Goal: Transaction & Acquisition: Purchase product/service

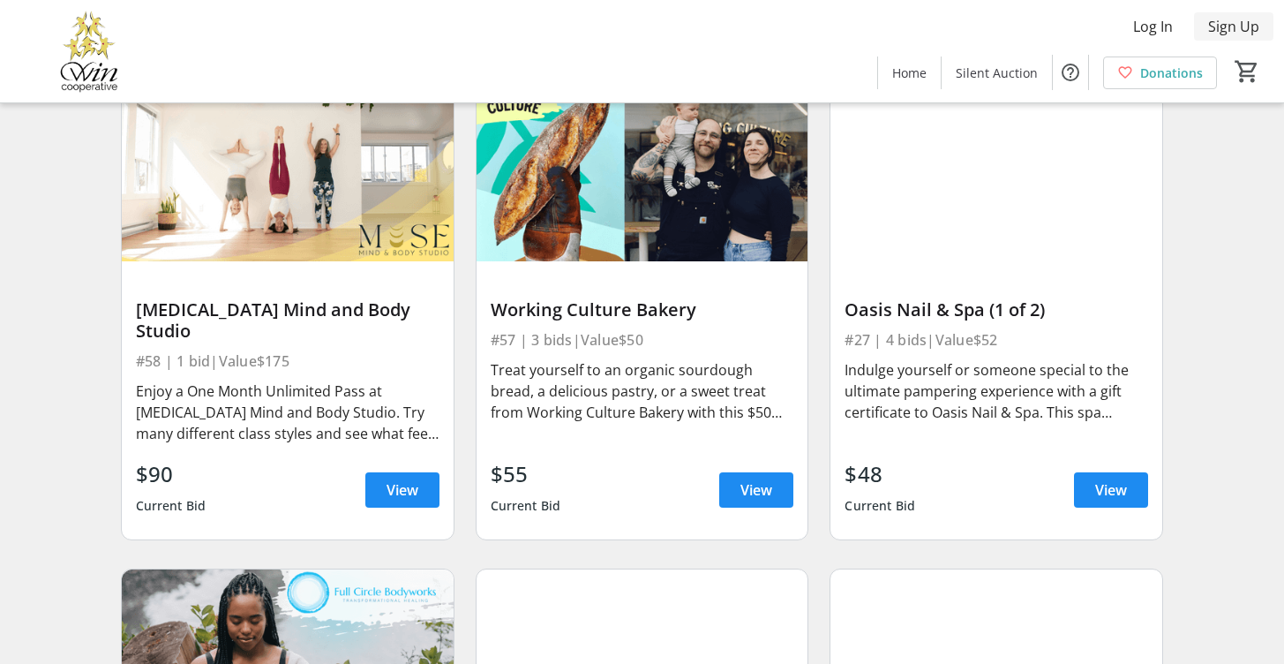
scroll to position [696, 0]
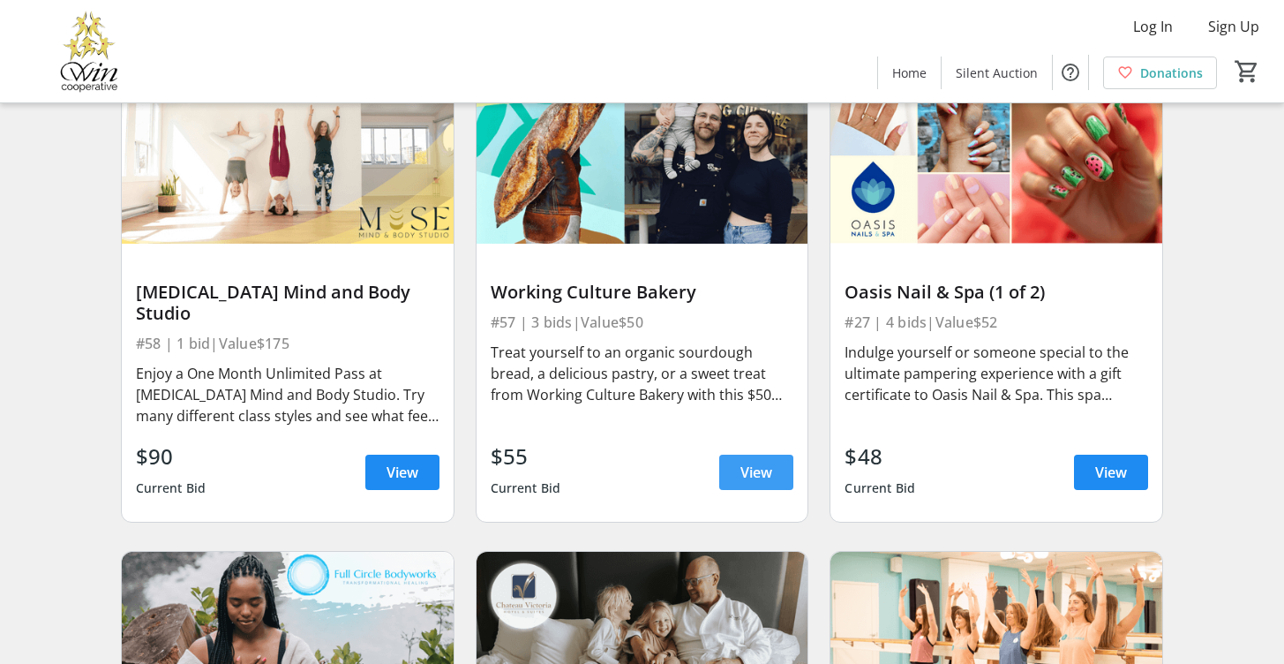
click at [754, 465] on span "View" at bounding box center [756, 471] width 32 height 21
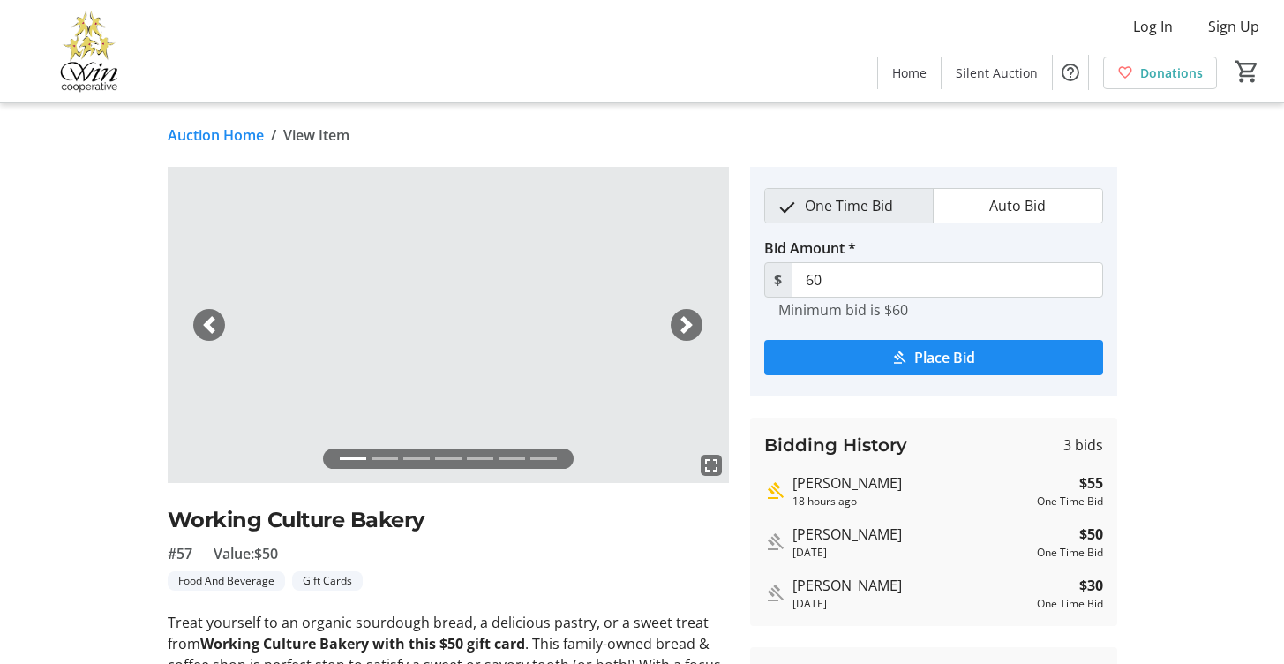
scroll to position [163, 0]
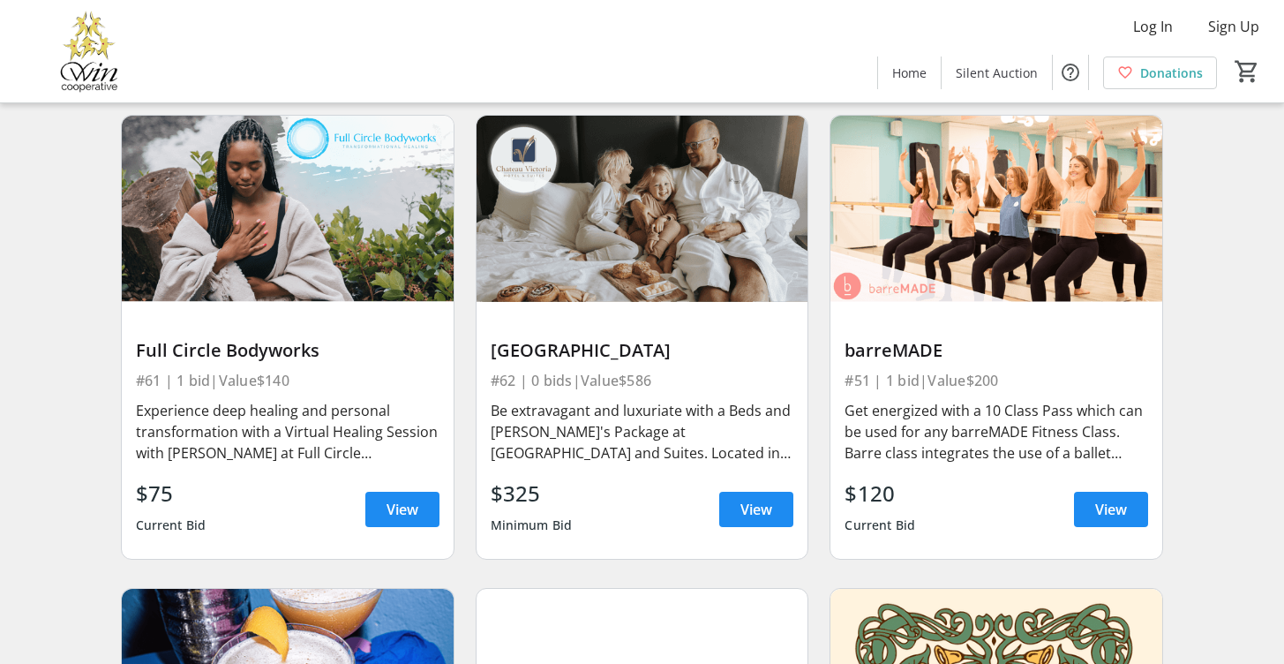
scroll to position [1188, 0]
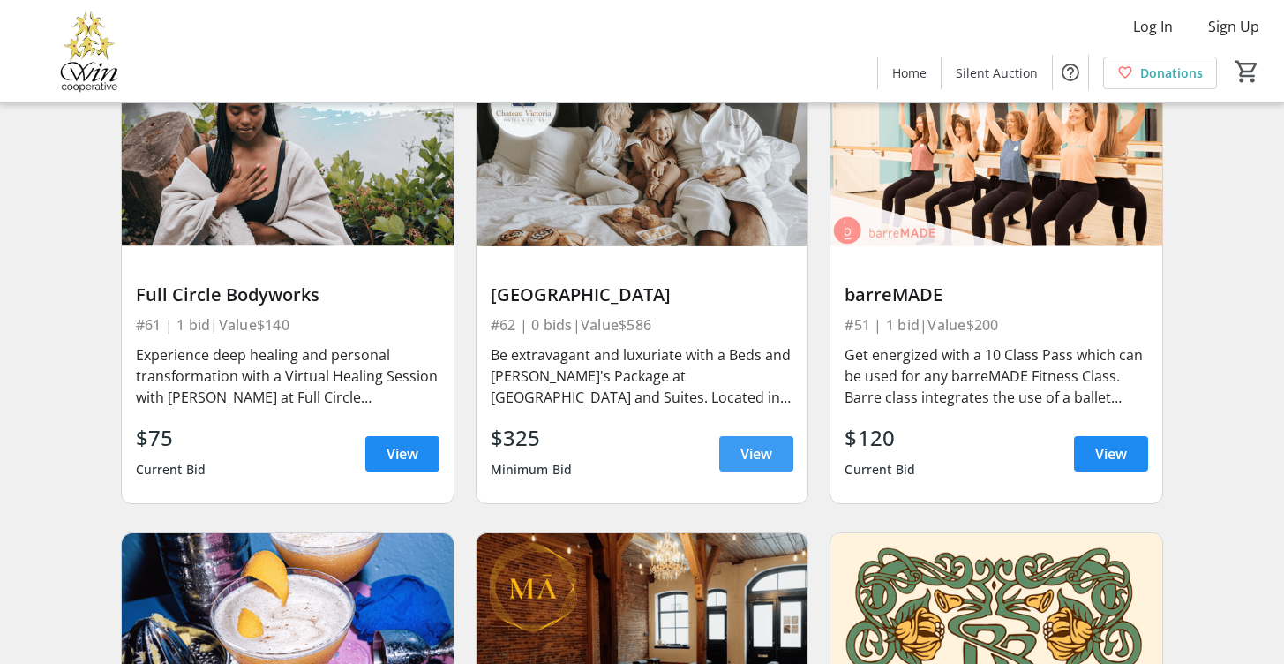
click at [741, 445] on span "View" at bounding box center [756, 453] width 32 height 21
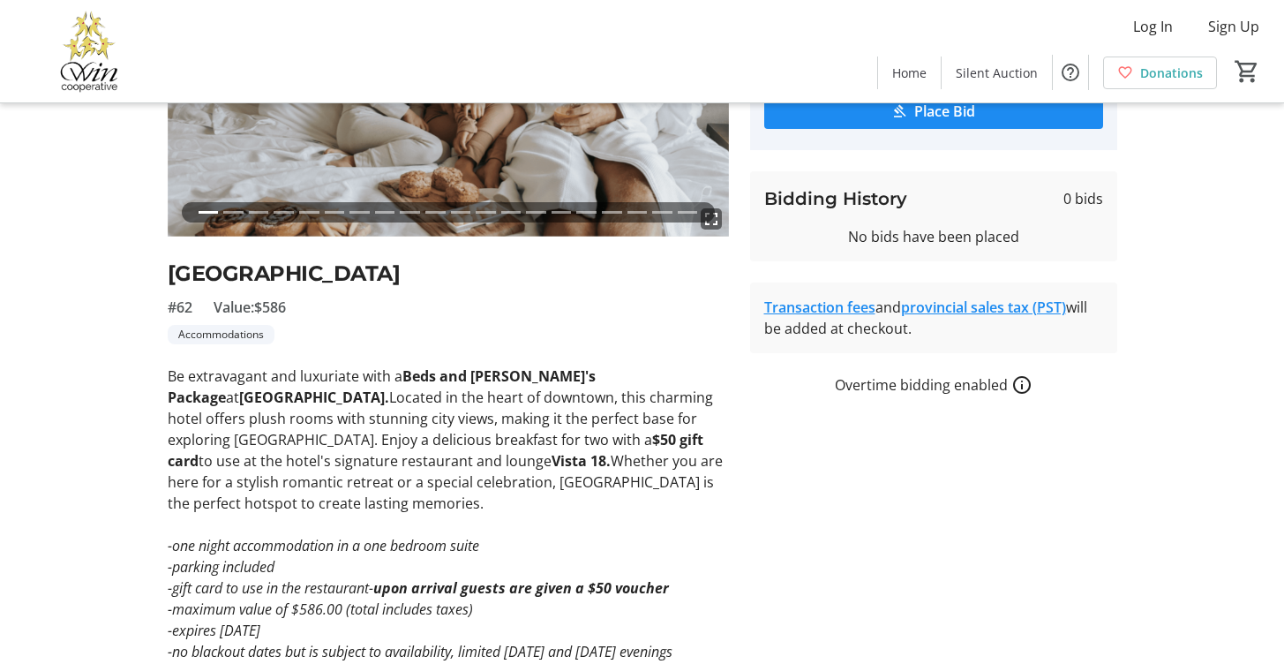
scroll to position [276, 0]
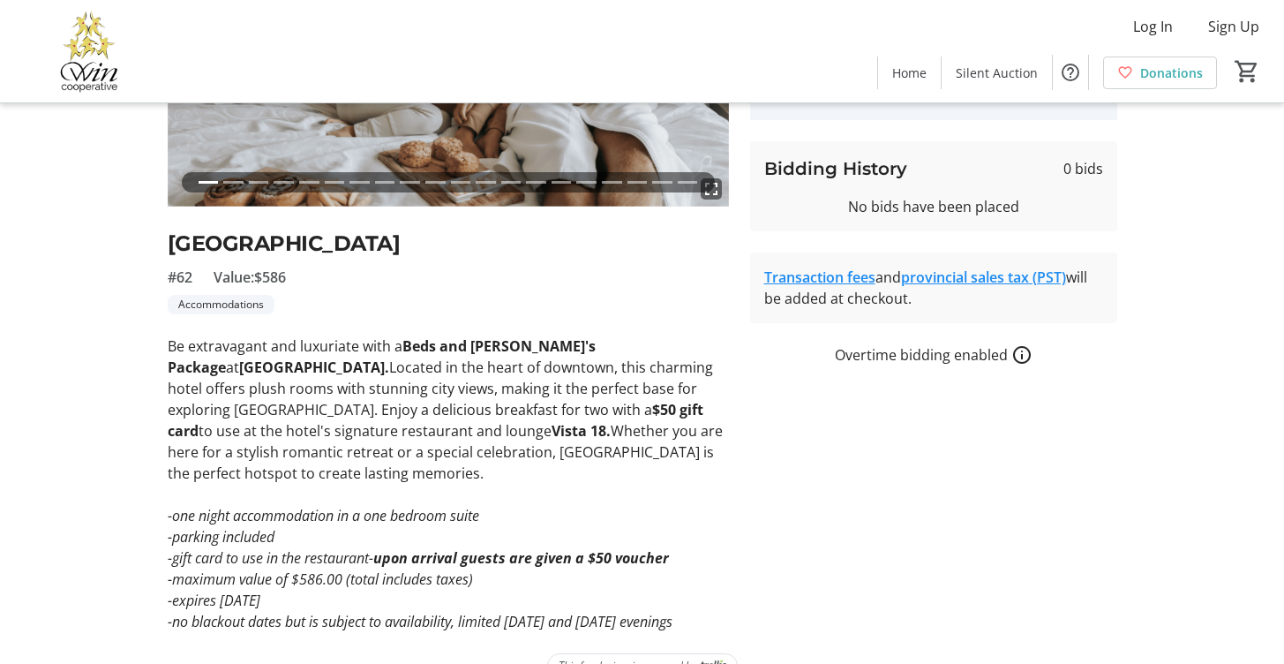
drag, startPoint x: 292, startPoint y: 557, endPoint x: 704, endPoint y: 599, distance: 414.2
click at [704, 599] on div "Be extravagant and luxuriate with a Beds and Benny's Package at Chateau Victori…" at bounding box center [448, 483] width 561 height 296
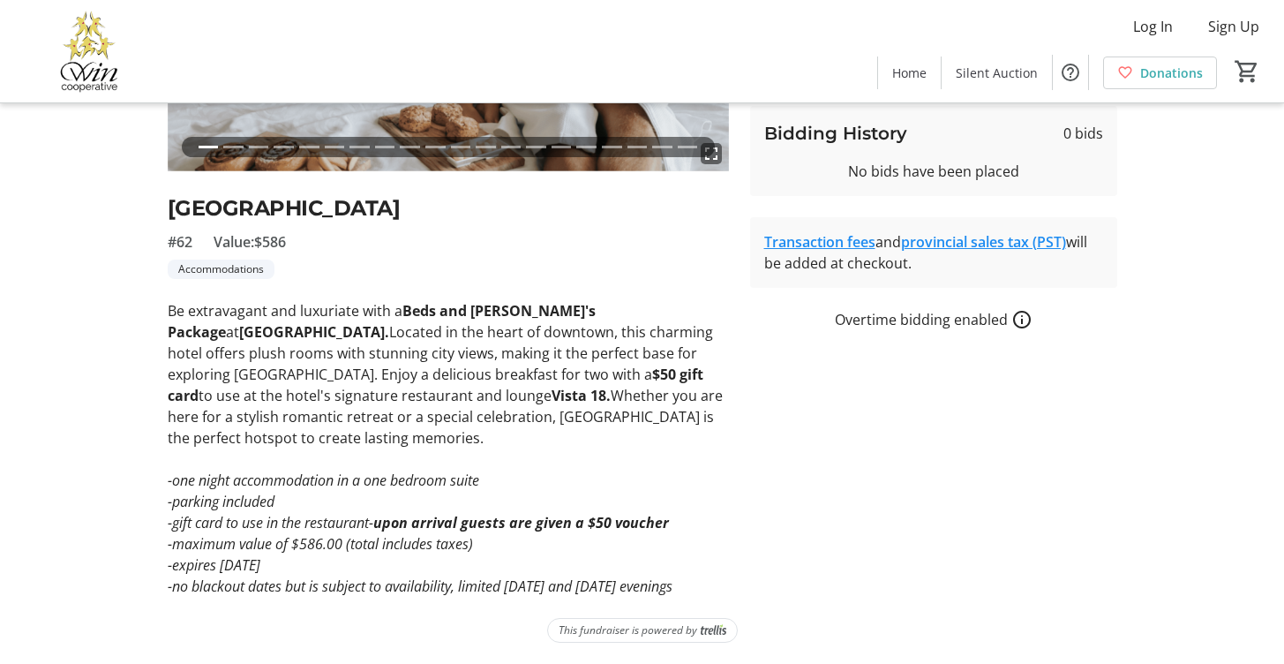
scroll to position [0, 0]
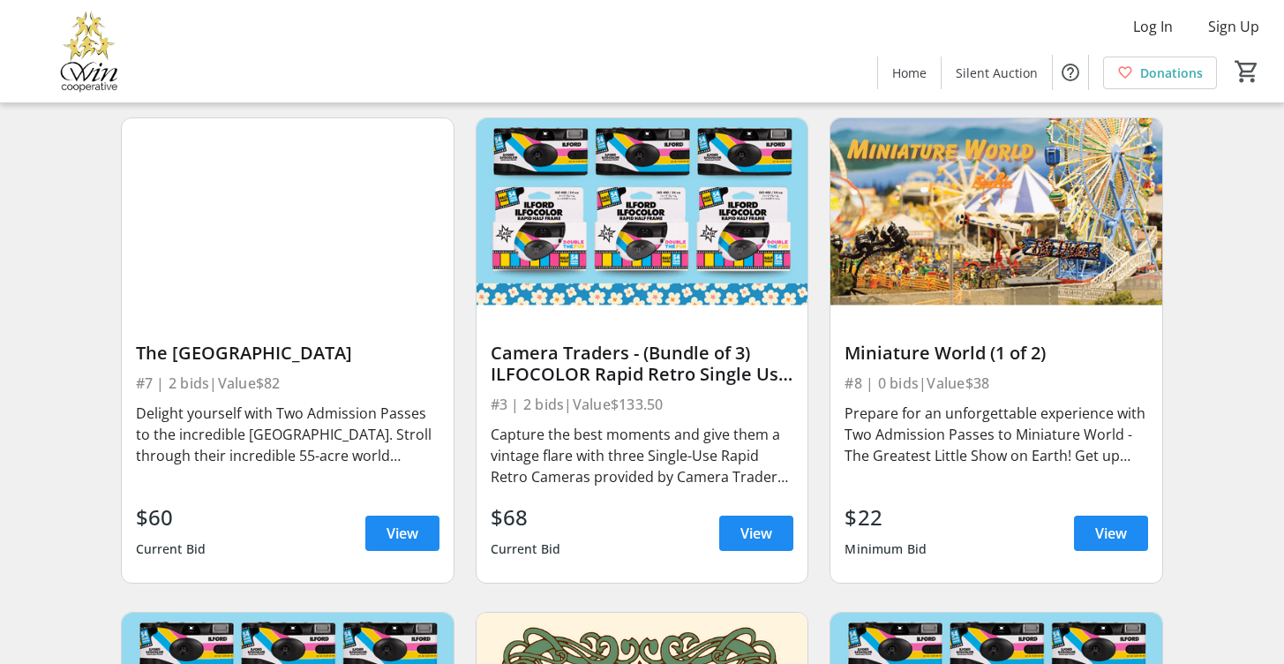
scroll to position [2493, 0]
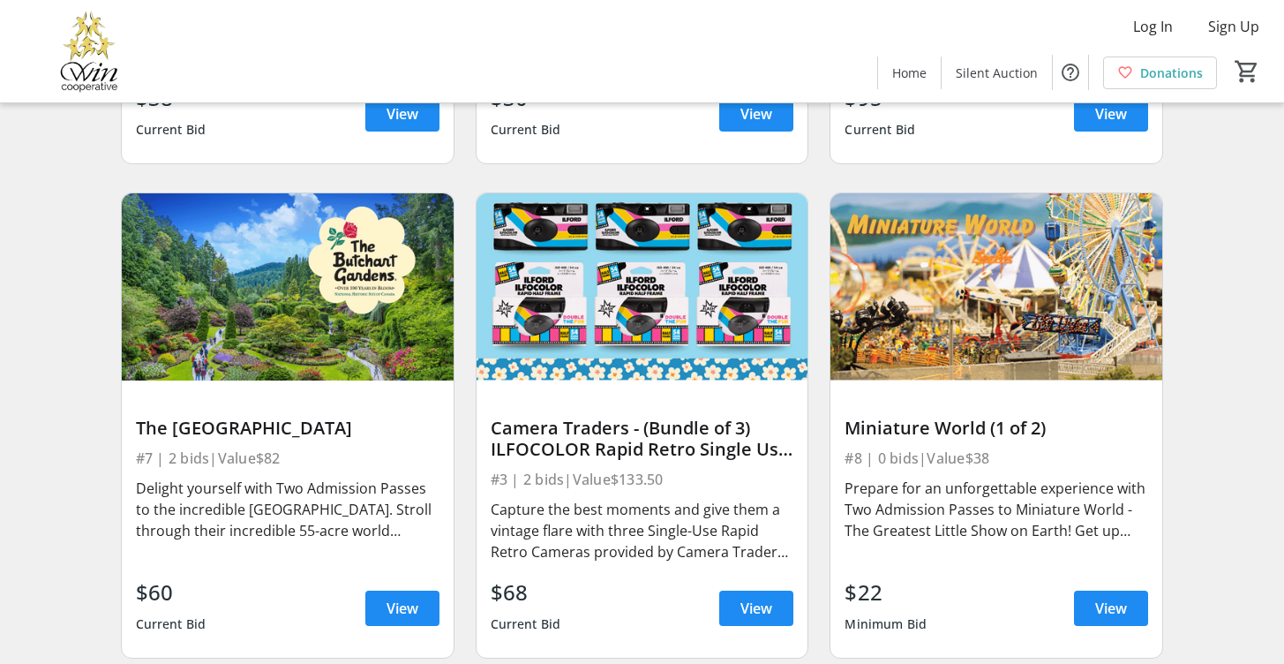
click at [709, 432] on div "Camera Traders - (Bundle of 3) ILFOCOLOR Rapid Retro Single Use Camera" at bounding box center [643, 438] width 304 height 42
click at [758, 604] on span "View" at bounding box center [756, 607] width 32 height 21
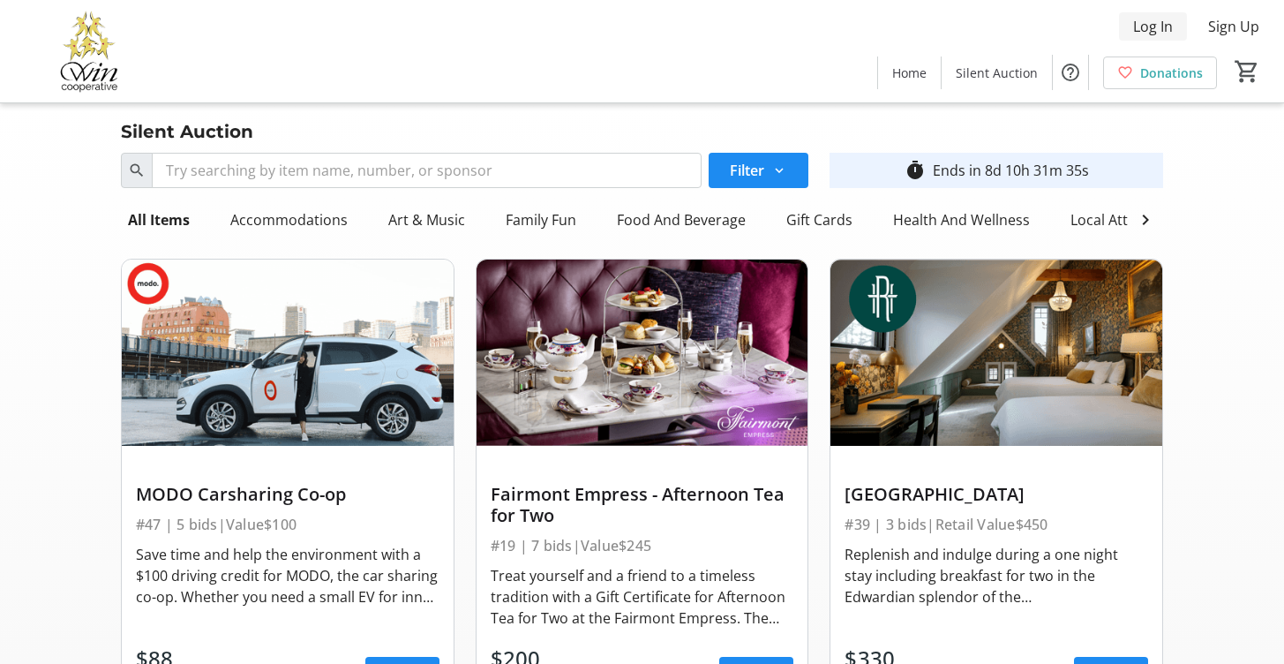
click at [1160, 29] on span "Log In" at bounding box center [1153, 26] width 40 height 21
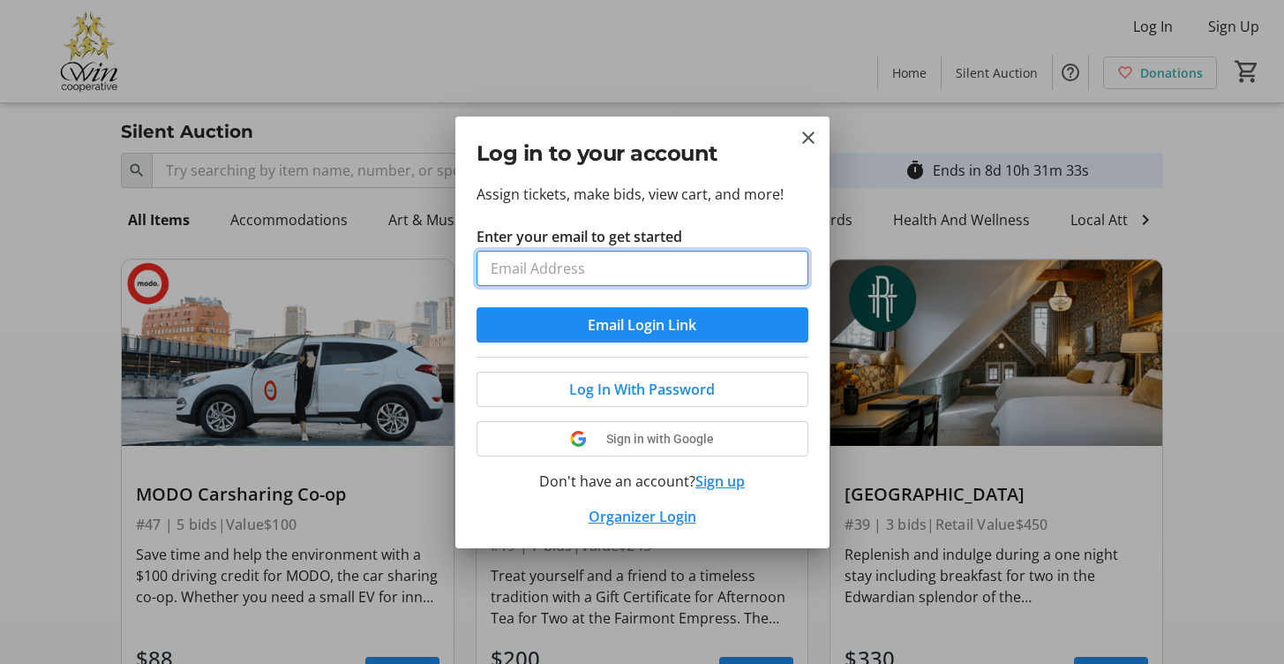
click at [611, 262] on input "Enter your email to get started" at bounding box center [642, 268] width 332 height 35
type input "clwelta@hotmail.com"
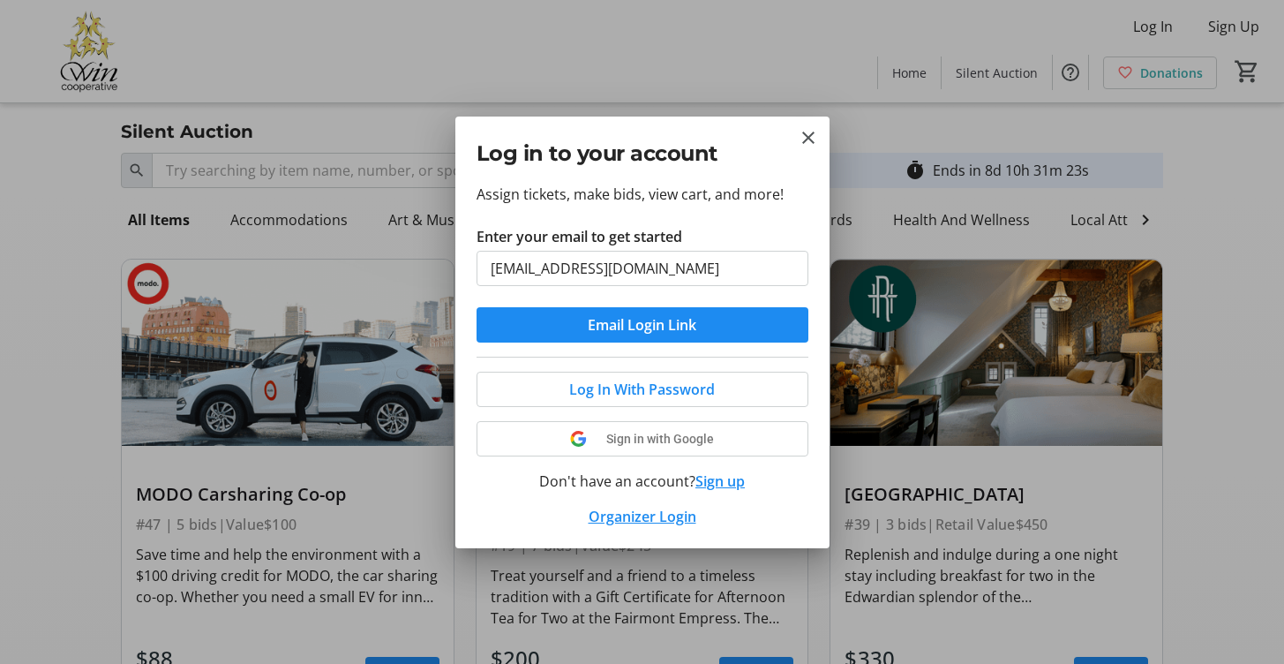
click at [813, 353] on div "Assign tickets, make bids, view cart, and more! Enter your email to get started…" at bounding box center [642, 366] width 374 height 364
click at [803, 137] on mat-icon "Close" at bounding box center [808, 137] width 21 height 21
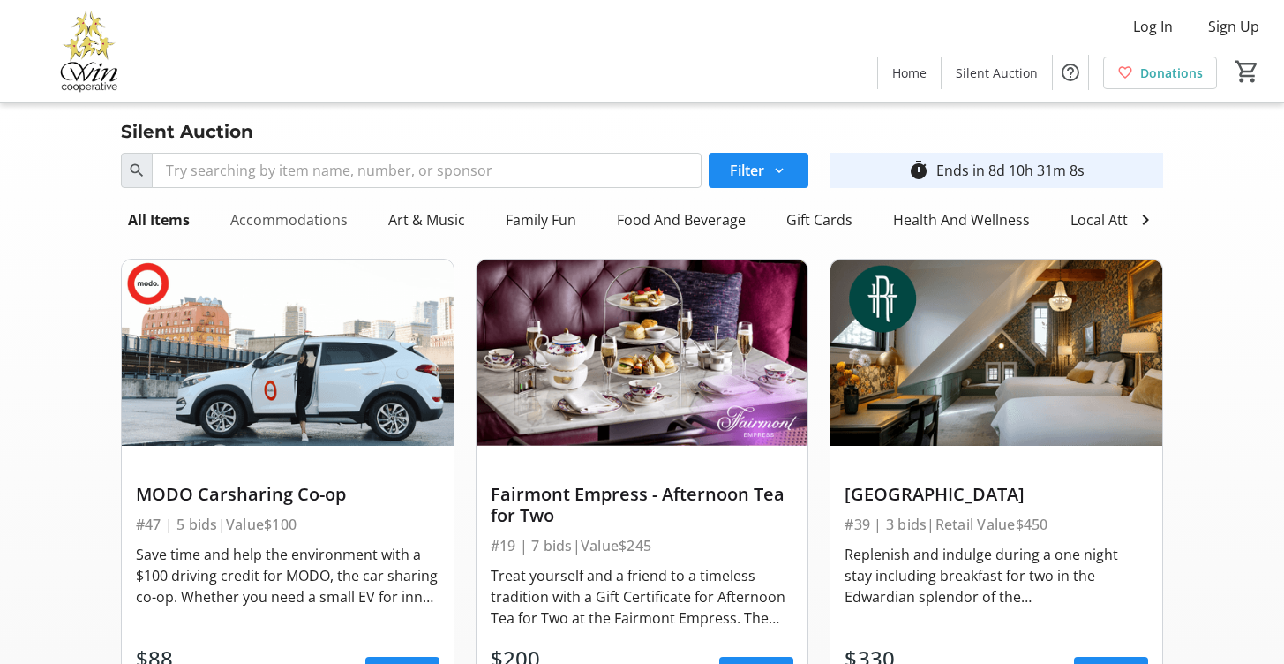
click at [302, 214] on div "Accommodations" at bounding box center [288, 219] width 131 height 35
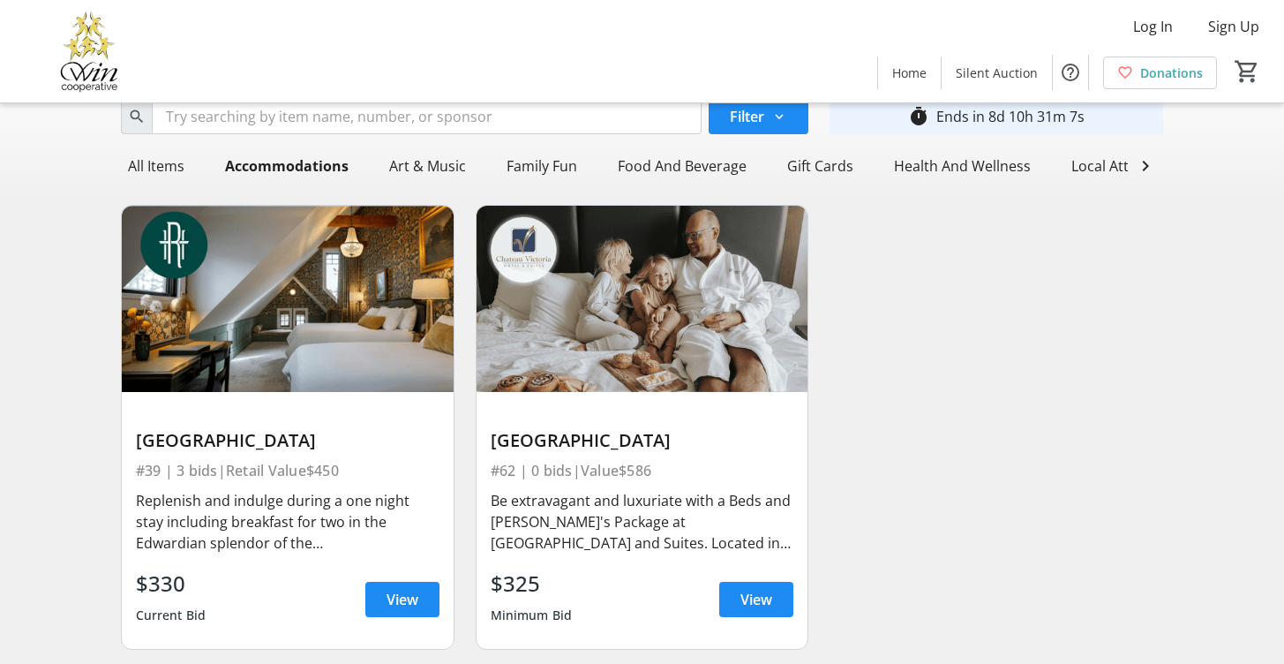
scroll to position [106, 0]
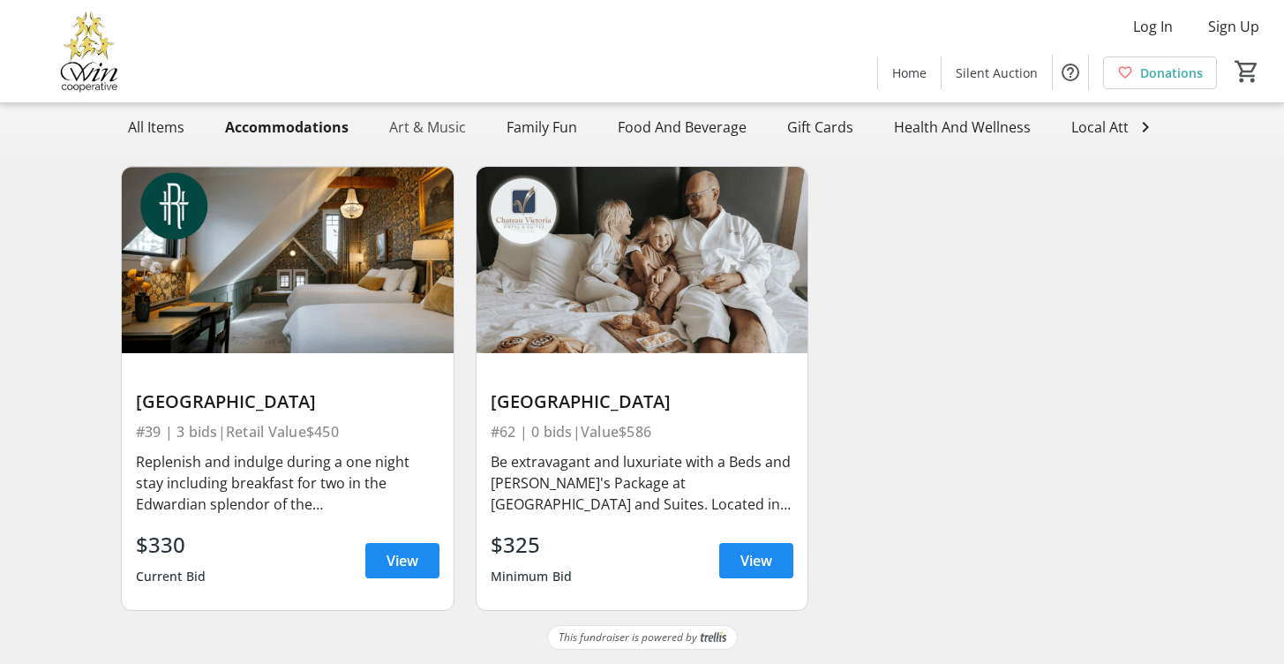
click at [417, 114] on div "Art & Music" at bounding box center [427, 126] width 91 height 35
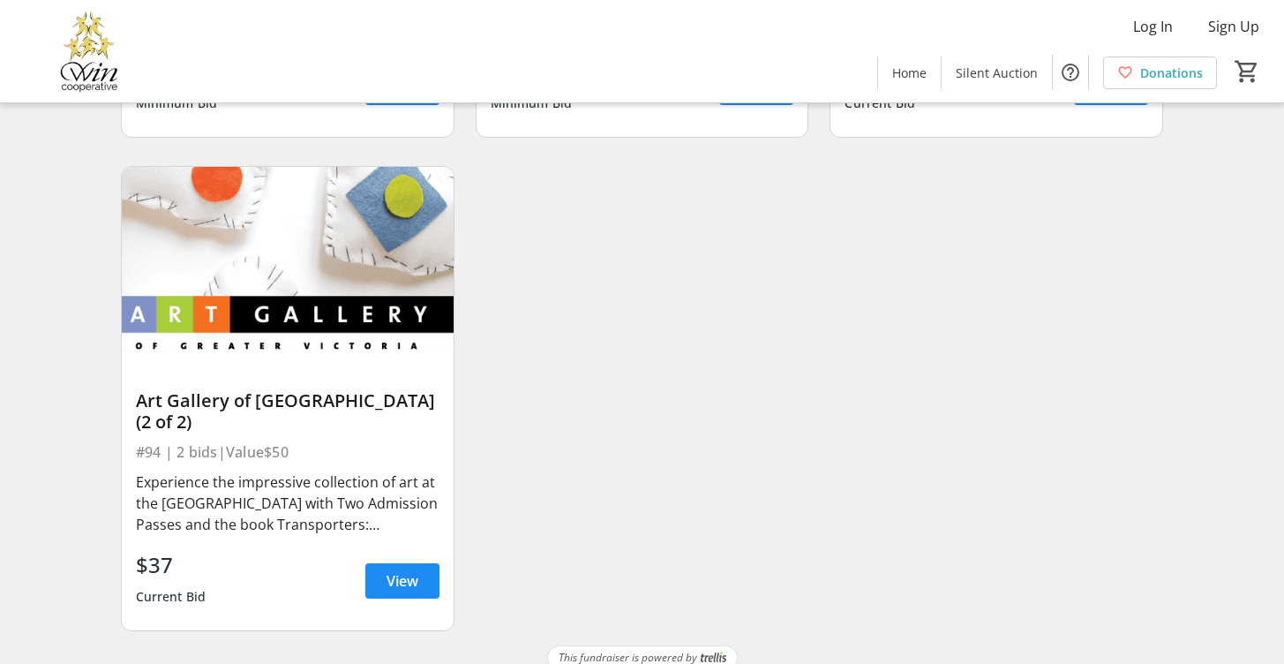
scroll to position [0, 0]
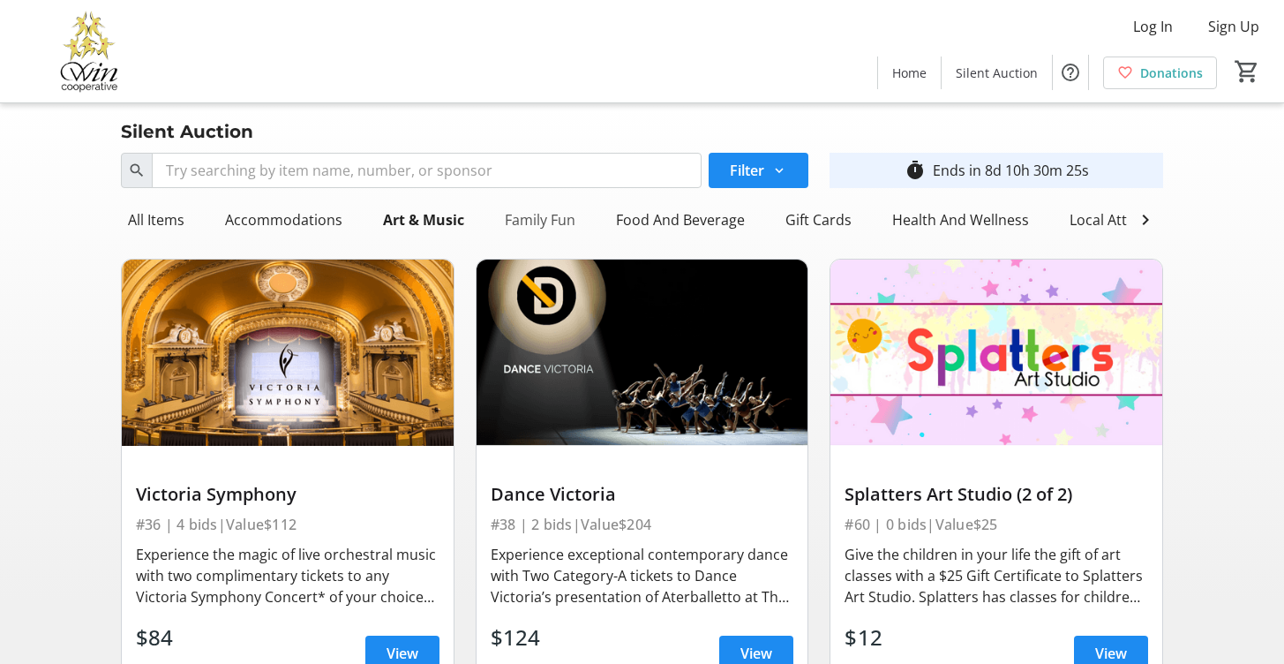
click at [557, 221] on div "Family Fun" at bounding box center [540, 219] width 85 height 35
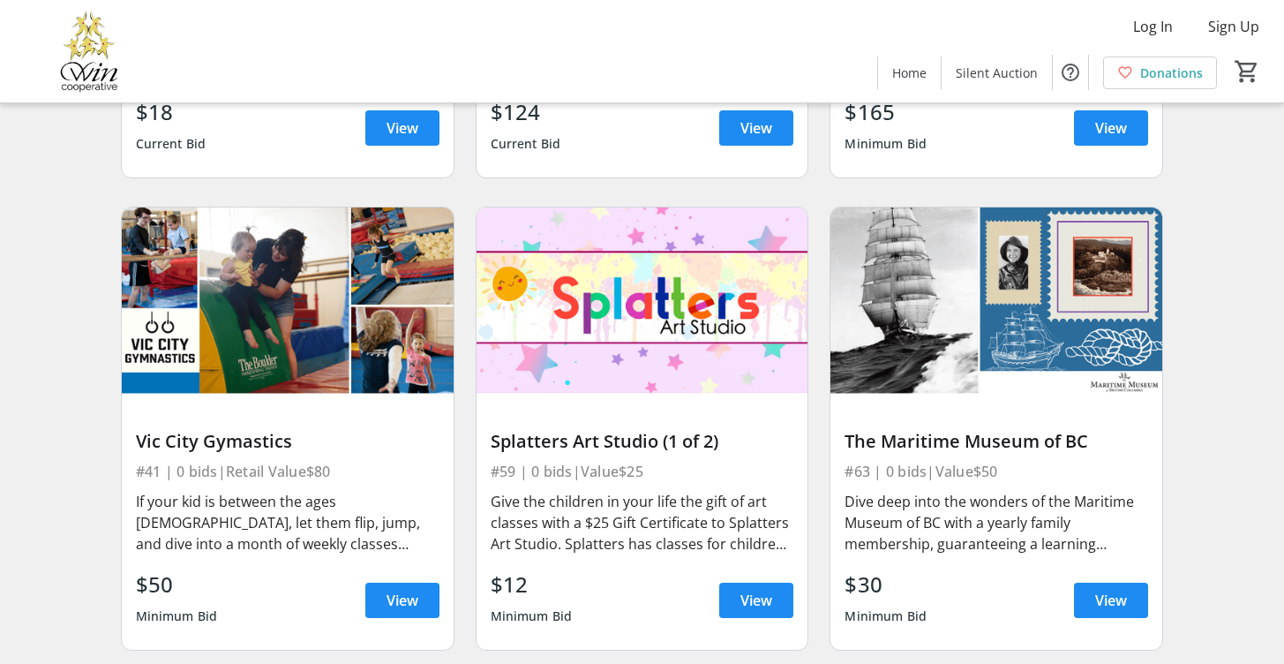
scroll to position [1532, 0]
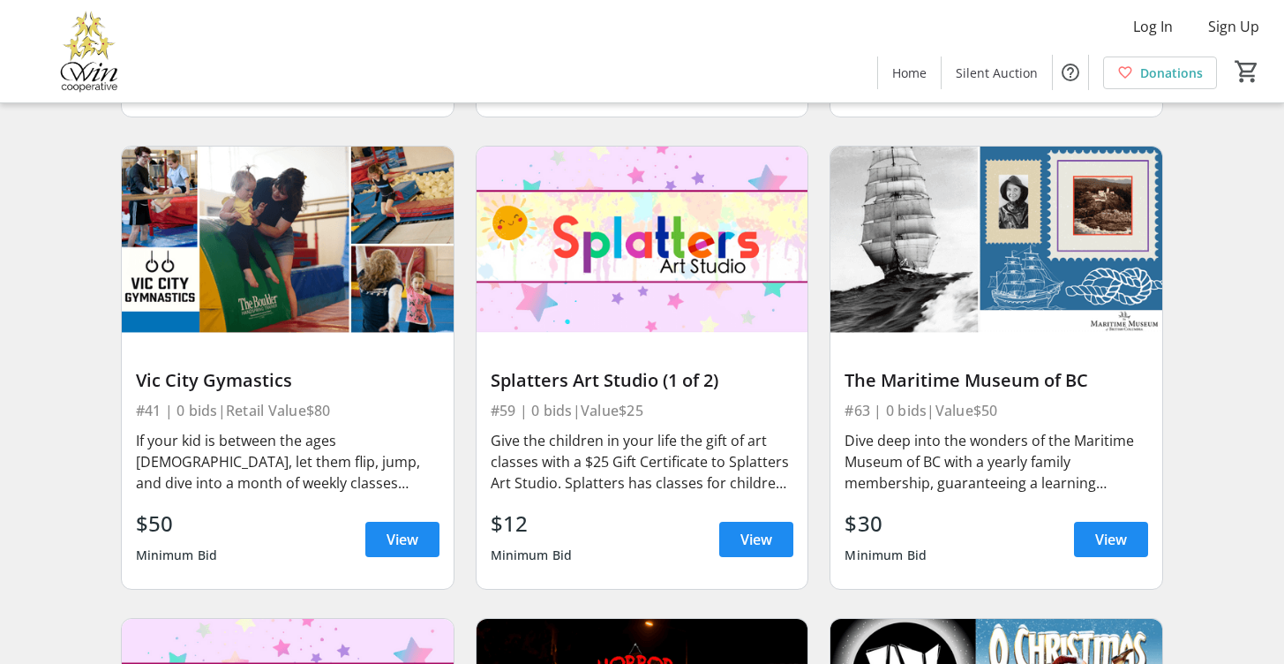
click at [1008, 418] on div "#63 | 0 bids | Value $50" at bounding box center [996, 410] width 304 height 25
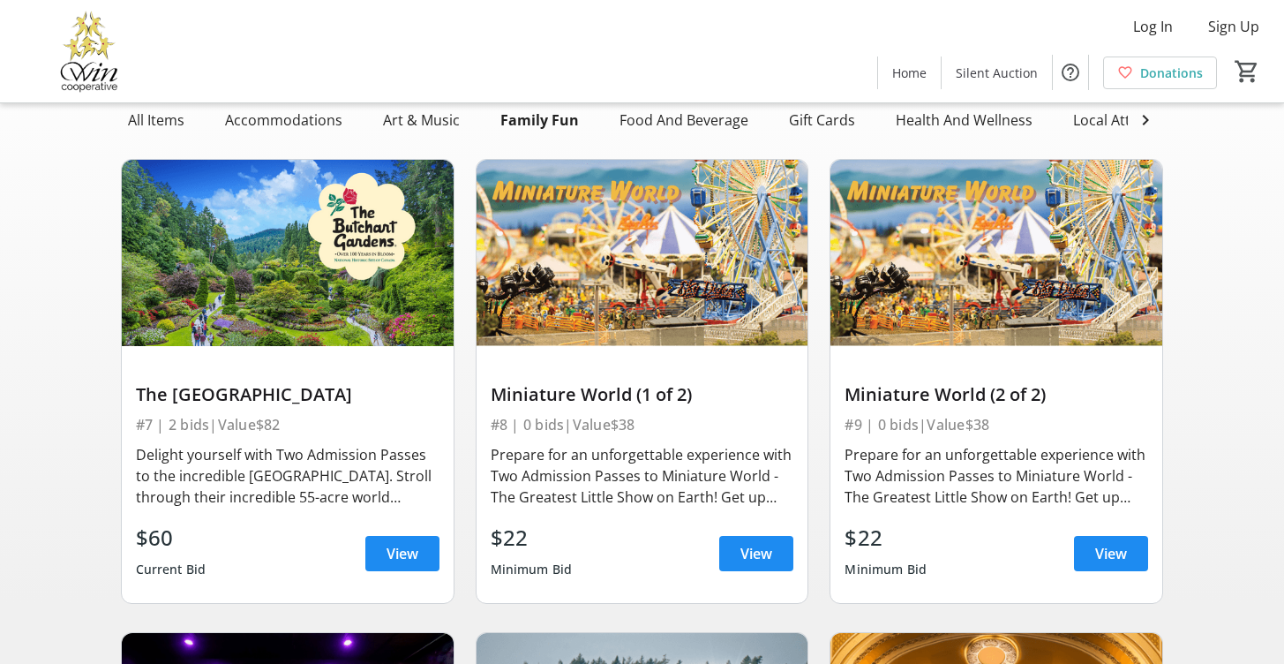
scroll to position [0, 0]
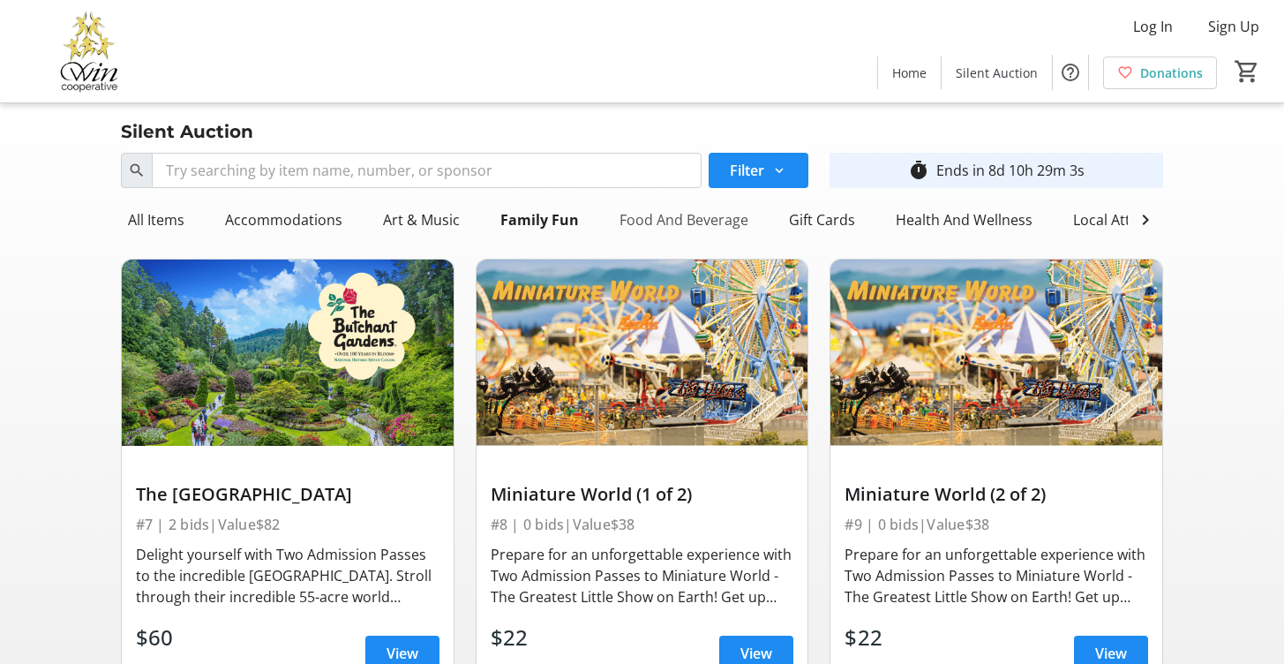
click at [674, 219] on div "Food And Beverage" at bounding box center [683, 219] width 143 height 35
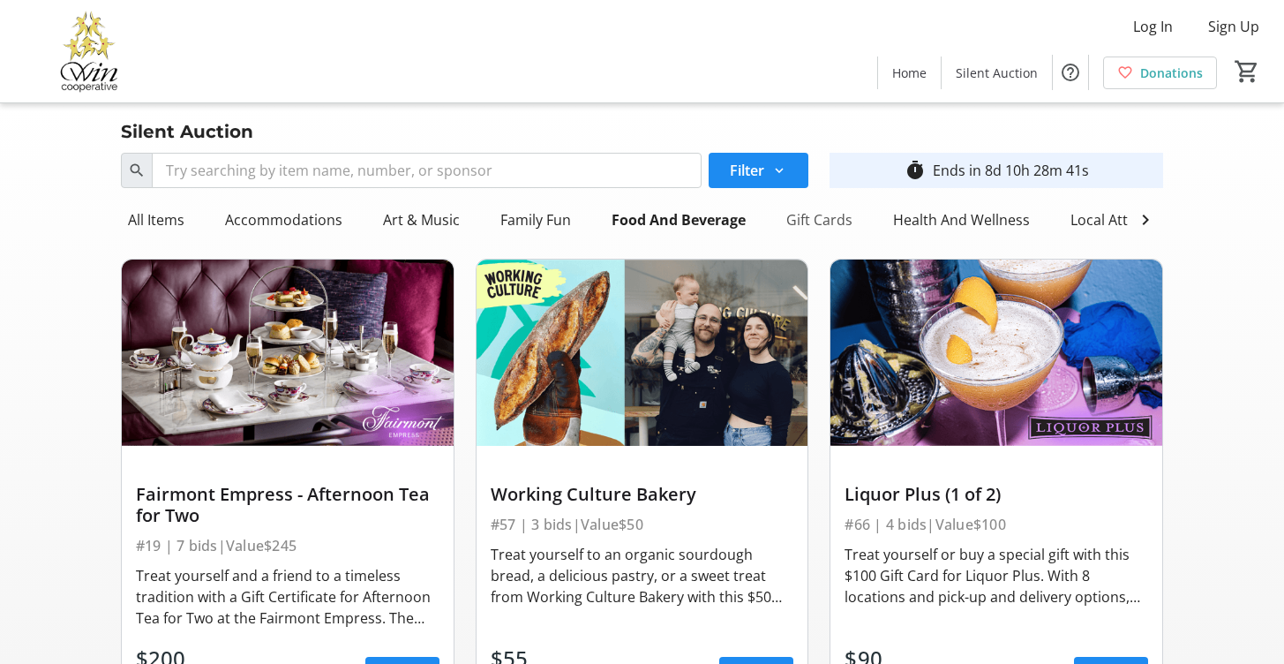
click at [835, 209] on div "Gift Cards" at bounding box center [819, 219] width 80 height 35
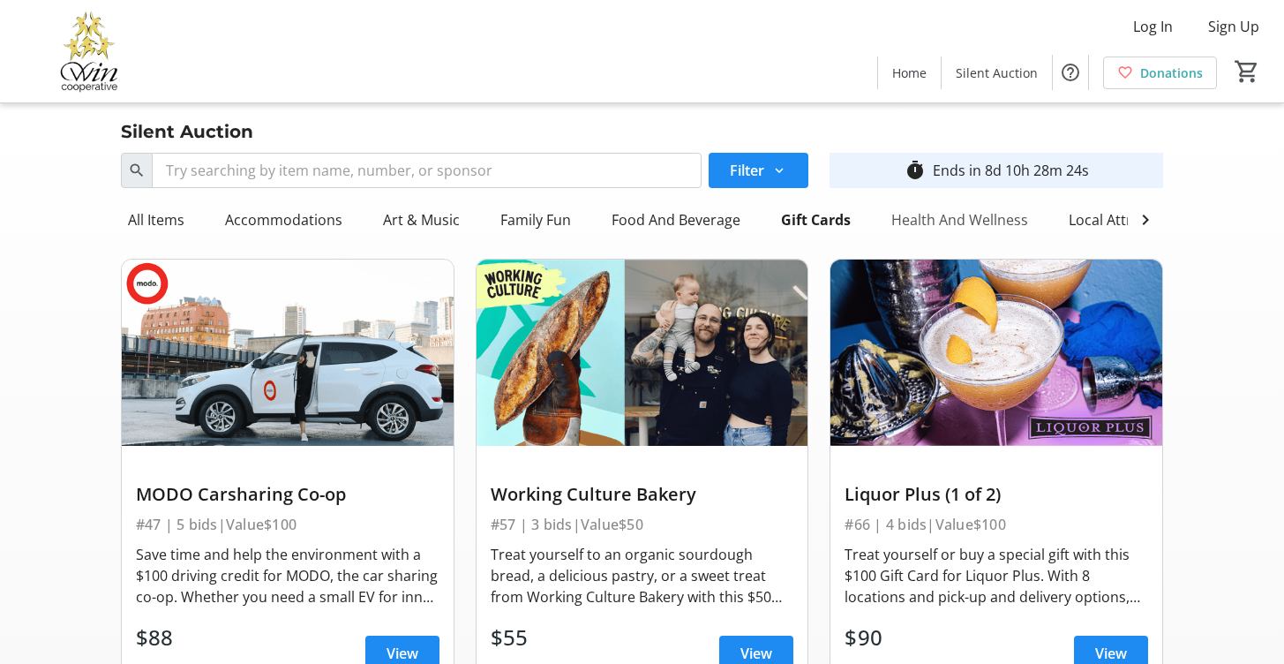
click at [896, 220] on div "Health And Wellness" at bounding box center [959, 219] width 151 height 35
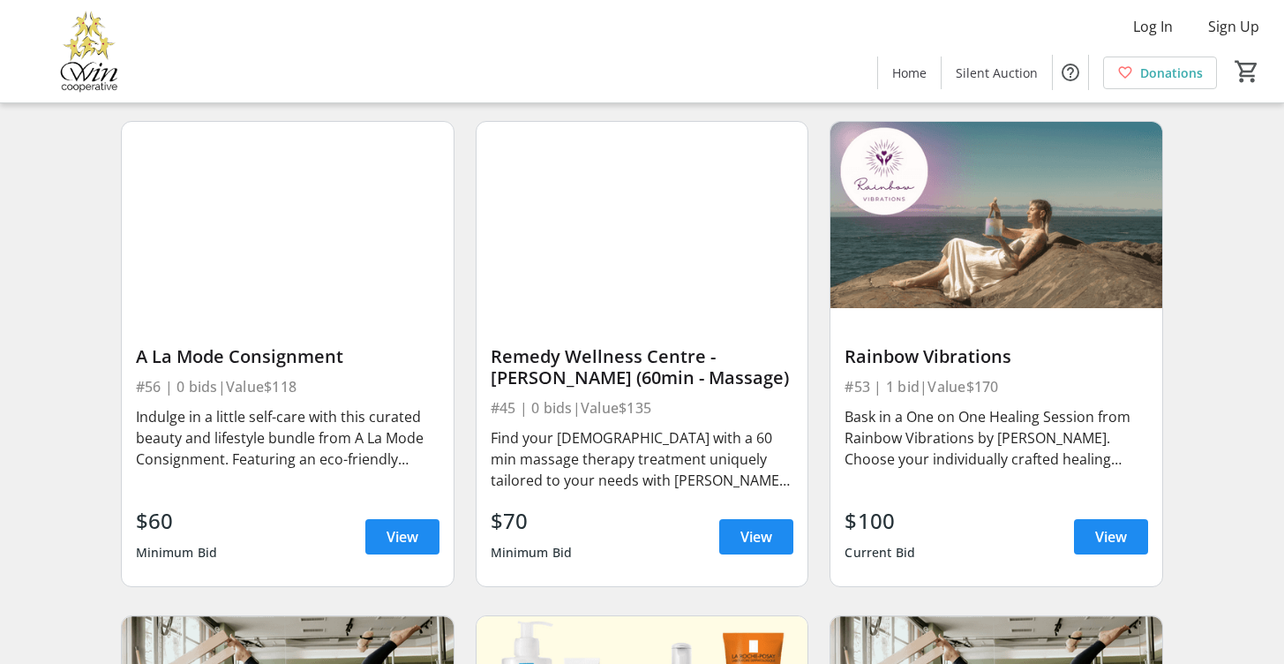
scroll to position [644, 0]
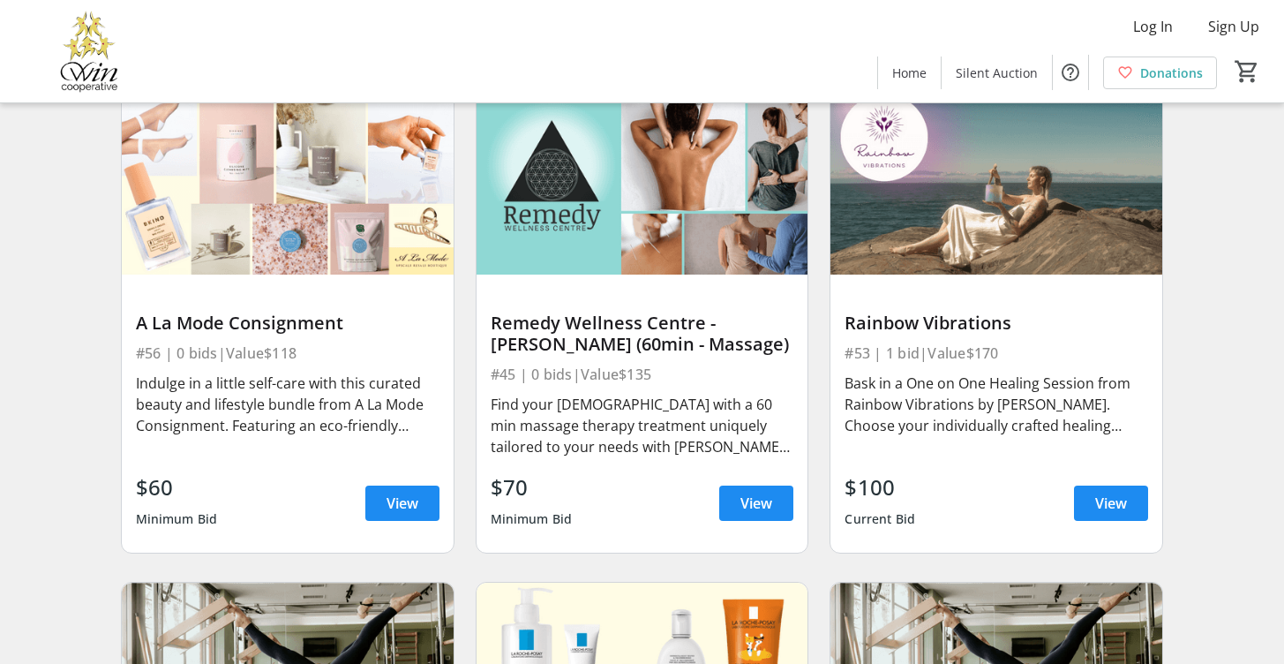
click at [202, 333] on div "A La Mode Consignment" at bounding box center [288, 322] width 304 height 21
click at [207, 334] on div "A La Mode Consignment" at bounding box center [288, 322] width 304 height 21
click at [390, 509] on span "View" at bounding box center [402, 502] width 32 height 21
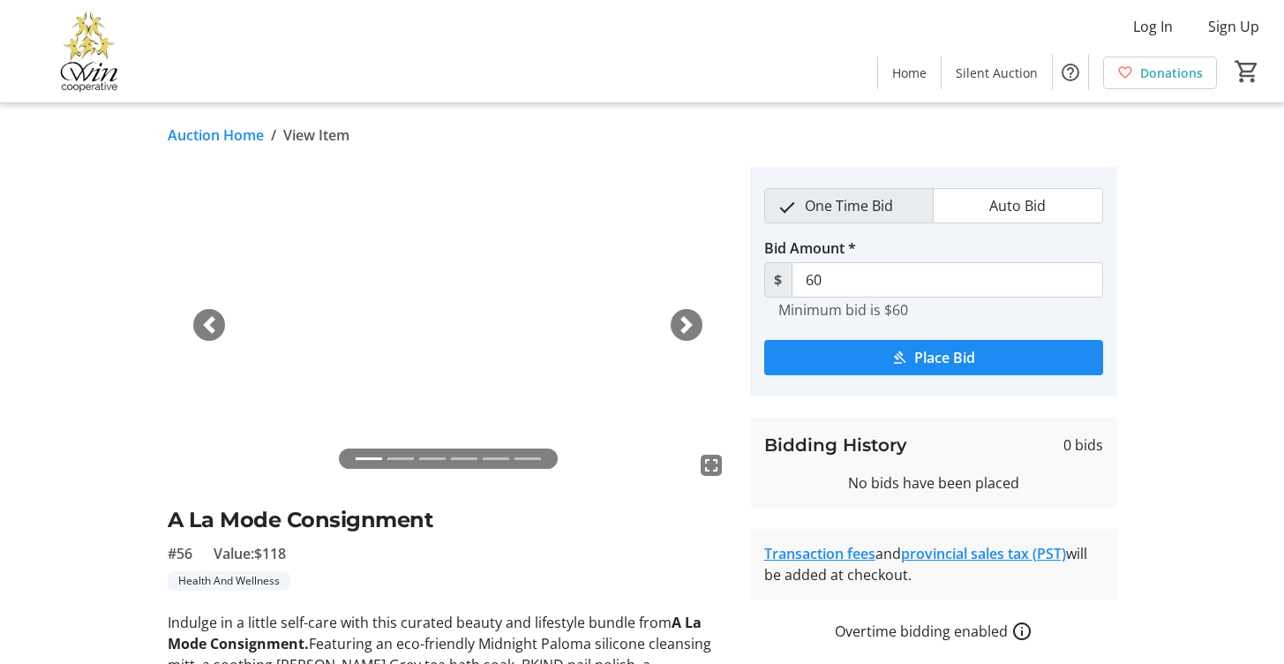
click at [681, 324] on span "button" at bounding box center [687, 325] width 18 height 18
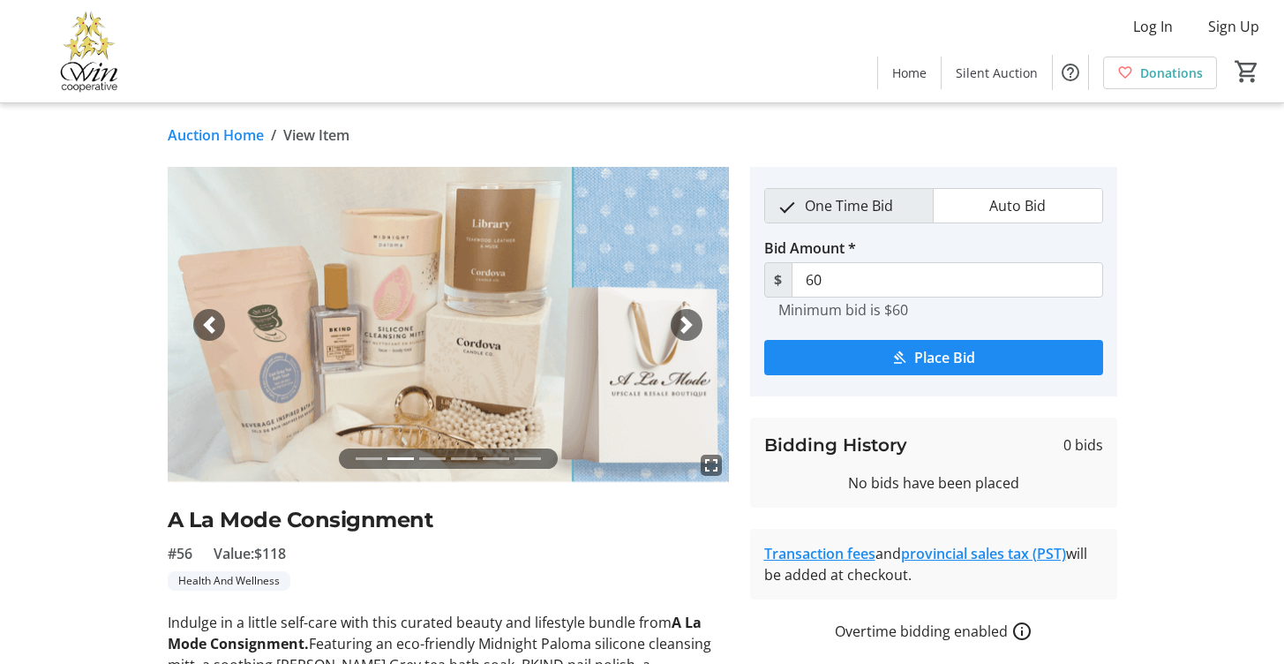
click at [681, 324] on span "button" at bounding box center [687, 325] width 18 height 18
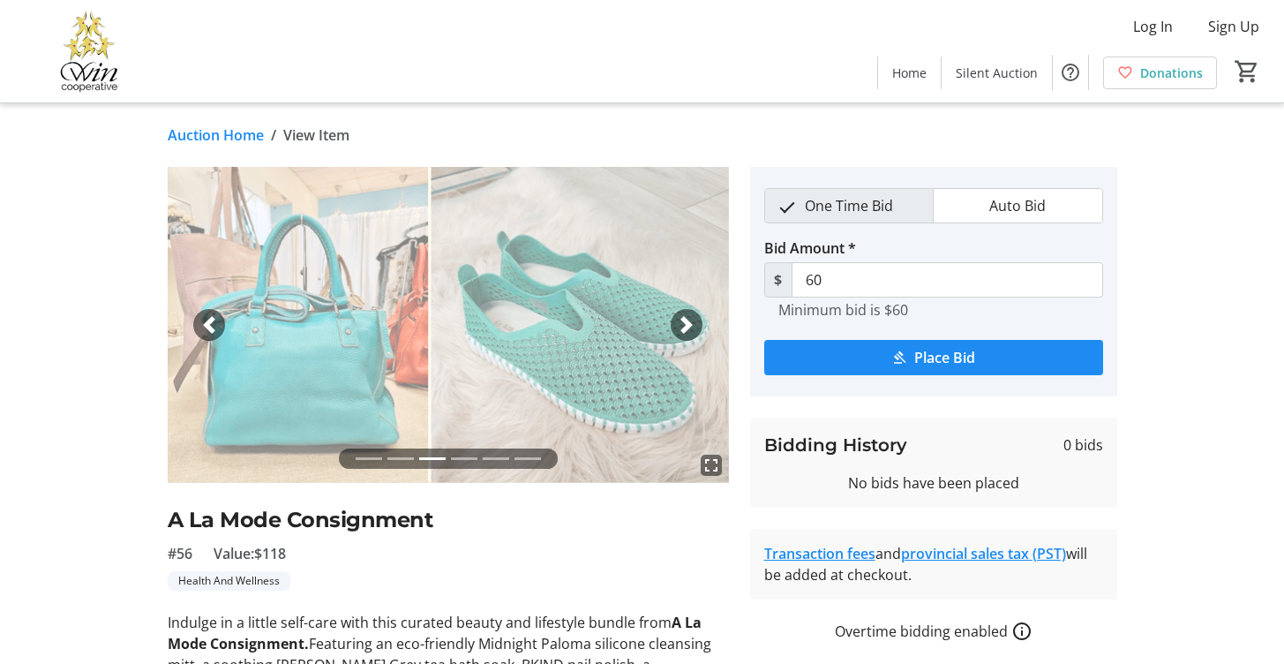
click at [194, 322] on div "Previous" at bounding box center [209, 325] width 32 height 32
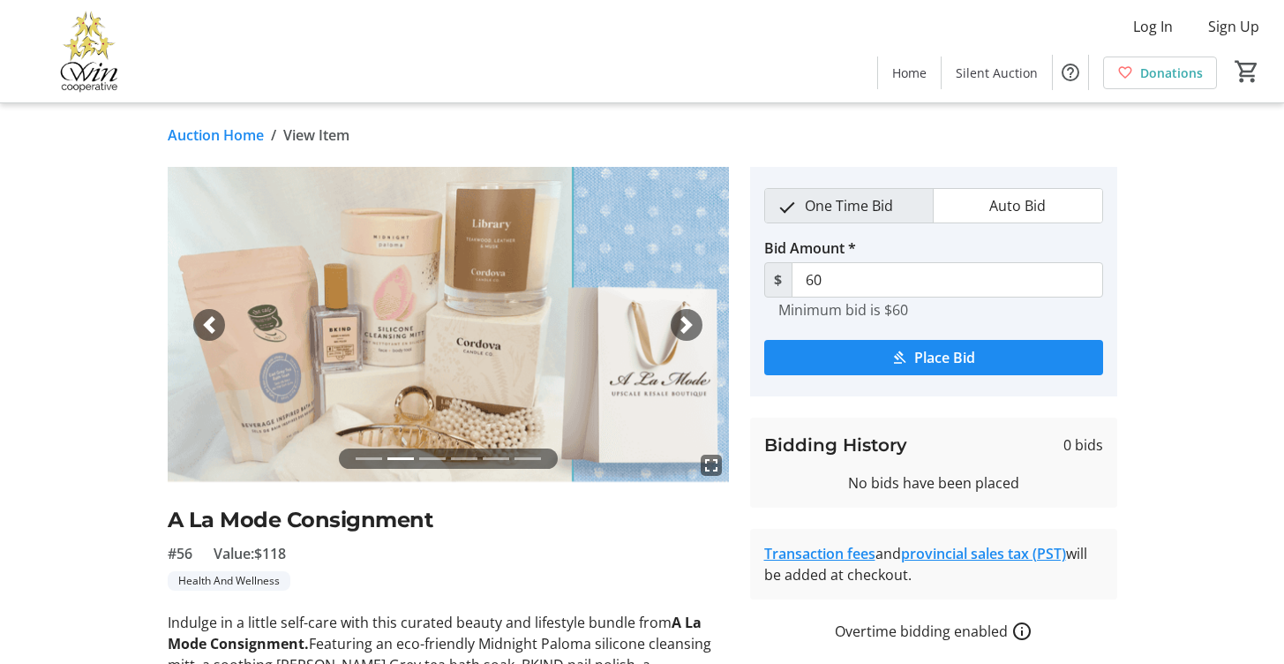
click at [688, 327] on span "button" at bounding box center [687, 325] width 18 height 18
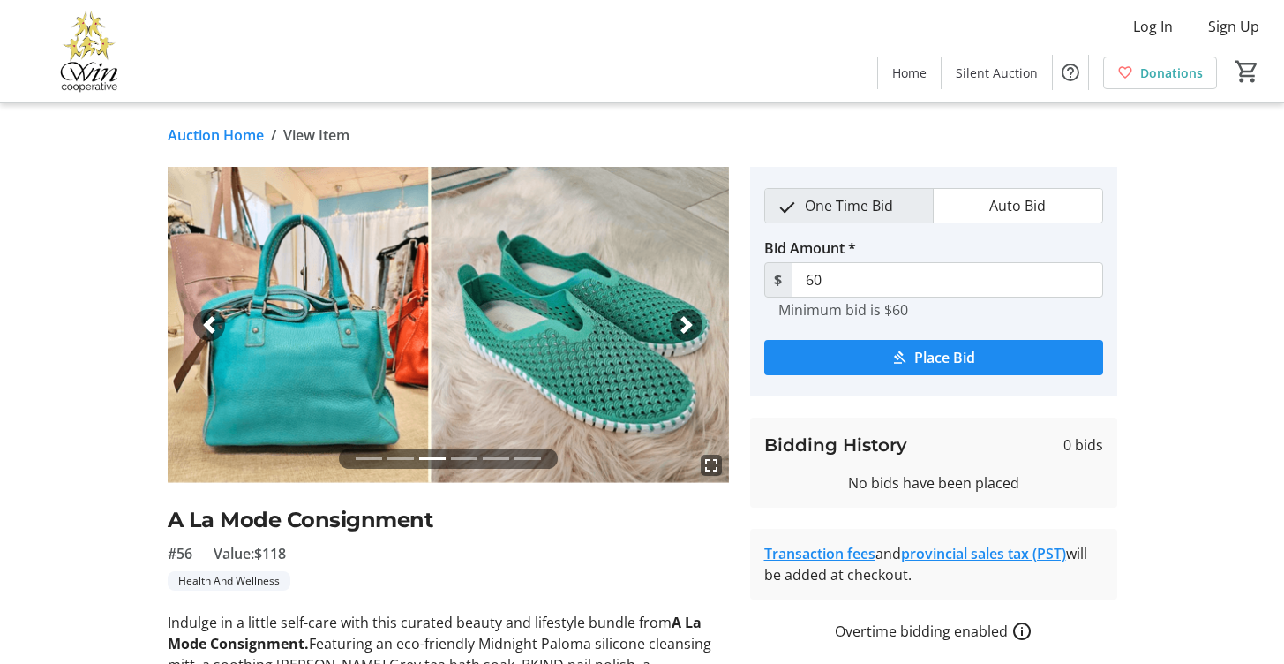
click at [692, 325] on span "button" at bounding box center [687, 325] width 18 height 18
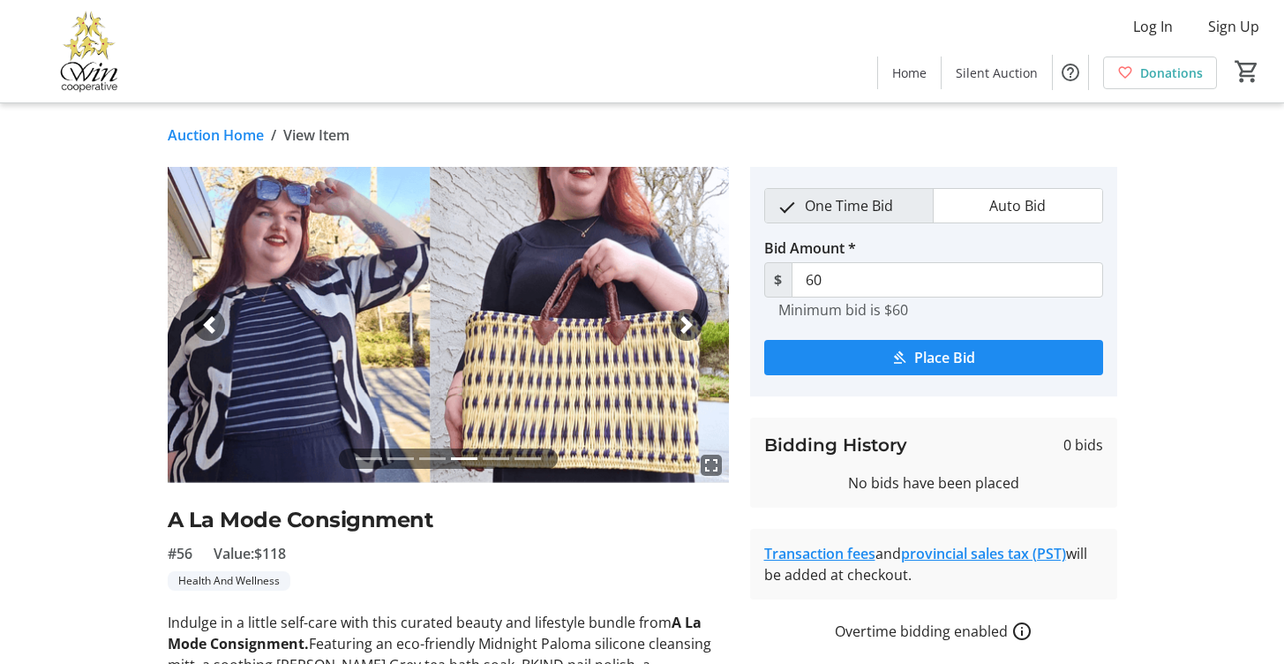
click at [692, 325] on span "button" at bounding box center [687, 325] width 18 height 18
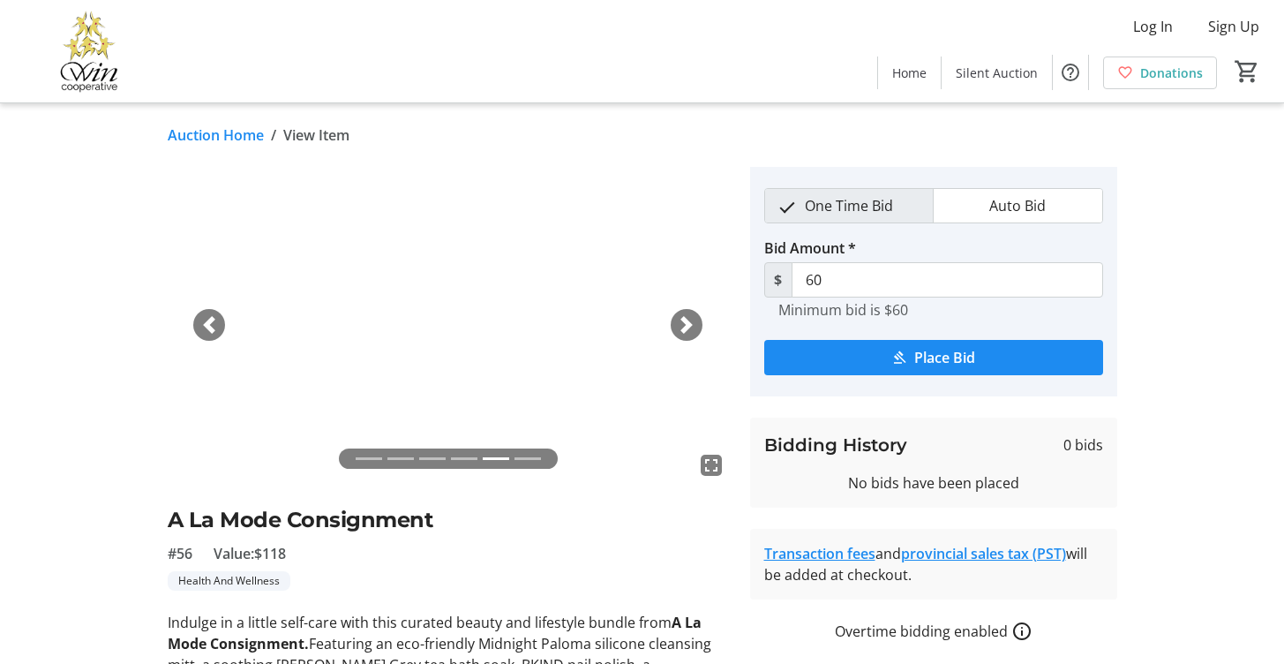
click at [692, 325] on span "button" at bounding box center [687, 325] width 18 height 18
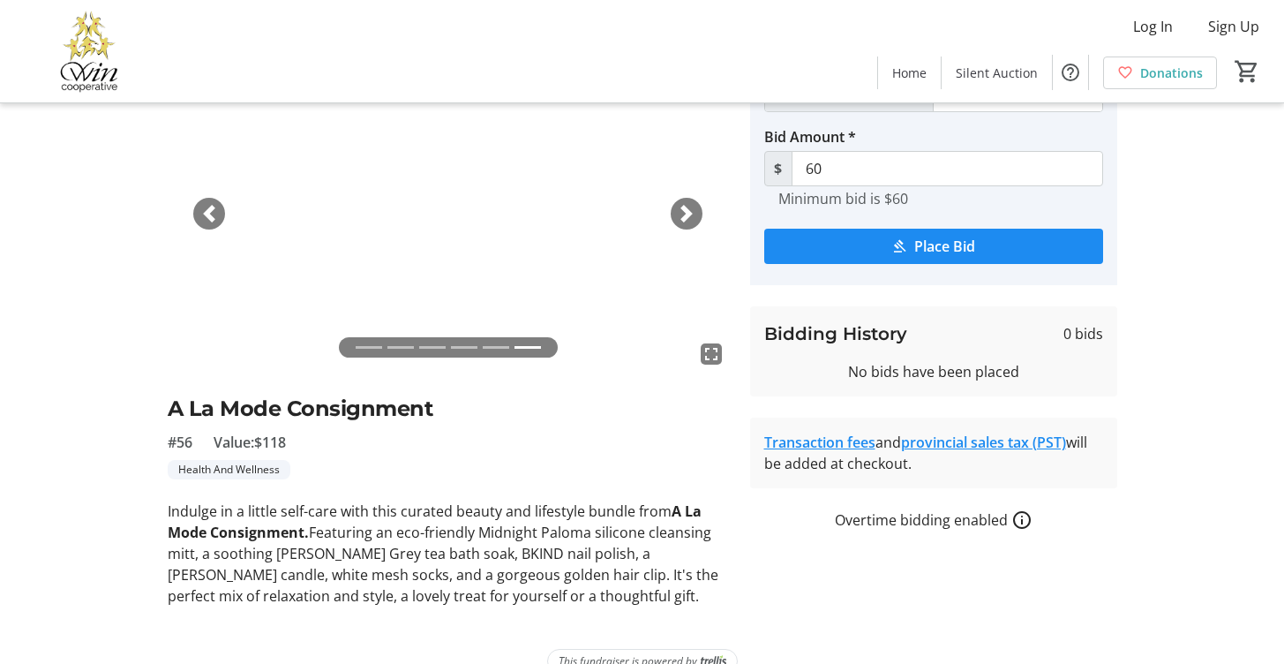
scroll to position [71, 0]
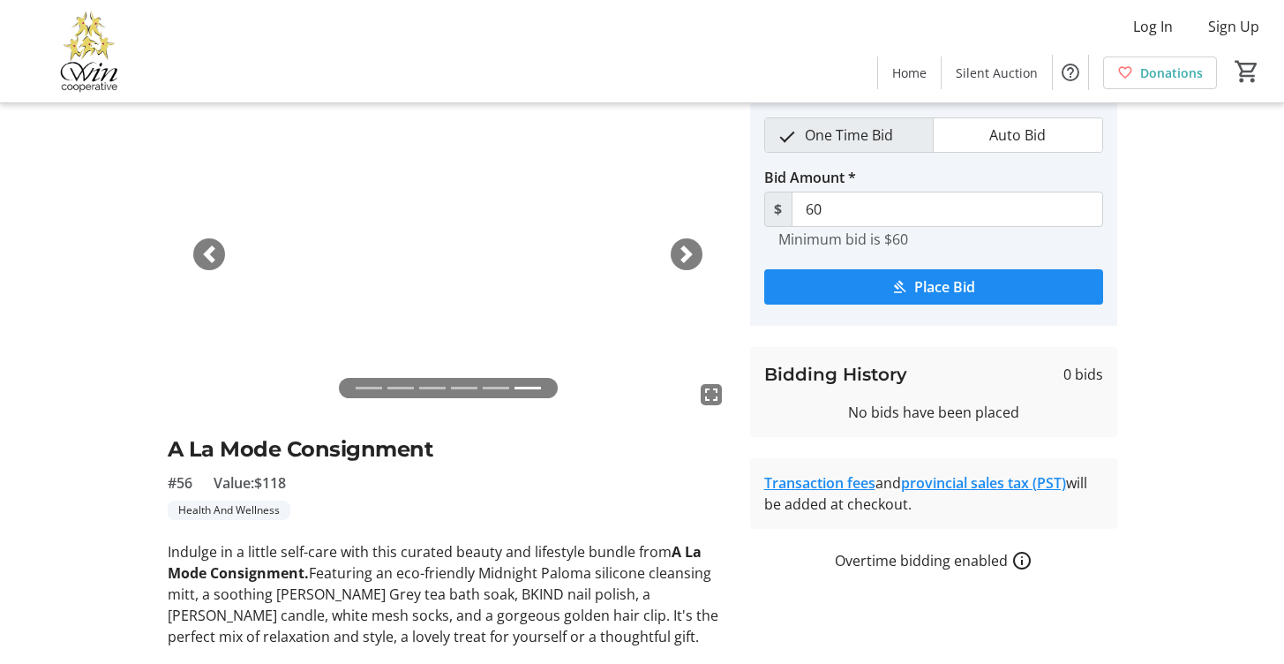
click at [371, 390] on li at bounding box center [369, 388] width 26 height 20
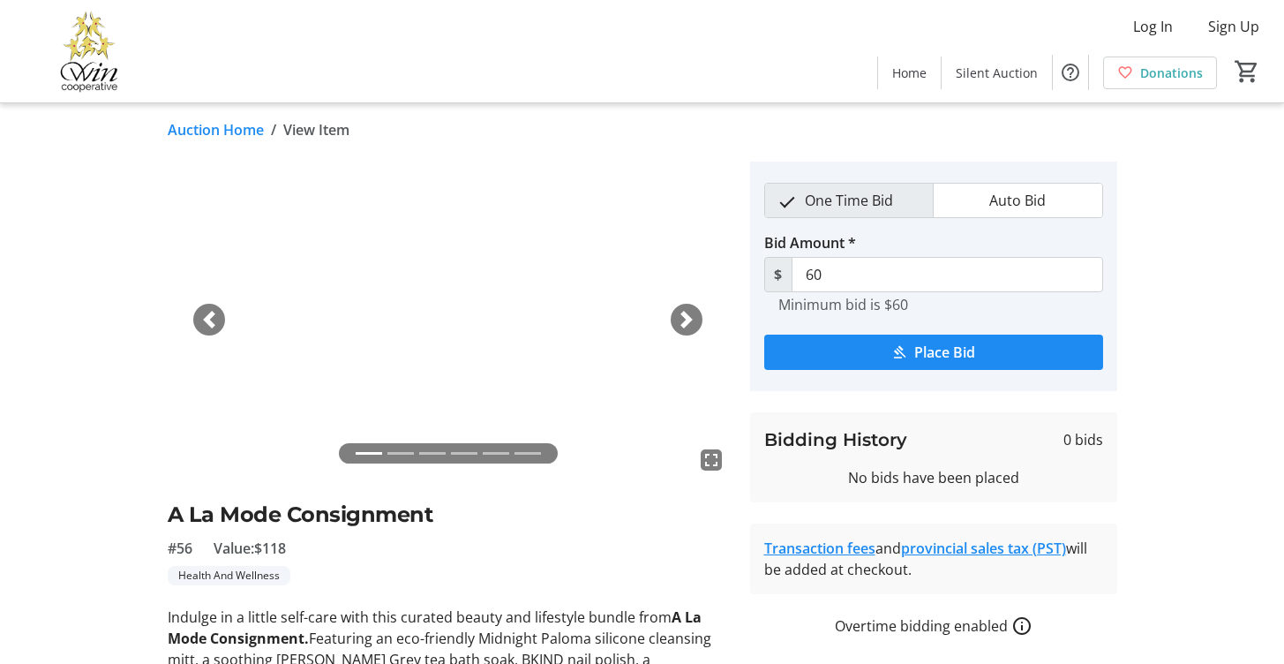
scroll to position [0, 0]
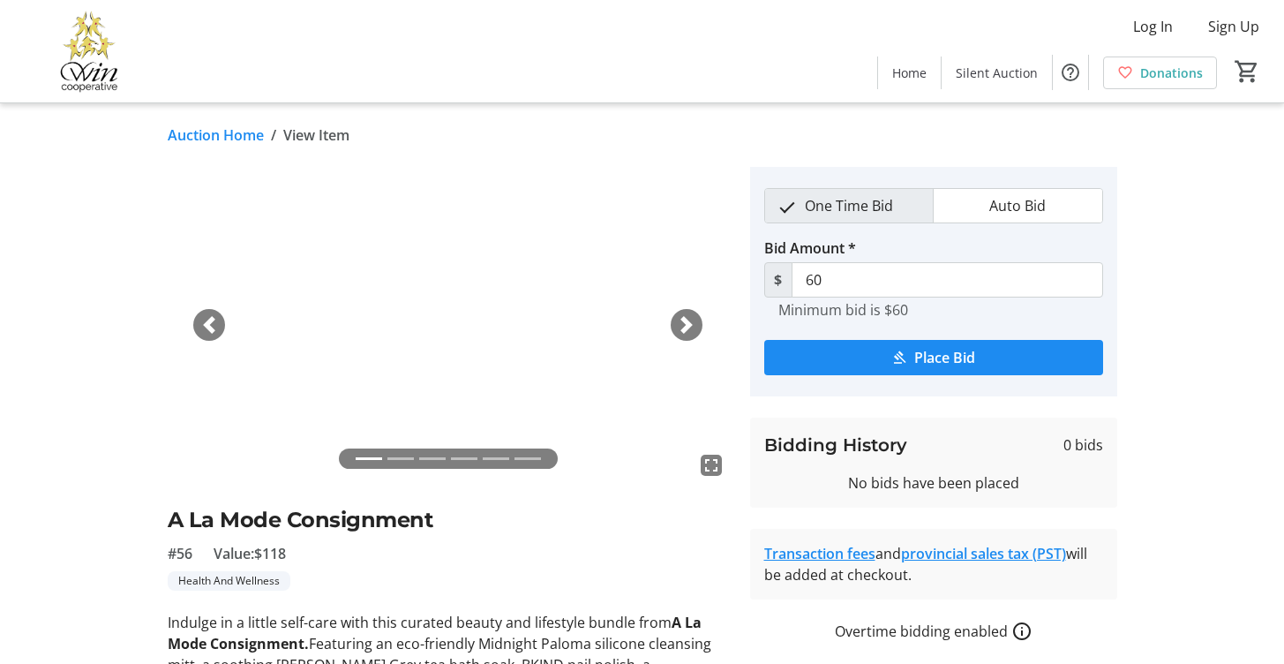
click at [198, 136] on link "Auction Home" at bounding box center [216, 134] width 96 height 21
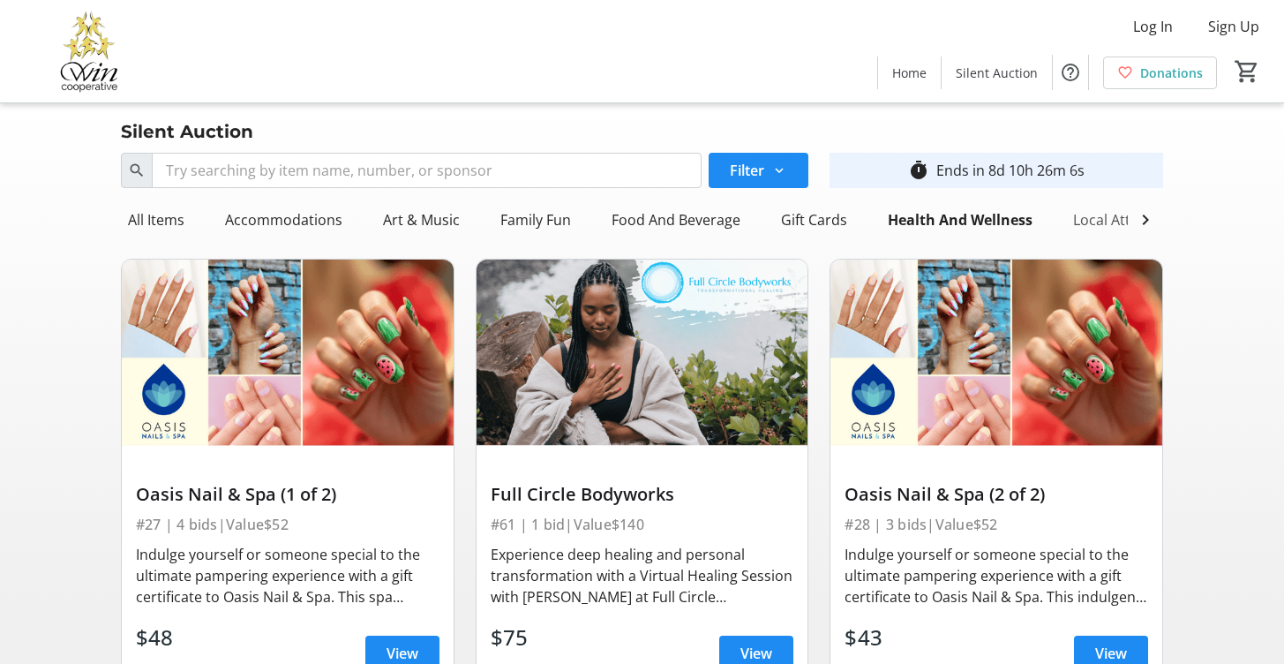
click at [1098, 221] on div "Local Attractions" at bounding box center [1129, 219] width 126 height 35
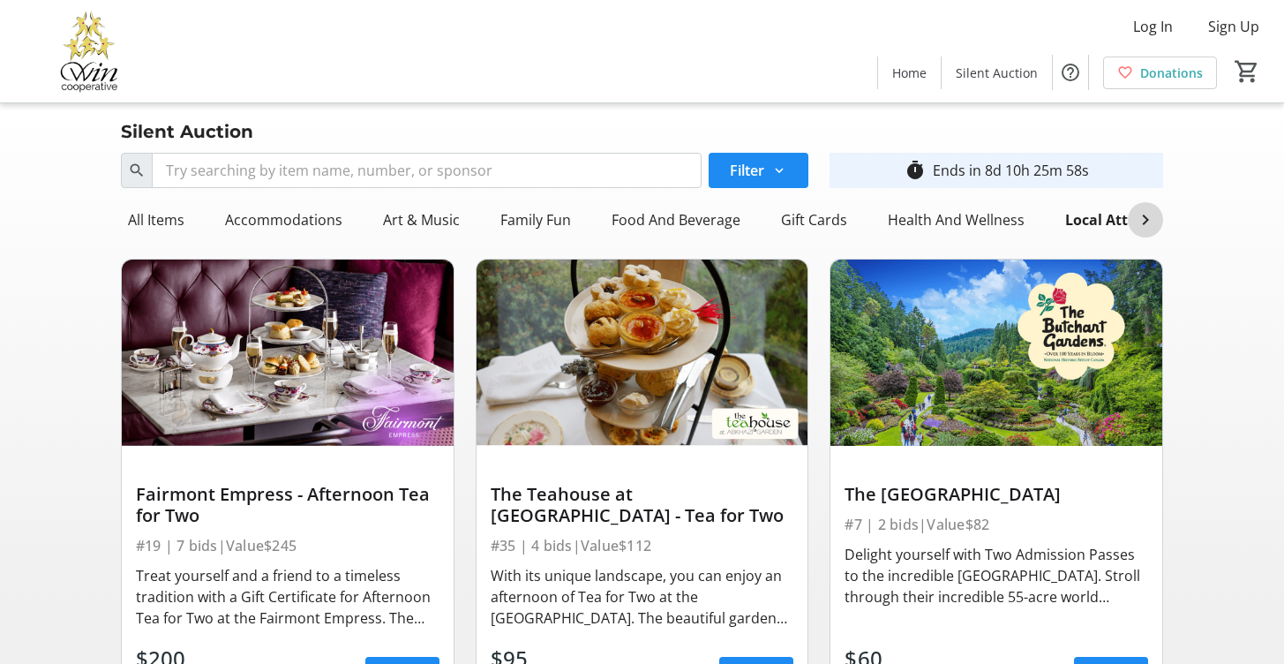
click at [1143, 225] on mat-icon at bounding box center [1145, 219] width 21 height 21
click at [1143, 225] on div "All Items Accommodations Art & Music Family Fun Food And Beverage Gift Cards He…" at bounding box center [642, 219] width 1043 height 35
click at [1044, 219] on div "Specialty Item" at bounding box center [1104, 219] width 120 height 35
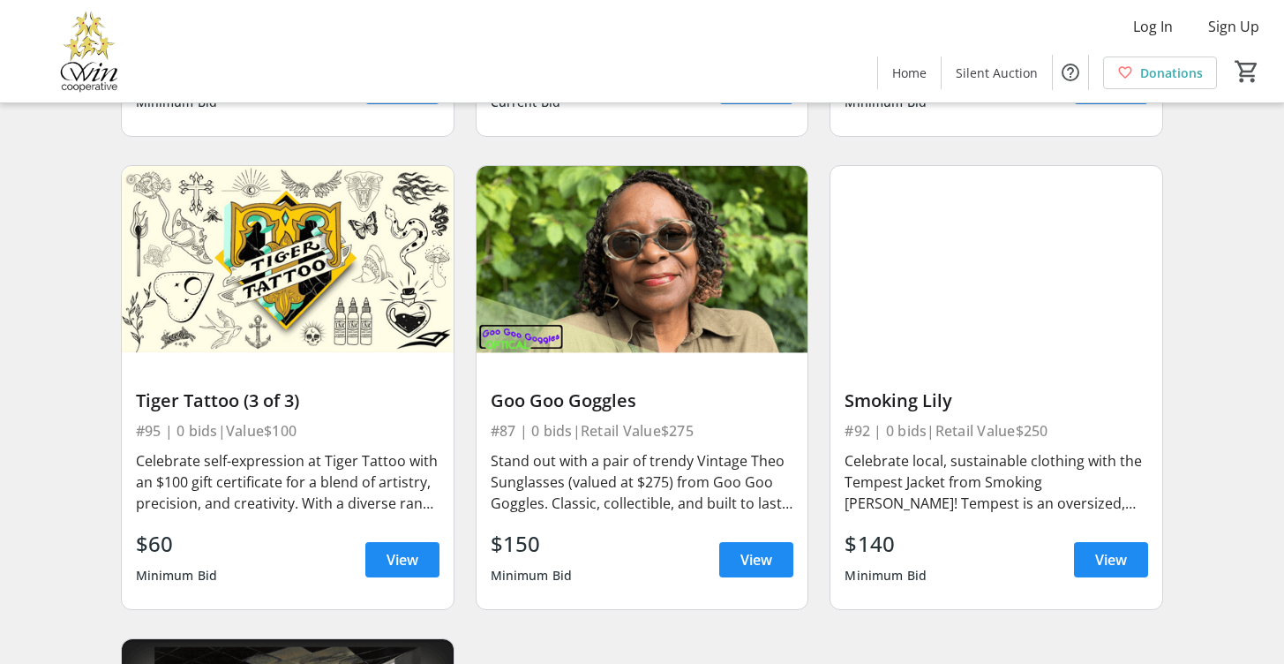
scroll to position [2503, 0]
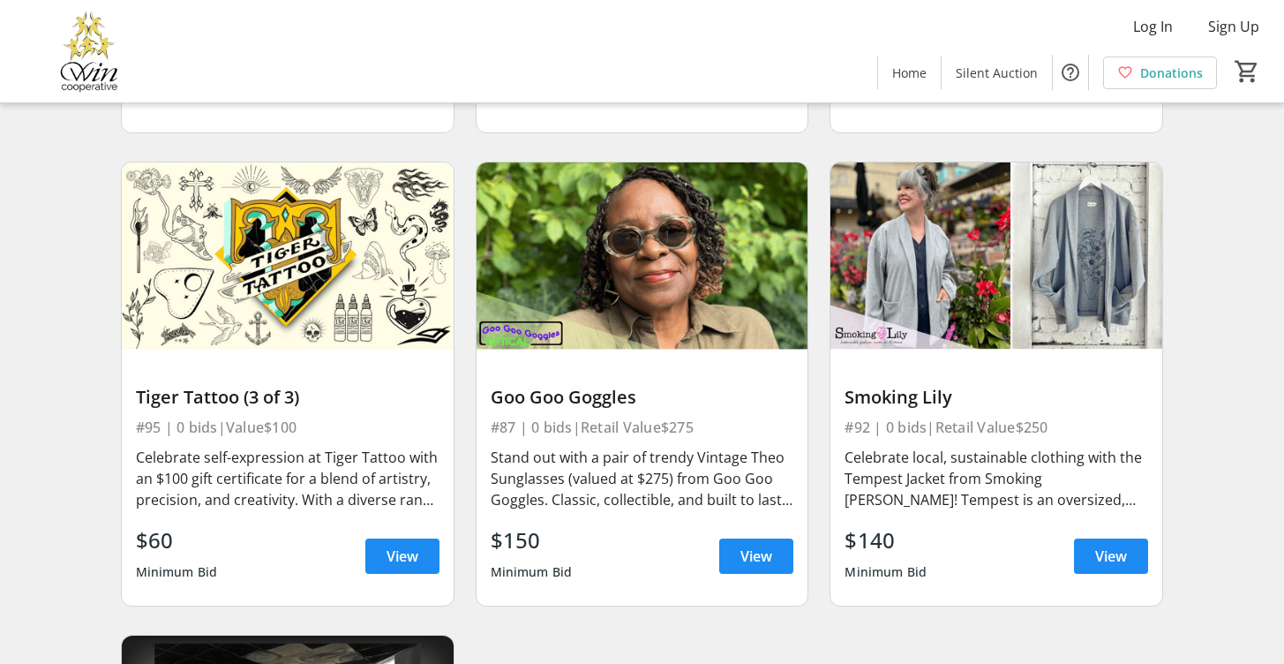
click at [658, 317] on img at bounding box center [642, 255] width 332 height 186
click at [743, 566] on span "View" at bounding box center [756, 555] width 32 height 21
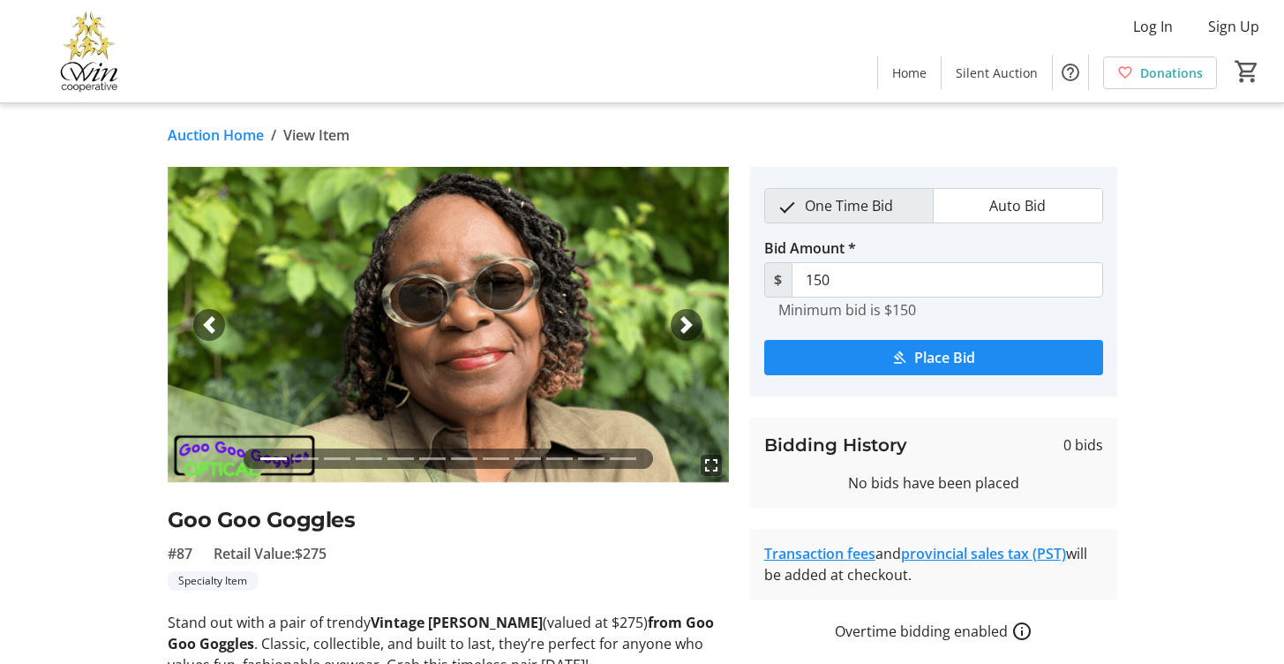
click at [693, 326] on span "button" at bounding box center [687, 325] width 18 height 18
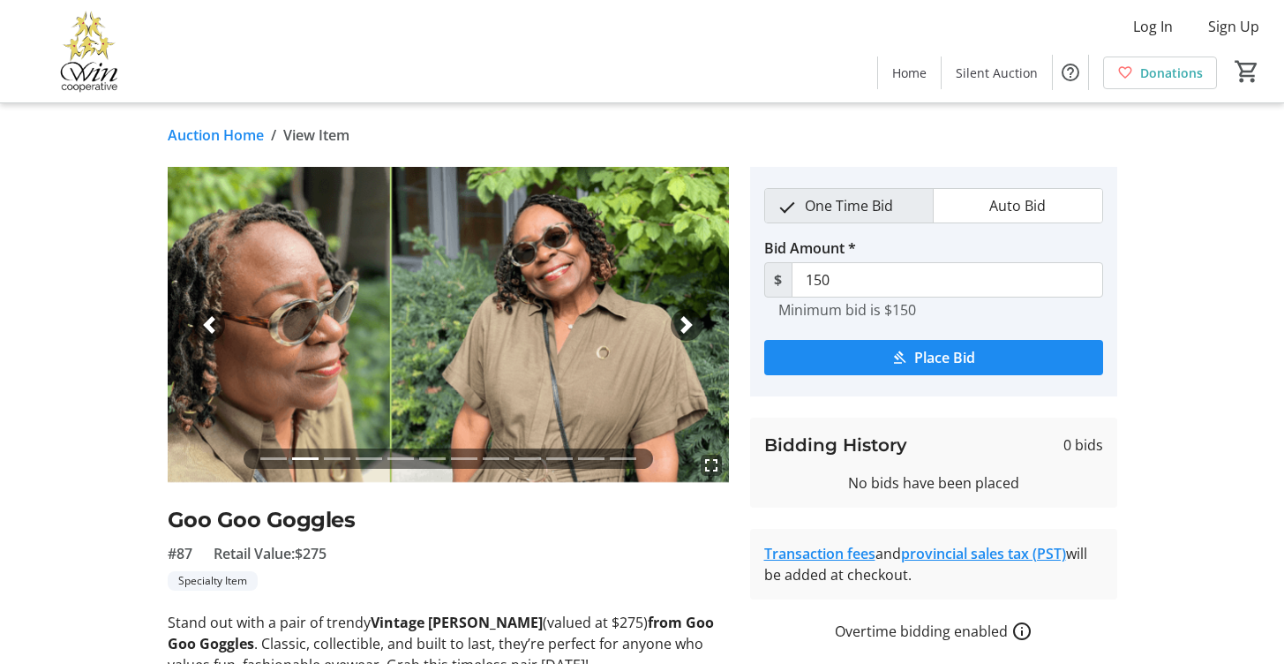
click at [688, 327] on span "button" at bounding box center [687, 325] width 18 height 18
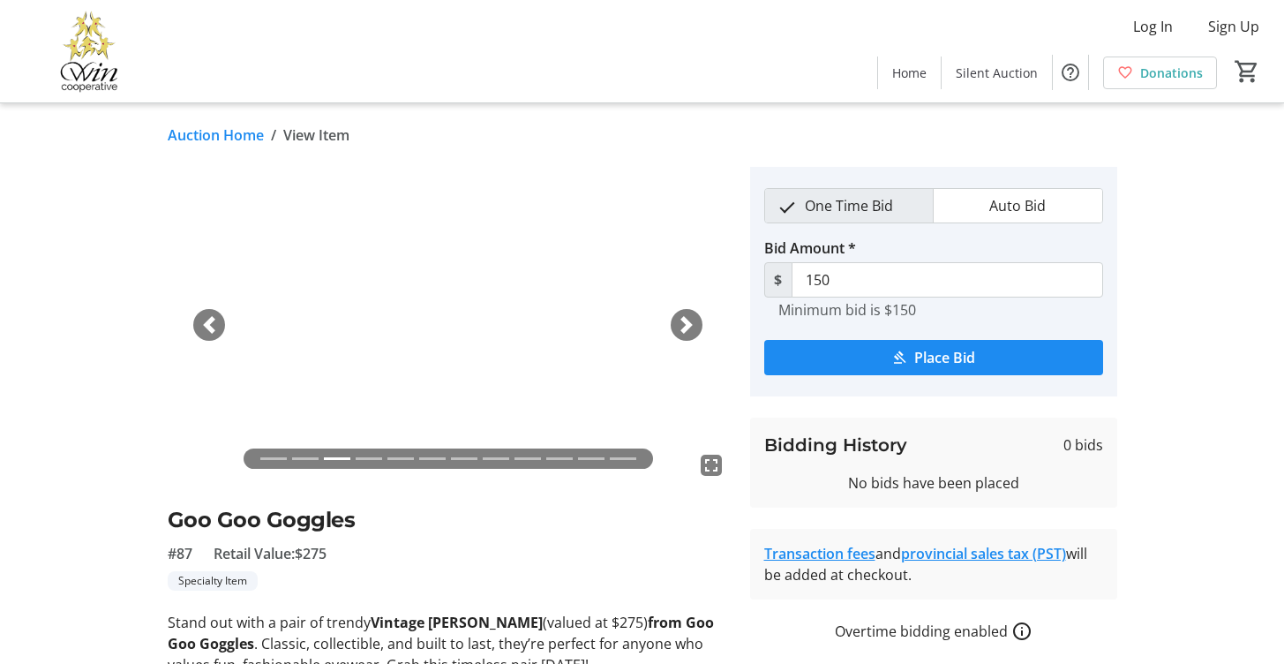
click at [688, 327] on span "button" at bounding box center [687, 325] width 18 height 18
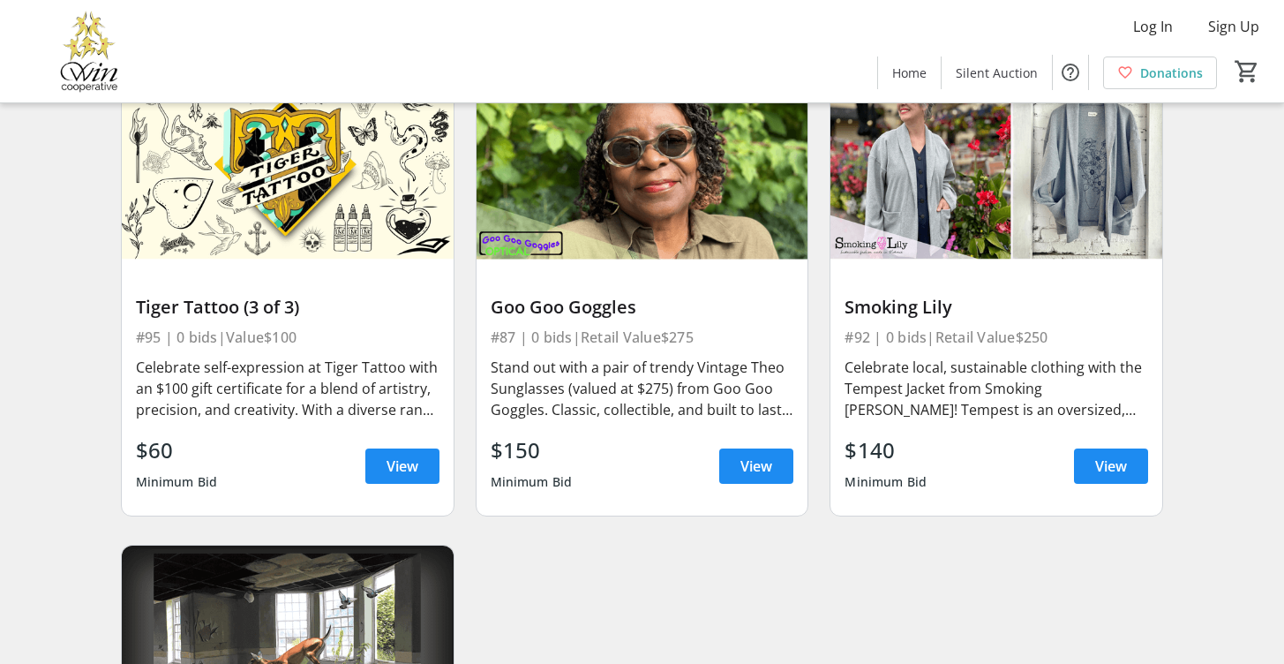
scroll to position [2612, 0]
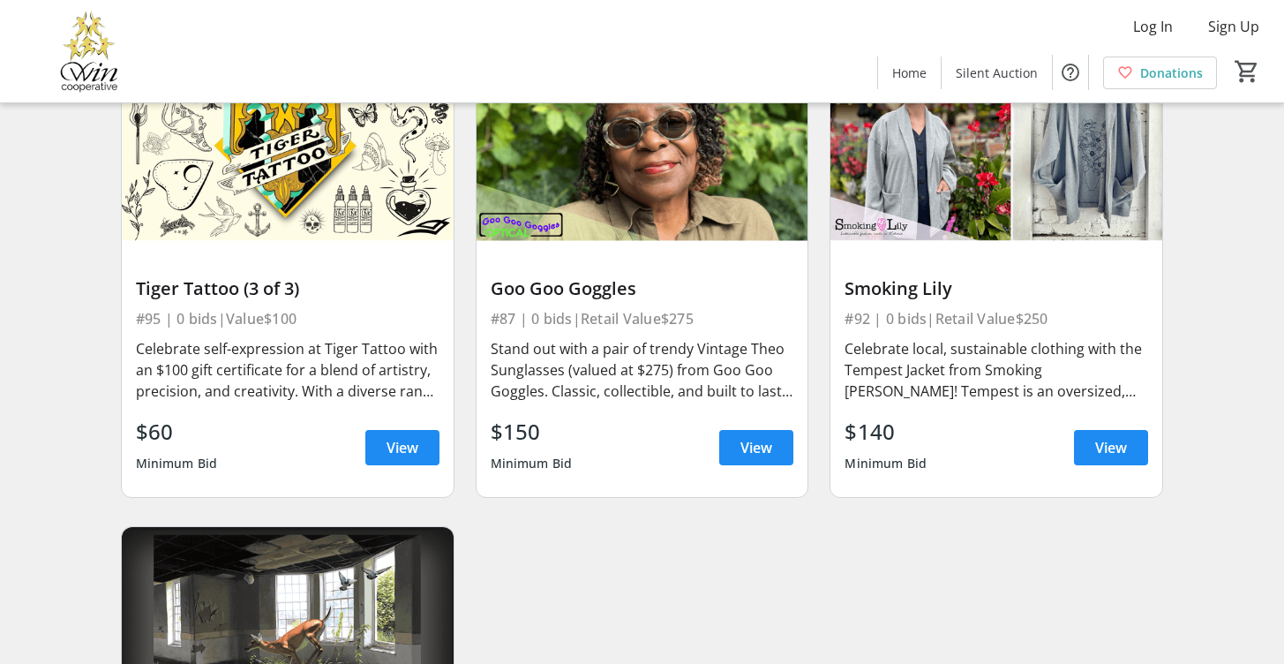
click at [1016, 195] on img at bounding box center [996, 147] width 332 height 186
click at [1103, 458] on span "View" at bounding box center [1111, 447] width 32 height 21
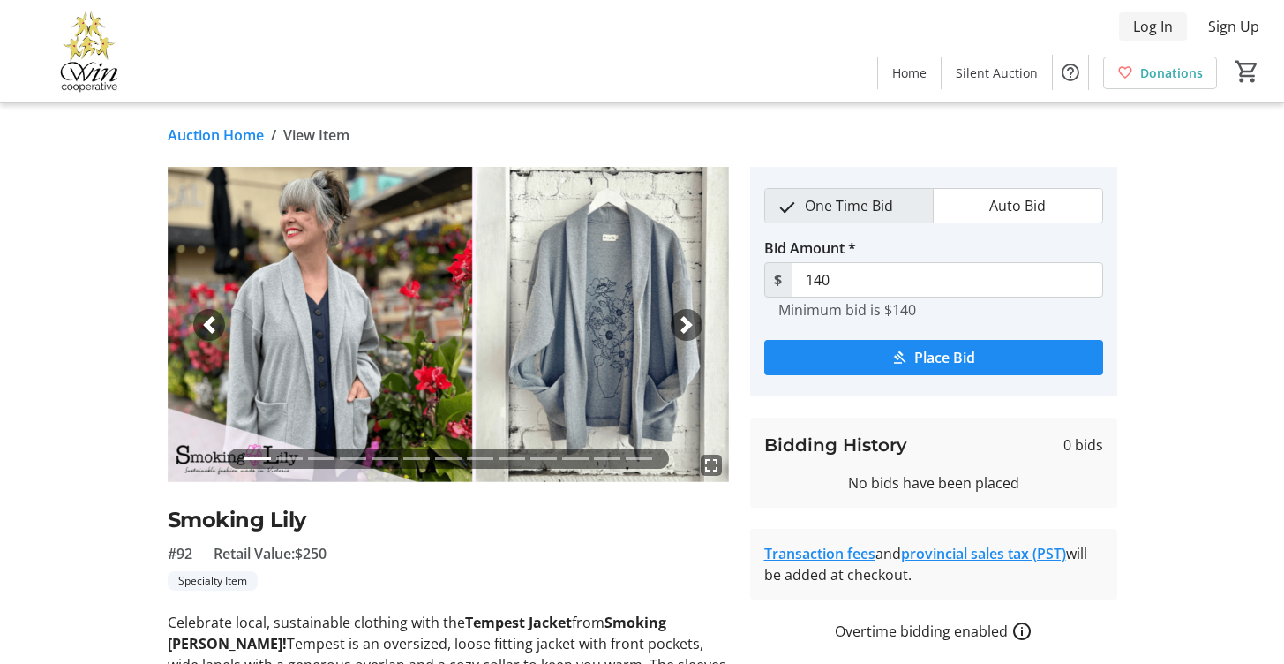
click at [1156, 21] on span "Log In" at bounding box center [1153, 26] width 40 height 21
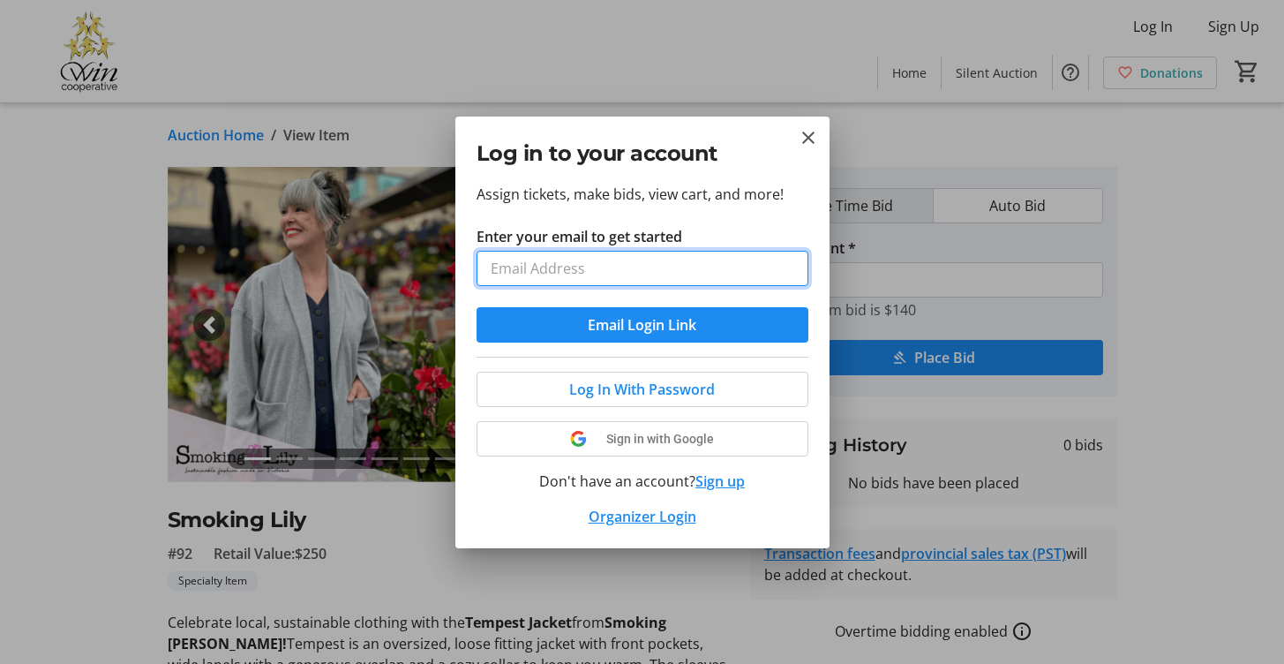
click at [649, 269] on input "Enter your email to get started" at bounding box center [642, 268] width 332 height 35
type input "clwelta@hotmail.com"
click at [641, 324] on button "Email Login Link" at bounding box center [642, 324] width 332 height 35
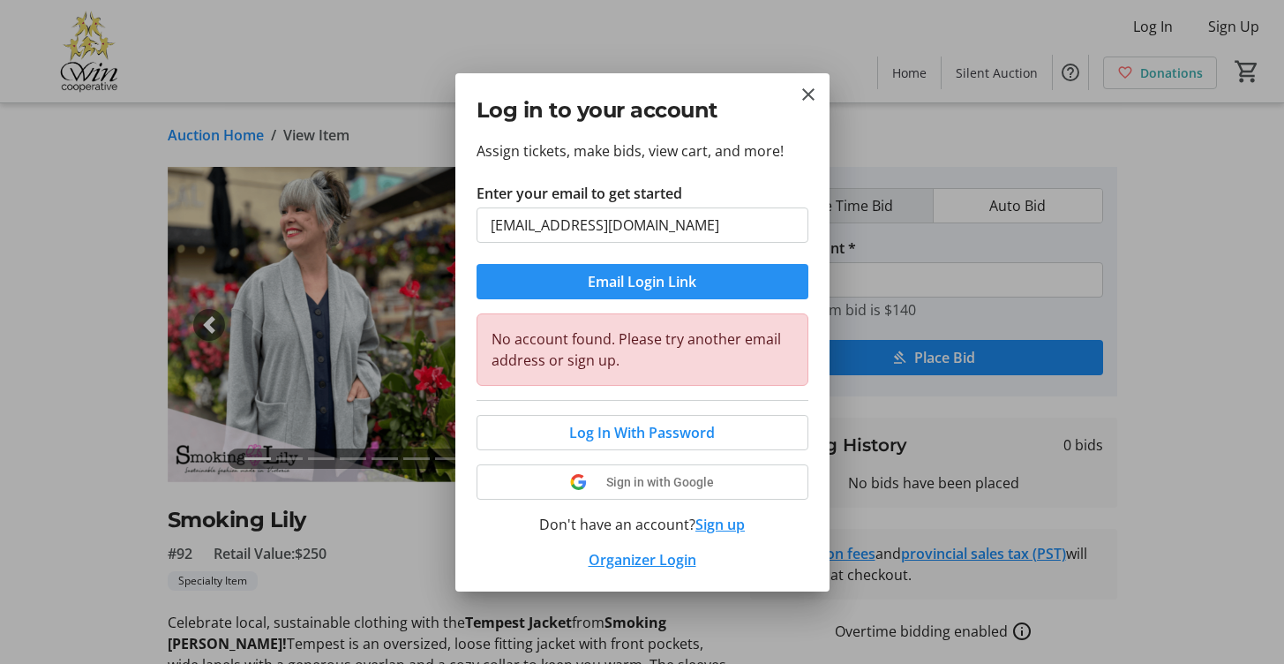
click at [608, 271] on span "Email Login Link" at bounding box center [642, 281] width 109 height 21
click at [718, 527] on button "Sign up" at bounding box center [719, 524] width 49 height 21
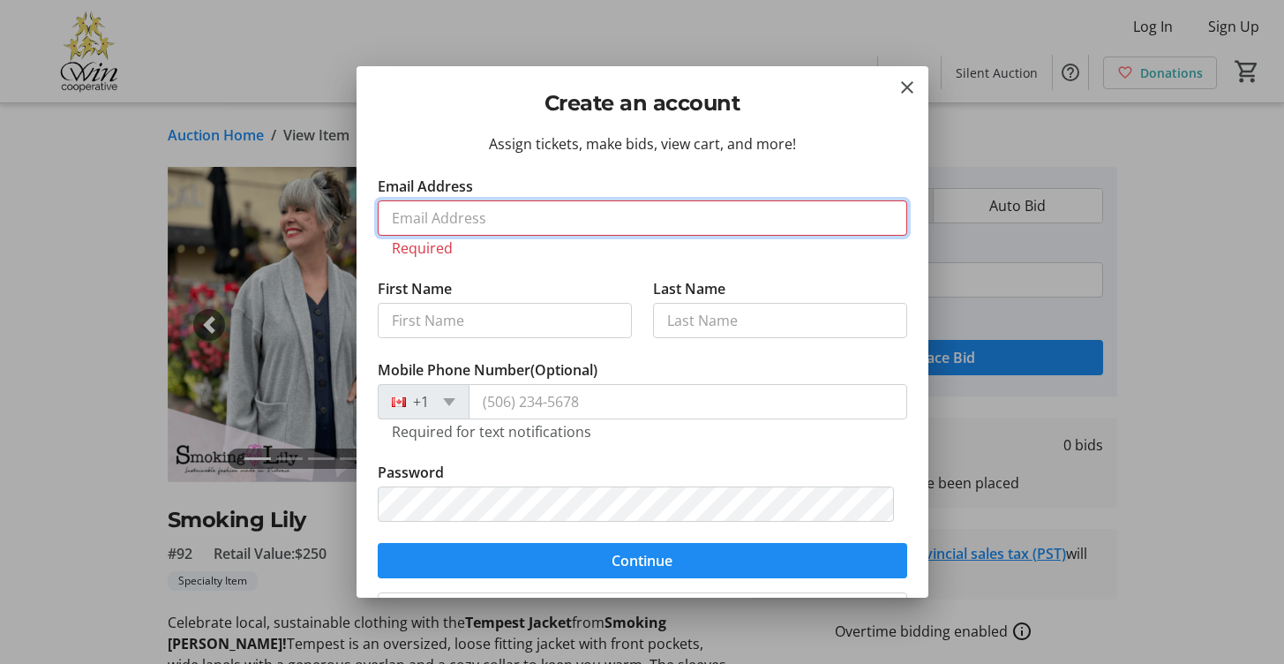
type input "clwelta@hotmail.com"
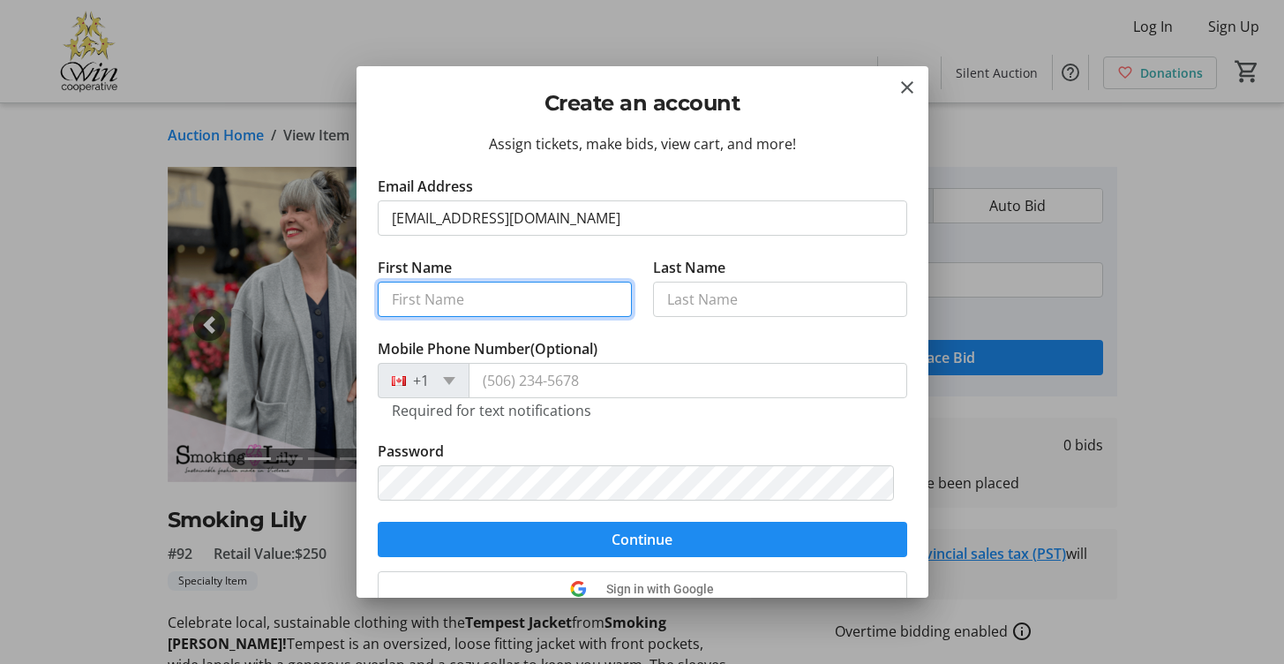
type input "Carmen"
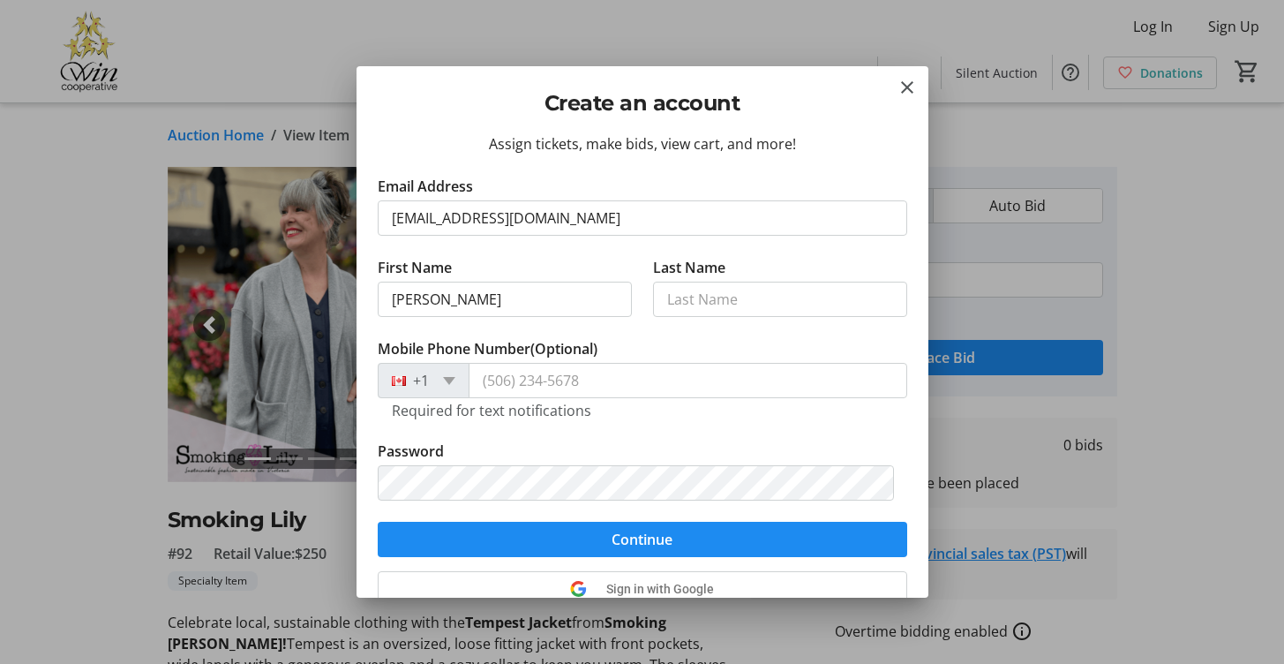
type input "Welta"
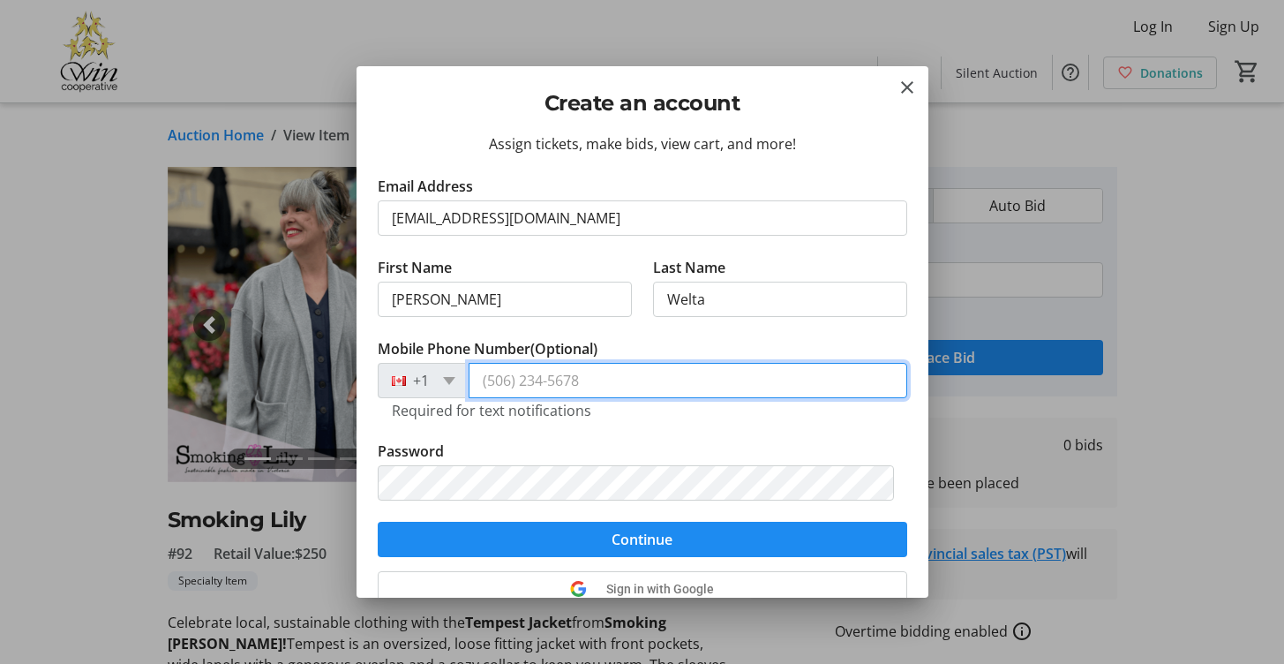
type input "(250) 661-1254"
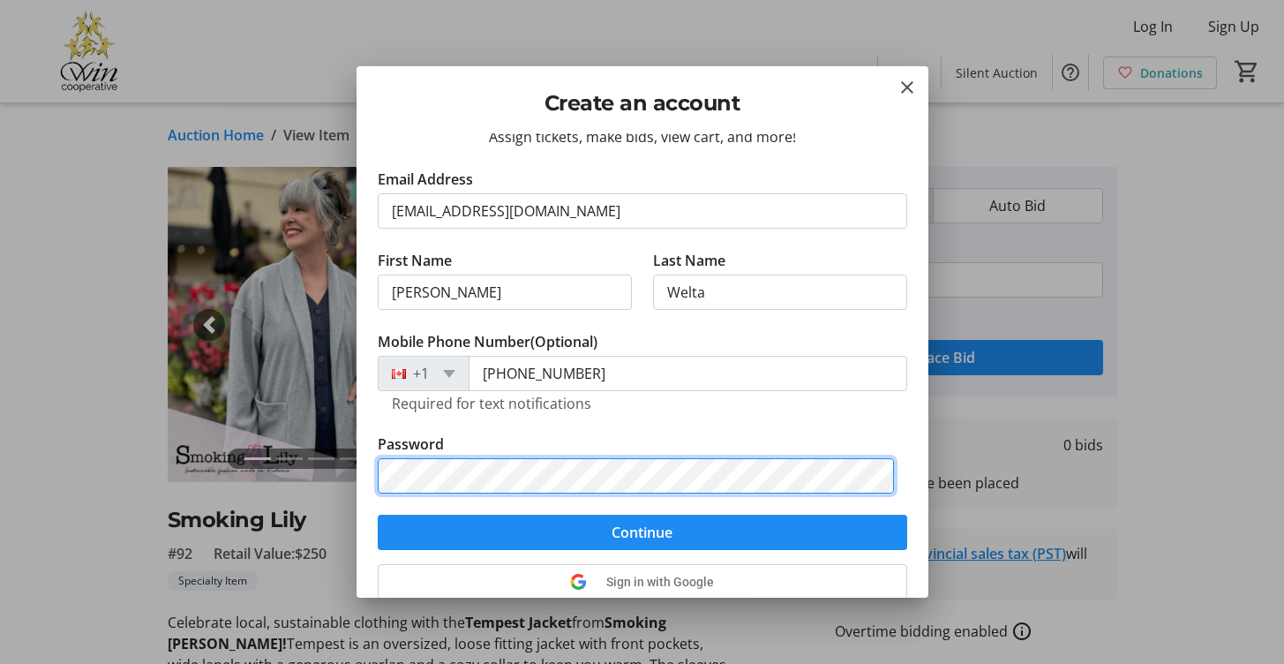
scroll to position [14, 0]
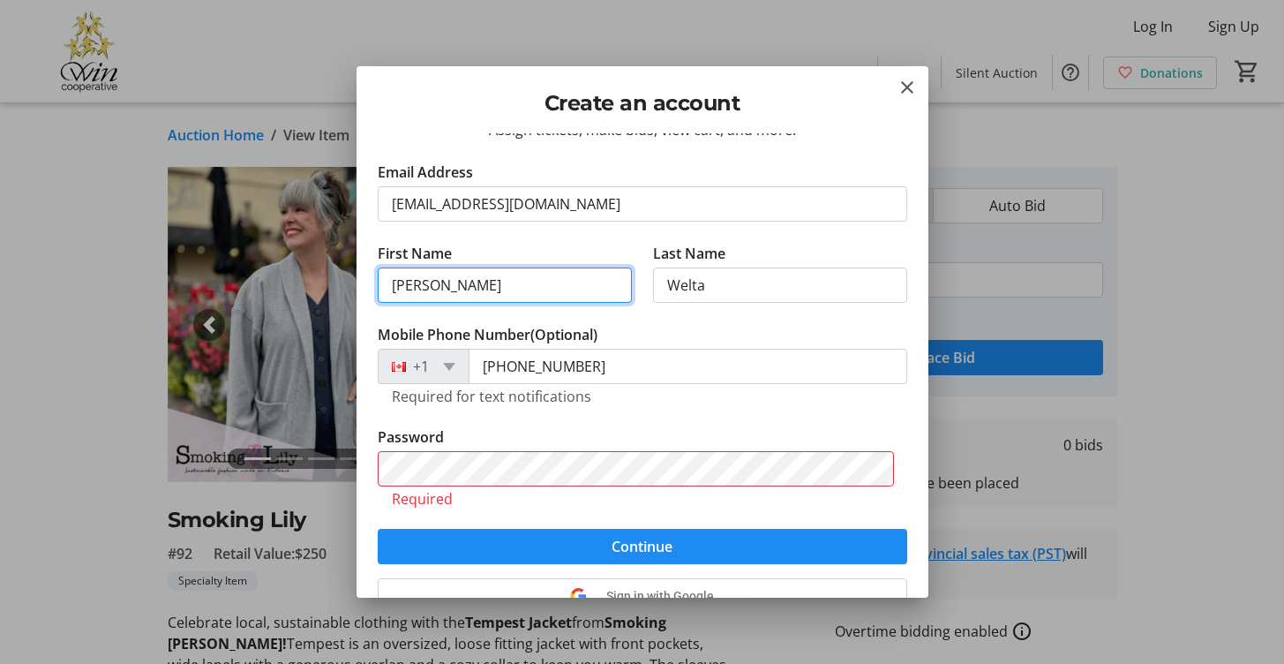
drag, startPoint x: 468, startPoint y: 288, endPoint x: 245, endPoint y: 260, distance: 224.0
click at [245, 260] on div "Create an account Assign tickets, make bids, view cart, and more! Email Address…" at bounding box center [642, 332] width 1284 height 664
type input "CL"
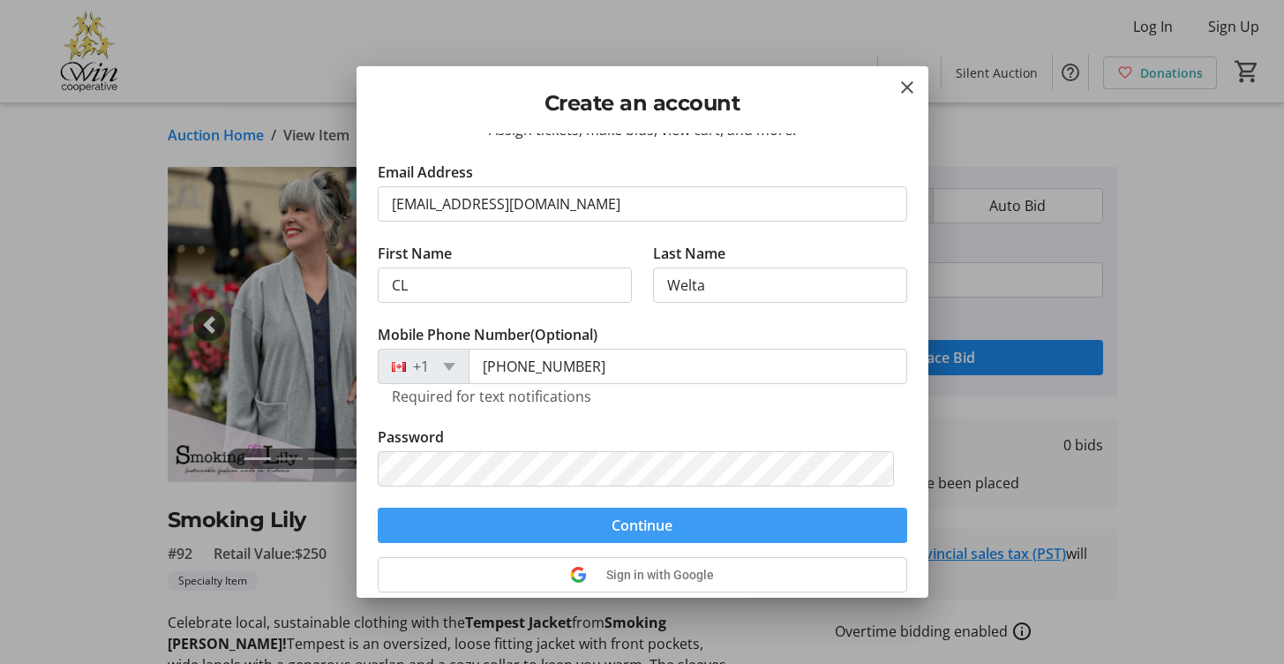
click at [673, 519] on span "submit" at bounding box center [642, 525] width 529 height 42
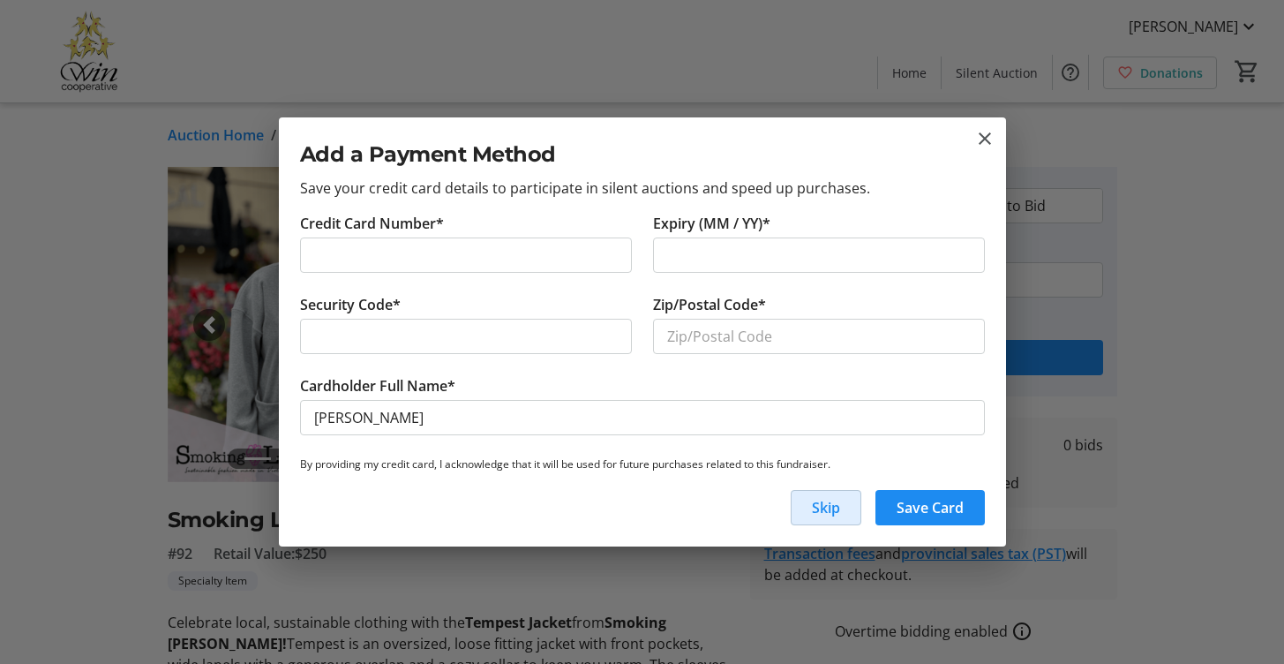
click at [806, 517] on span "button" at bounding box center [825, 507] width 69 height 42
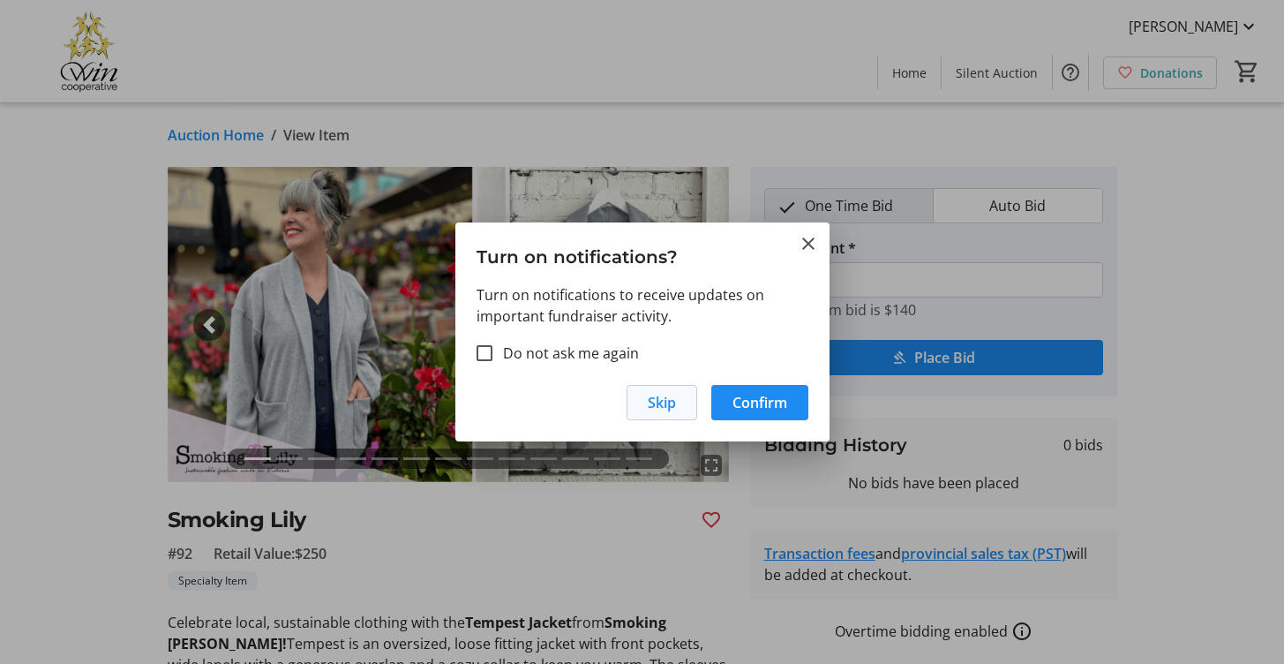
click at [678, 407] on span "button" at bounding box center [661, 402] width 69 height 42
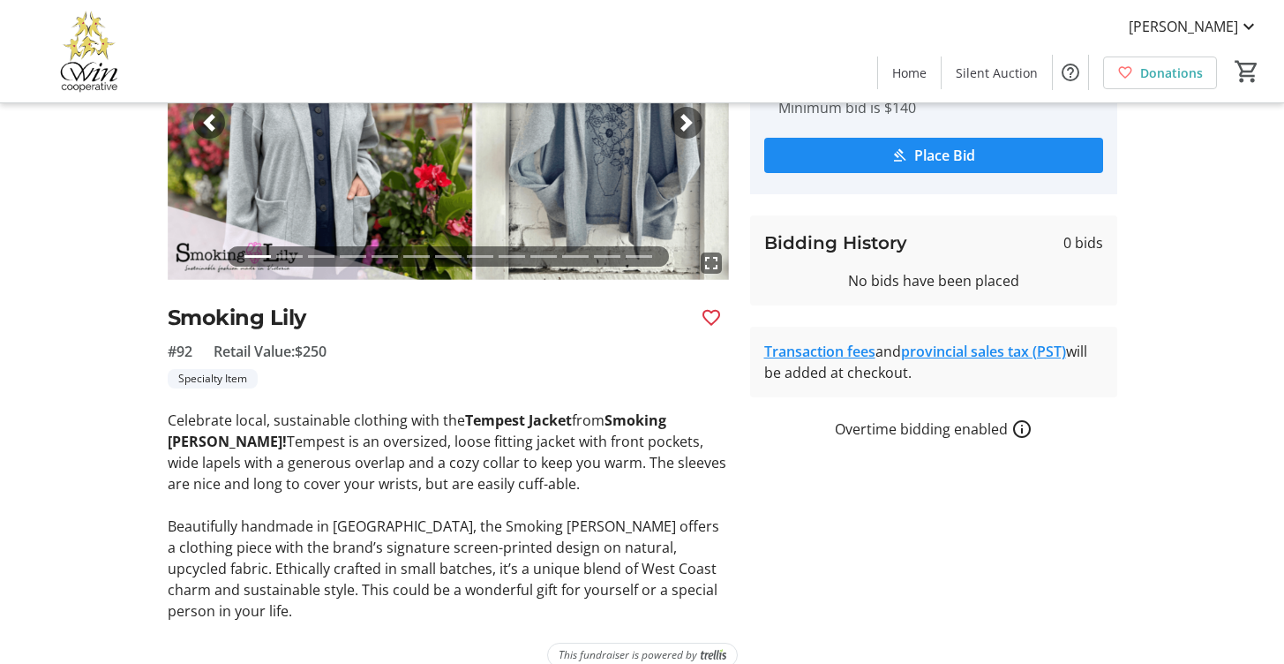
scroll to position [0, 0]
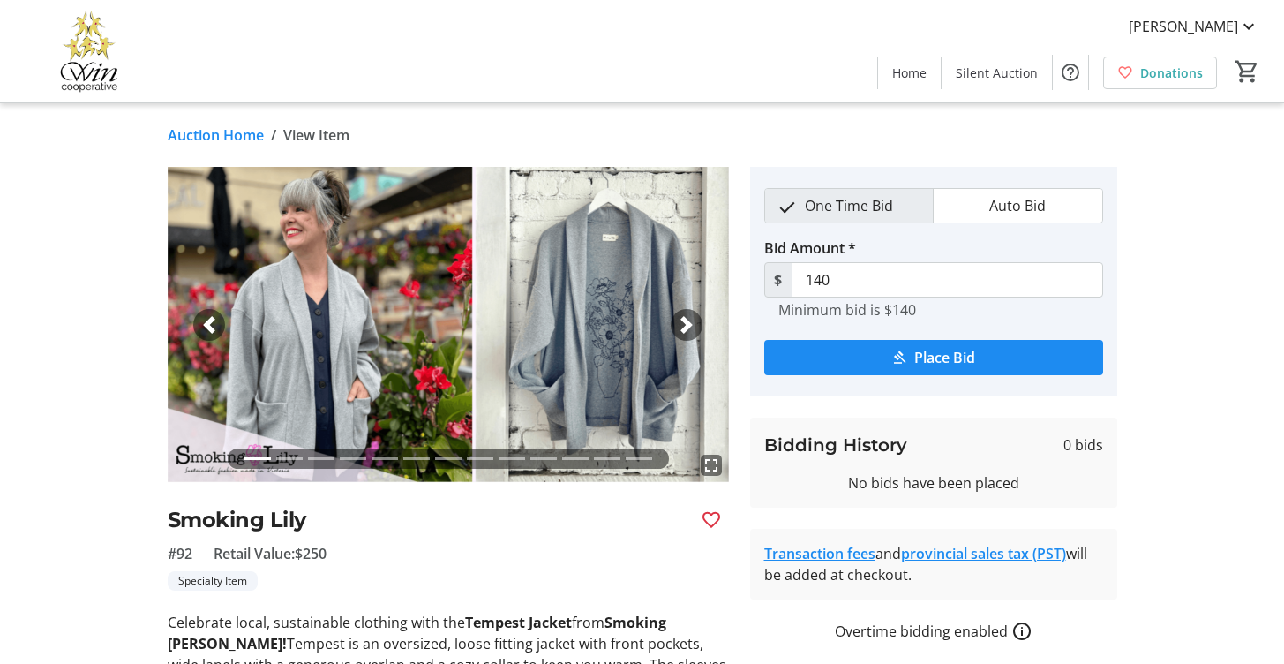
click at [867, 166] on div "Auction Home / View Item fullscreen fullscreen fullscreen fullscreen fullscreen…" at bounding box center [642, 496] width 1165 height 787
click at [920, 74] on span "Home" at bounding box center [909, 73] width 34 height 19
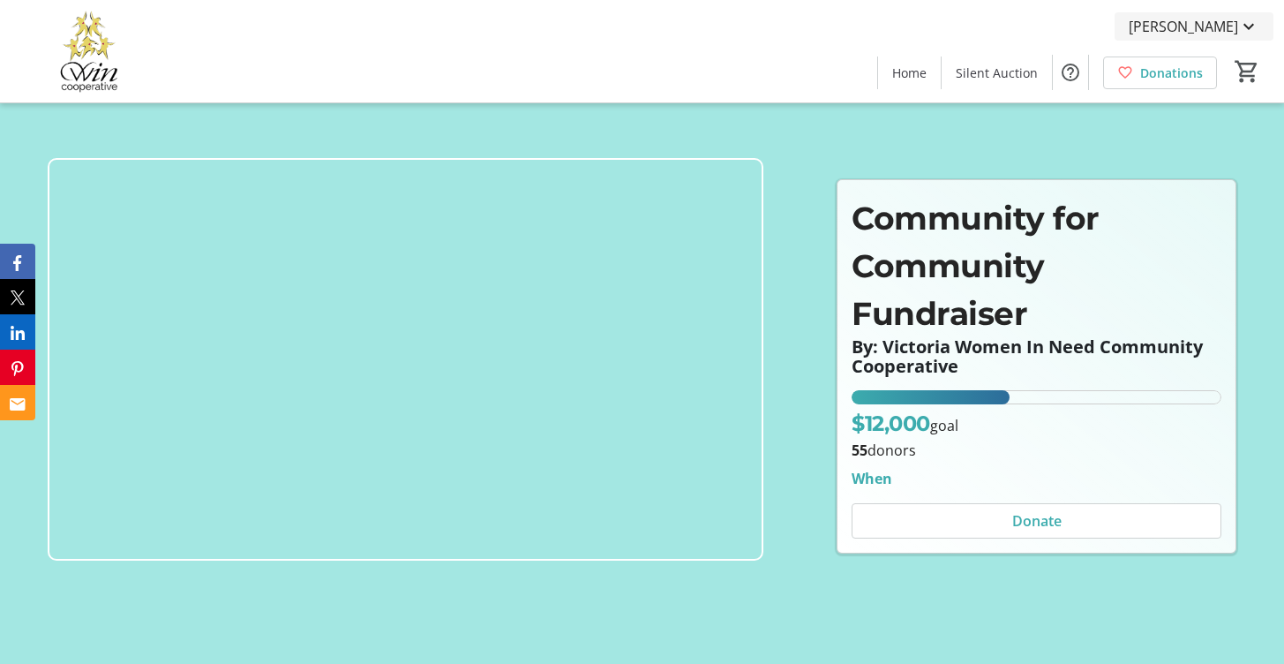
click at [1241, 19] on mat-icon at bounding box center [1248, 26] width 21 height 21
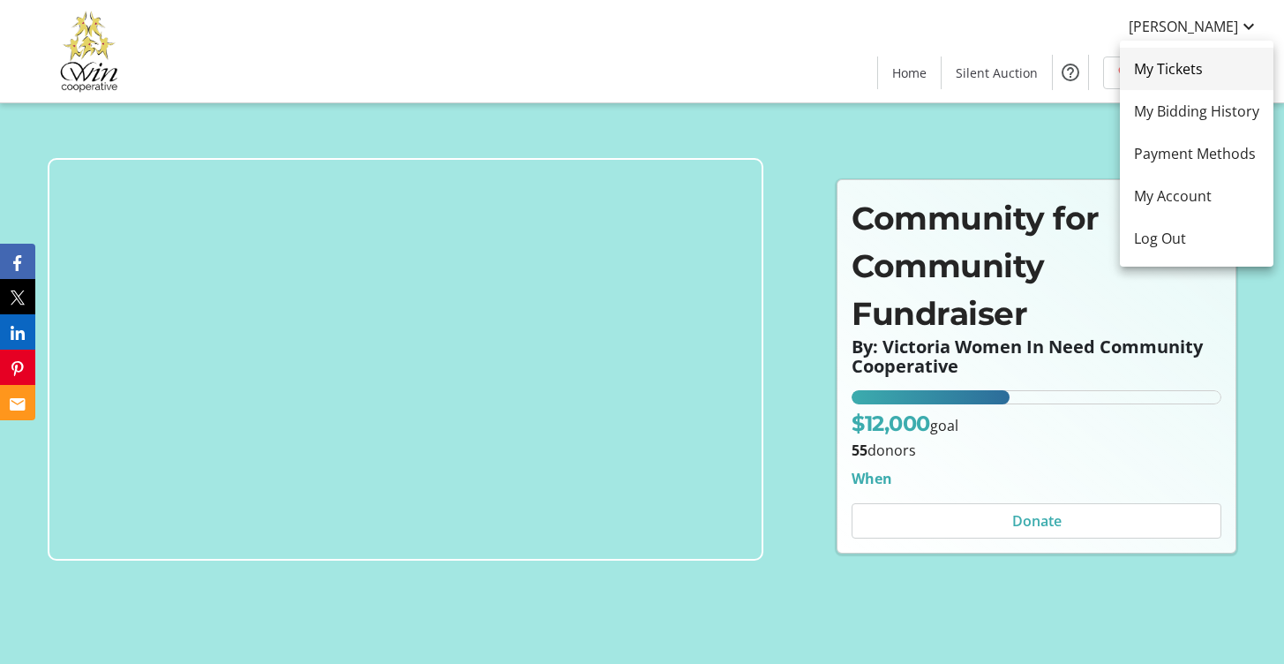
click at [1186, 64] on span "My Tickets" at bounding box center [1196, 68] width 125 height 21
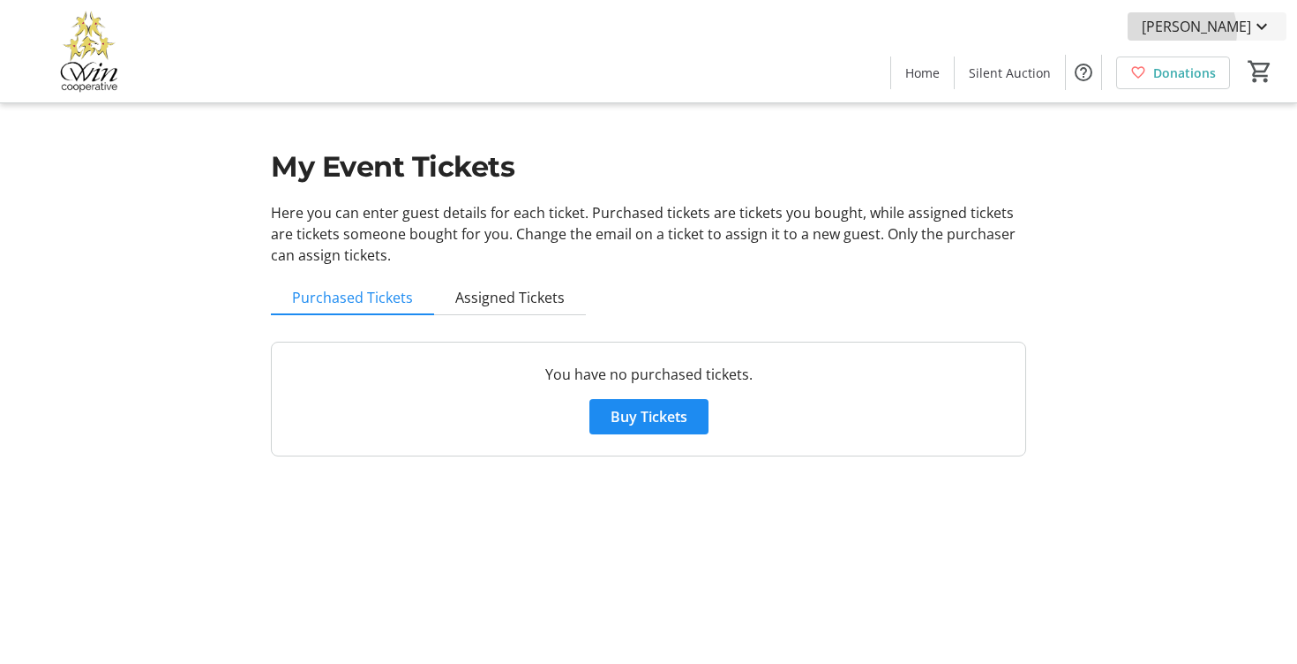
click at [1222, 31] on span "CL Welta" at bounding box center [1196, 26] width 109 height 21
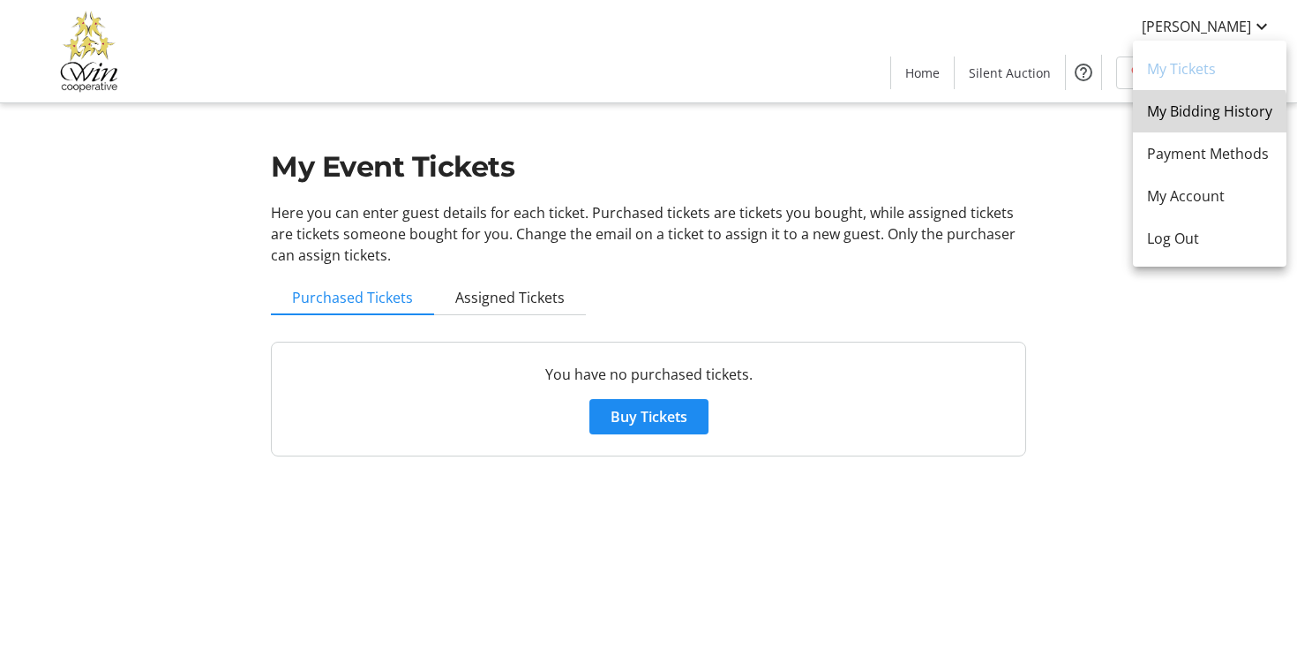
click at [1209, 118] on span "My Bidding History" at bounding box center [1209, 111] width 125 height 21
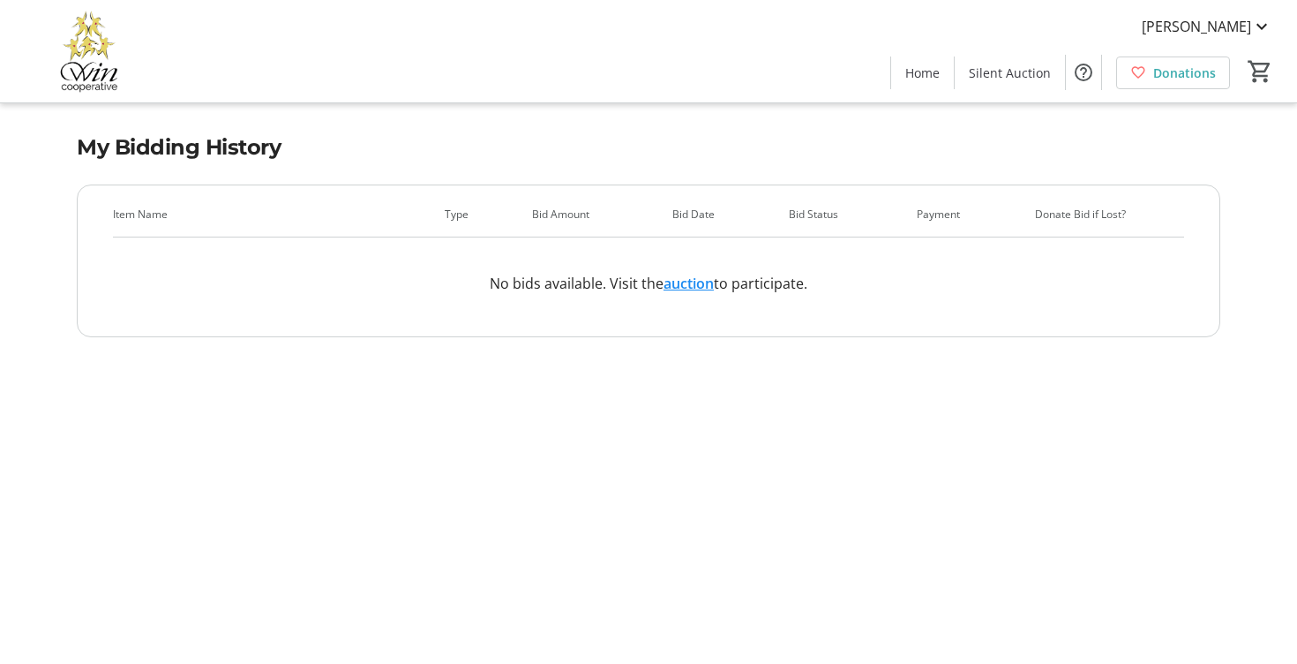
click at [677, 284] on link "auction" at bounding box center [689, 283] width 50 height 19
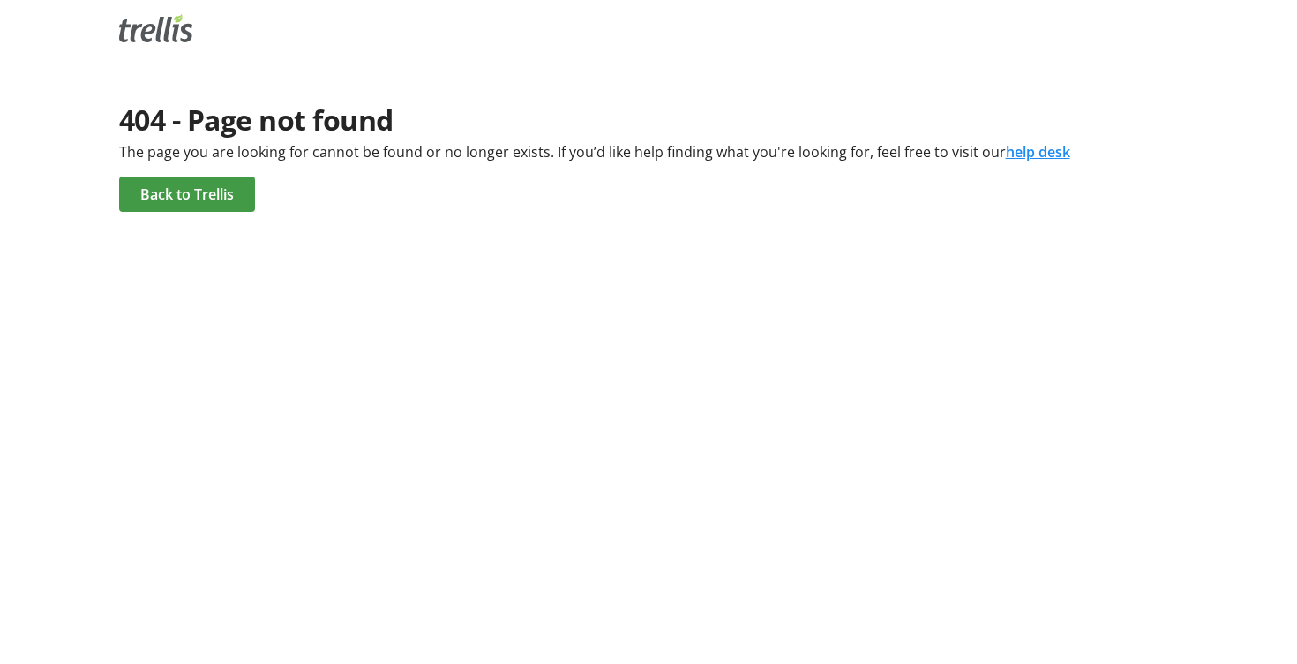
click at [204, 207] on span at bounding box center [187, 194] width 136 height 42
click at [171, 195] on span "Back to Trellis" at bounding box center [187, 194] width 94 height 21
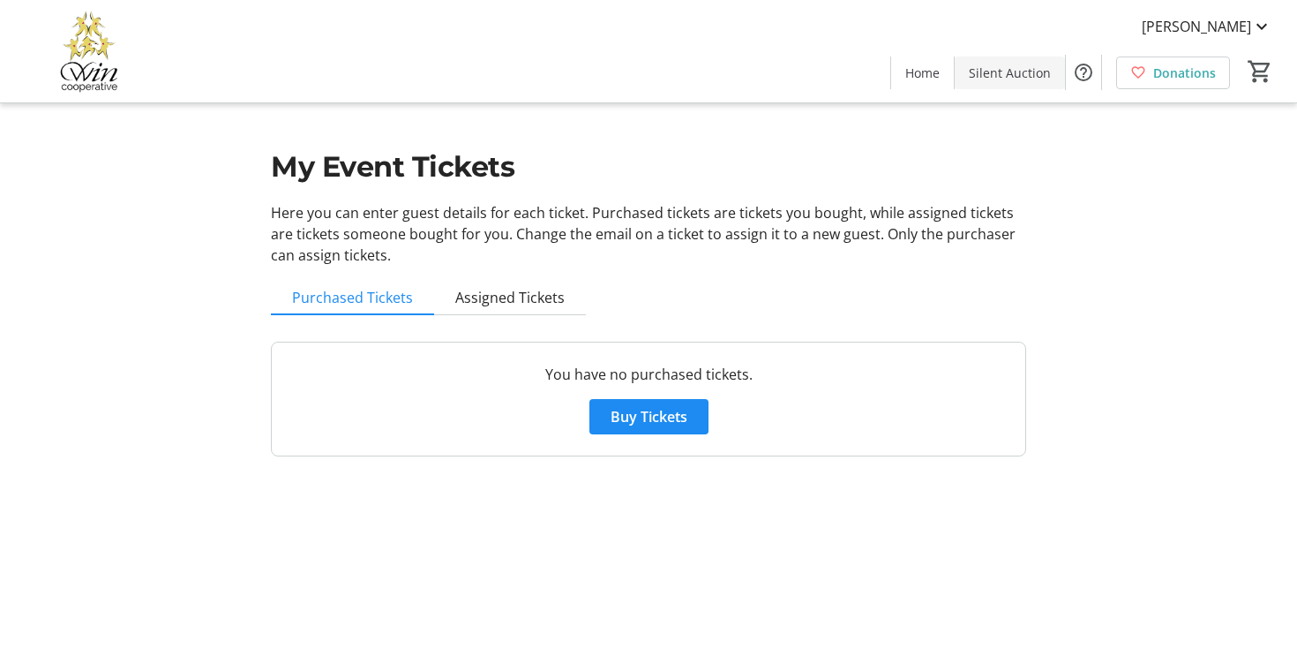
click at [1000, 74] on span "Silent Auction" at bounding box center [1010, 73] width 82 height 19
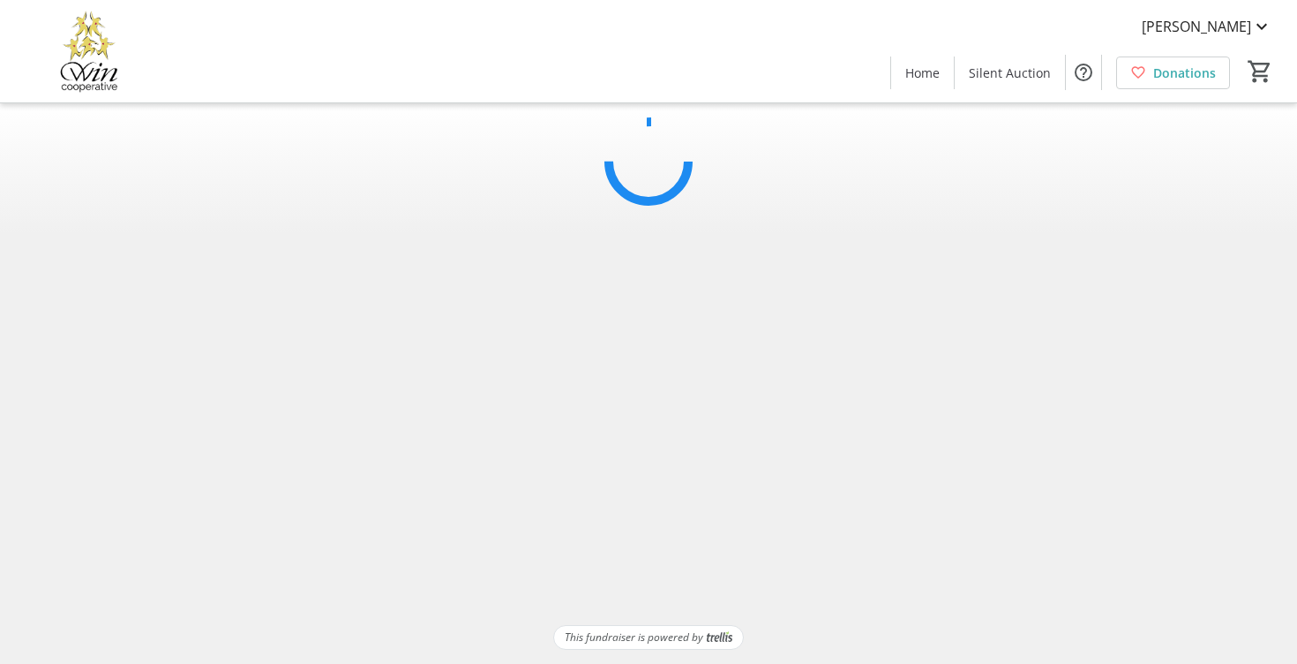
drag, startPoint x: 997, startPoint y: 91, endPoint x: 996, endPoint y: 111, distance: 20.3
click at [996, 111] on html "CL Welta Home Silent Auction Donations 0 Home Silent Auction Donations This fun…" at bounding box center [648, 332] width 1297 height 664
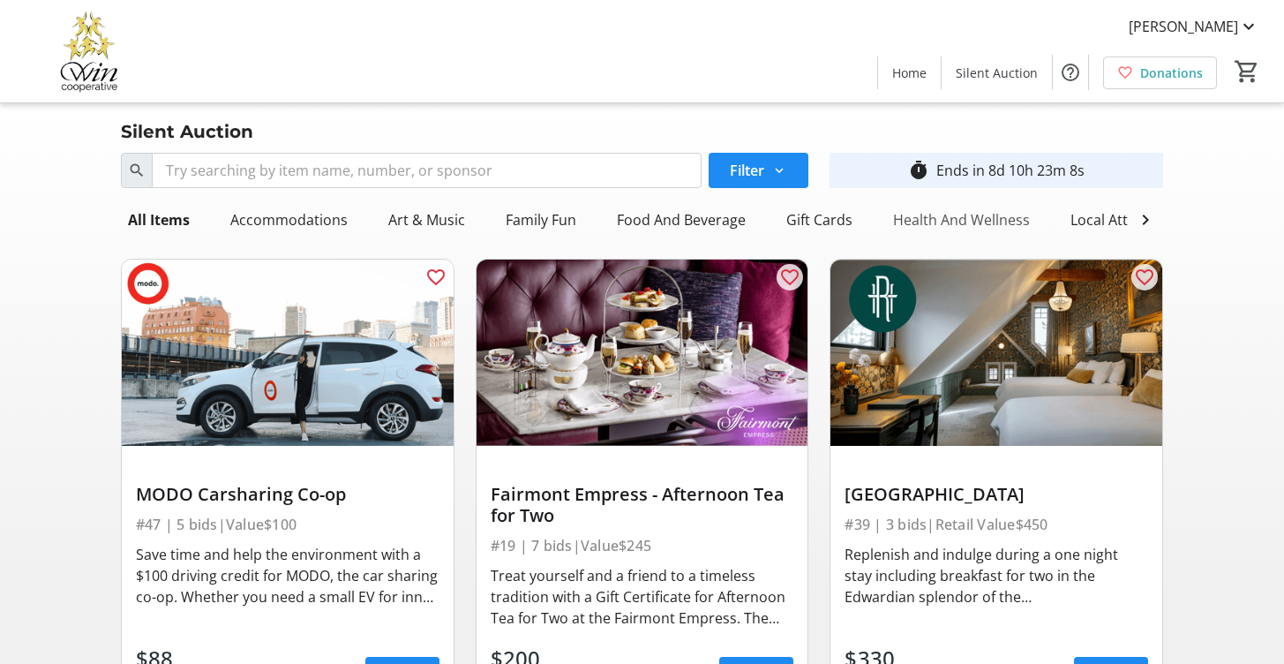
click at [963, 216] on div "Health And Wellness" at bounding box center [961, 219] width 151 height 35
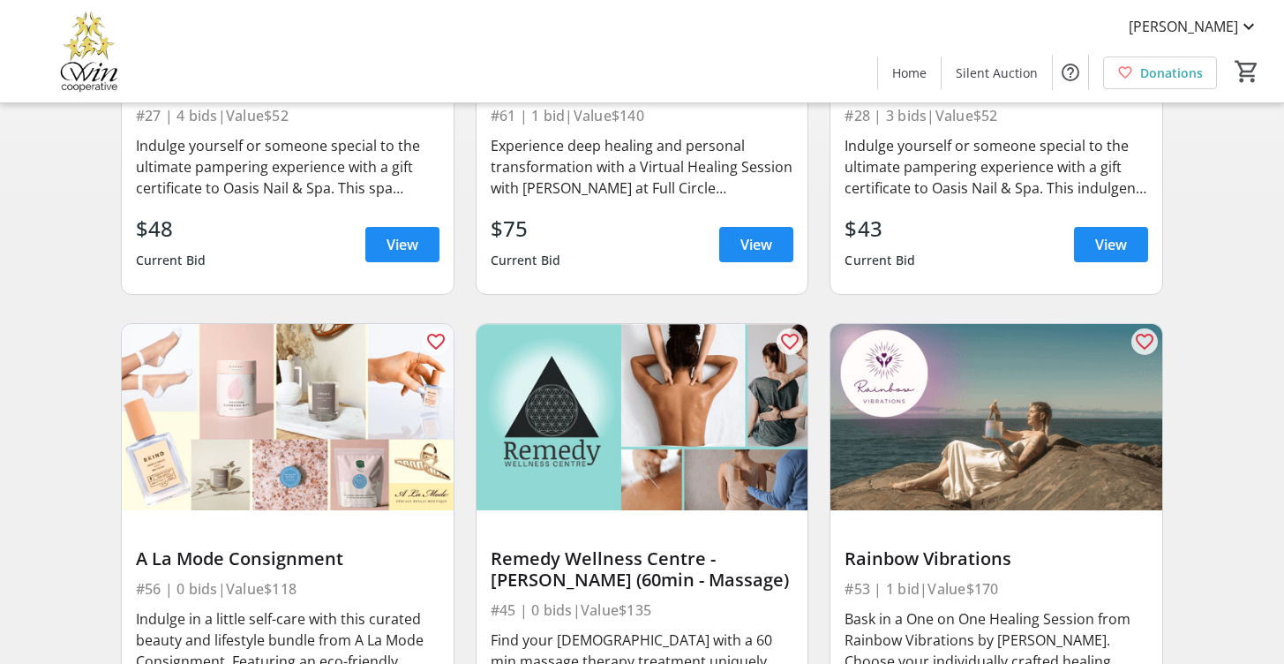
scroll to position [545, 0]
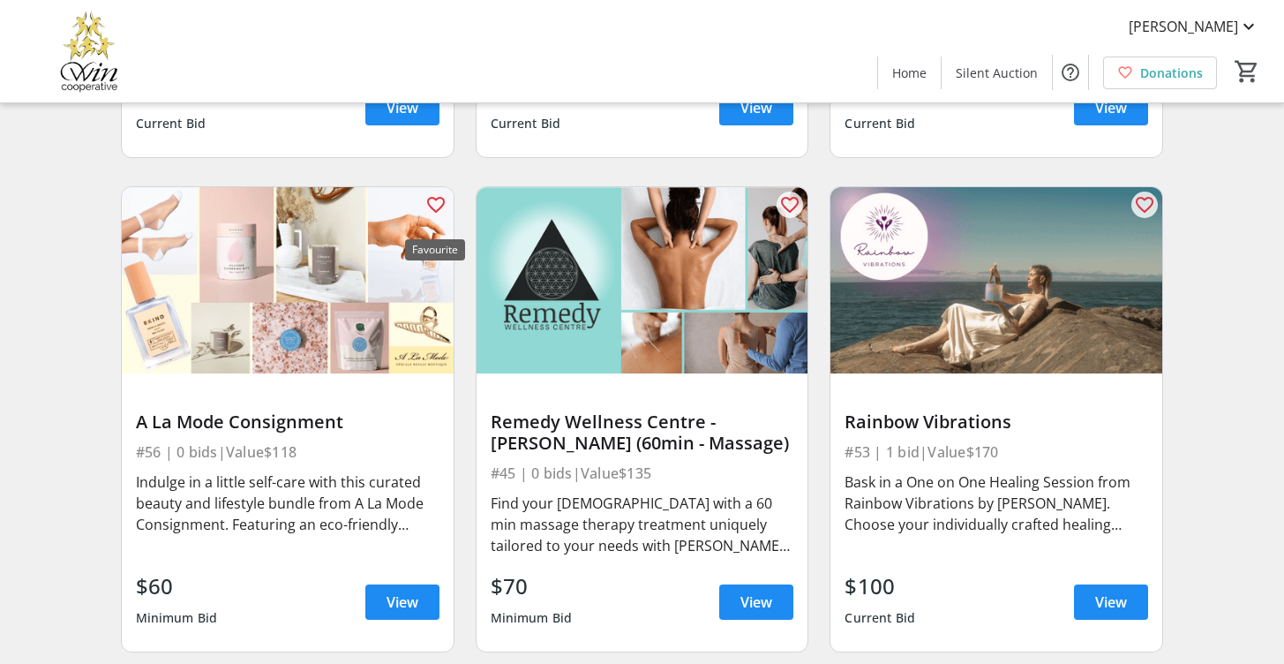
click at [429, 215] on mat-icon "favorite_outline" at bounding box center [435, 204] width 21 height 21
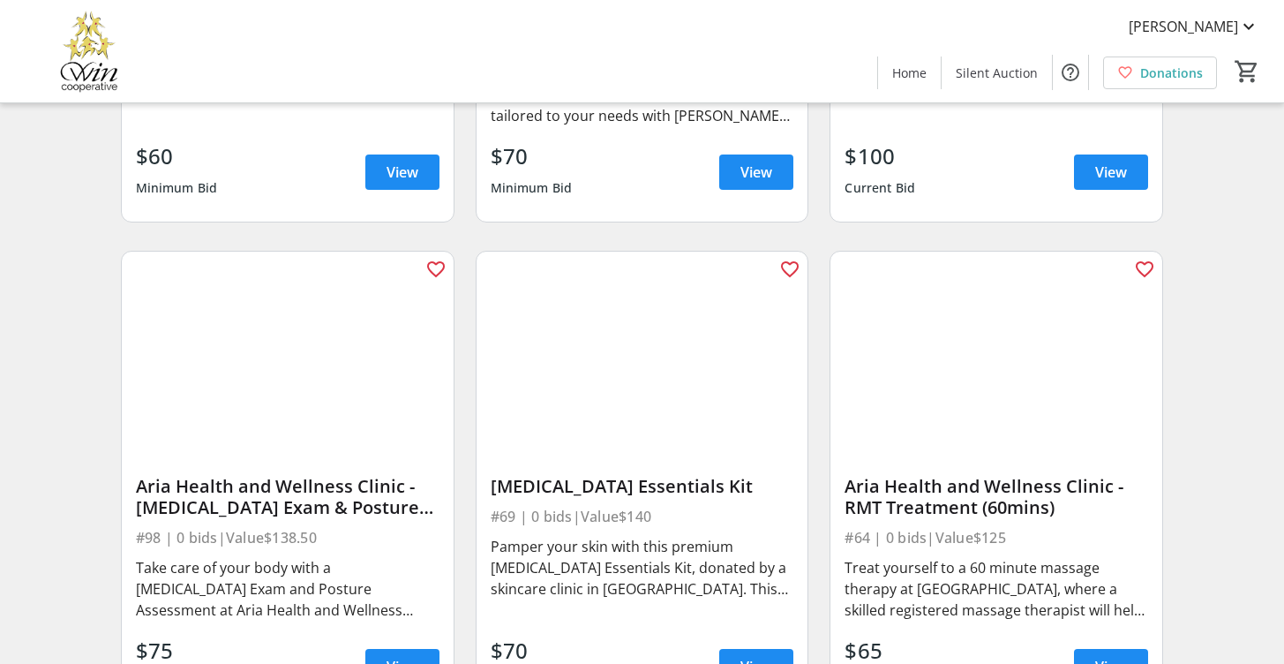
scroll to position [1003, 0]
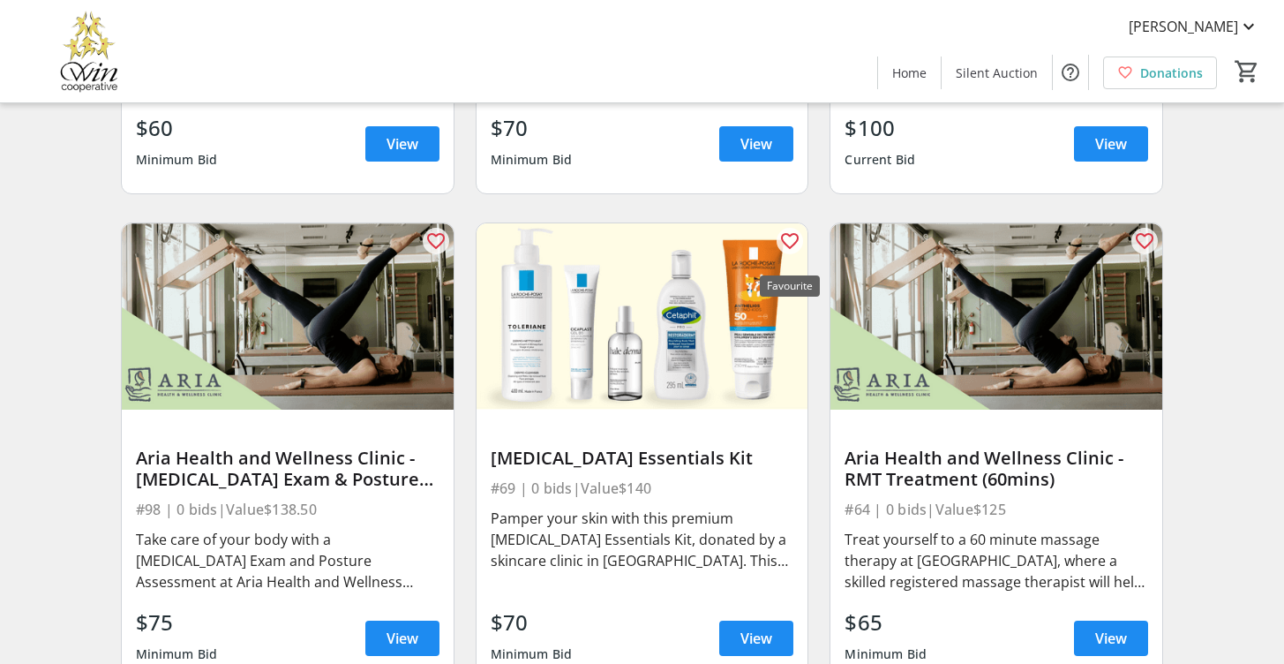
click at [787, 251] on mat-icon "favorite_outline" at bounding box center [789, 240] width 21 height 21
click at [631, 375] on img at bounding box center [642, 316] width 332 height 186
click at [763, 644] on span "View" at bounding box center [756, 637] width 32 height 21
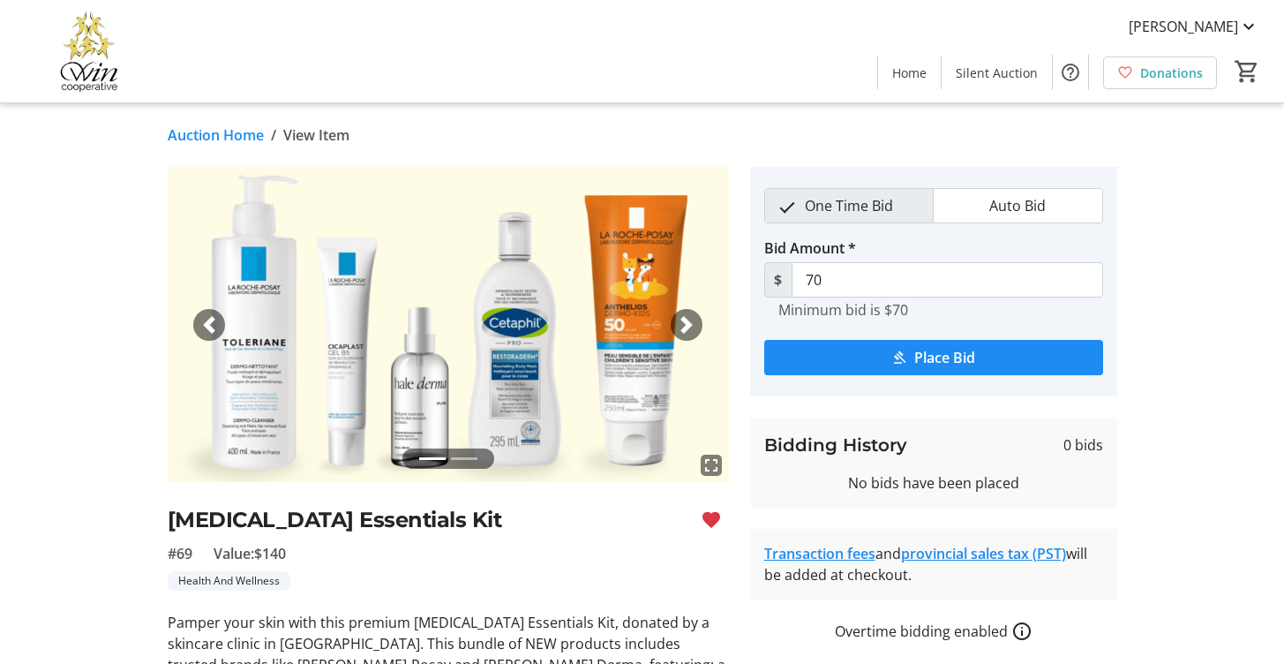
click at [230, 133] on link "Auction Home" at bounding box center [216, 134] width 96 height 21
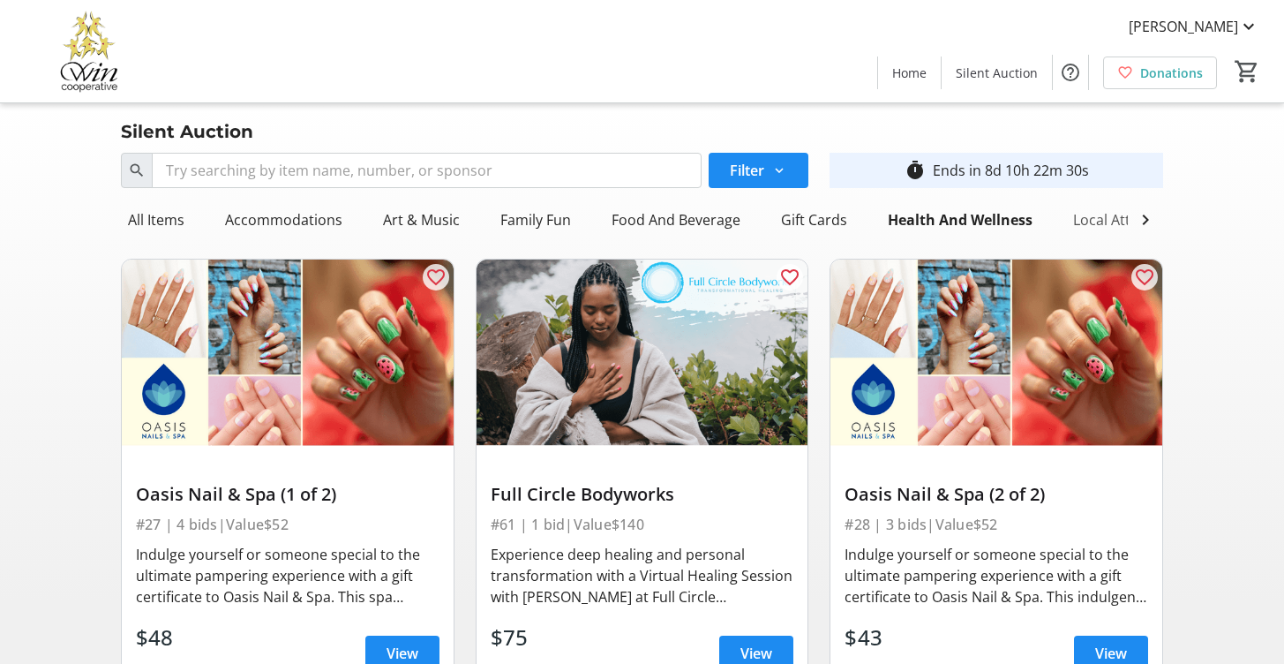
click at [1098, 218] on div "Local Attractions" at bounding box center [1129, 219] width 126 height 35
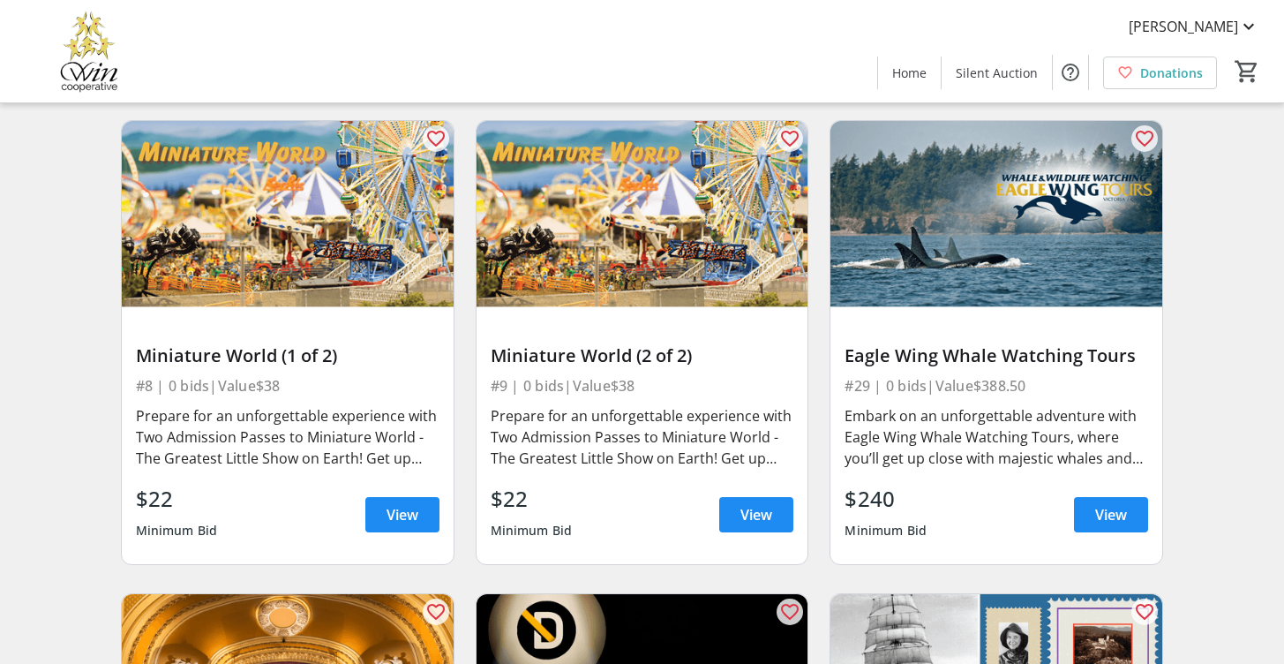
scroll to position [732, 0]
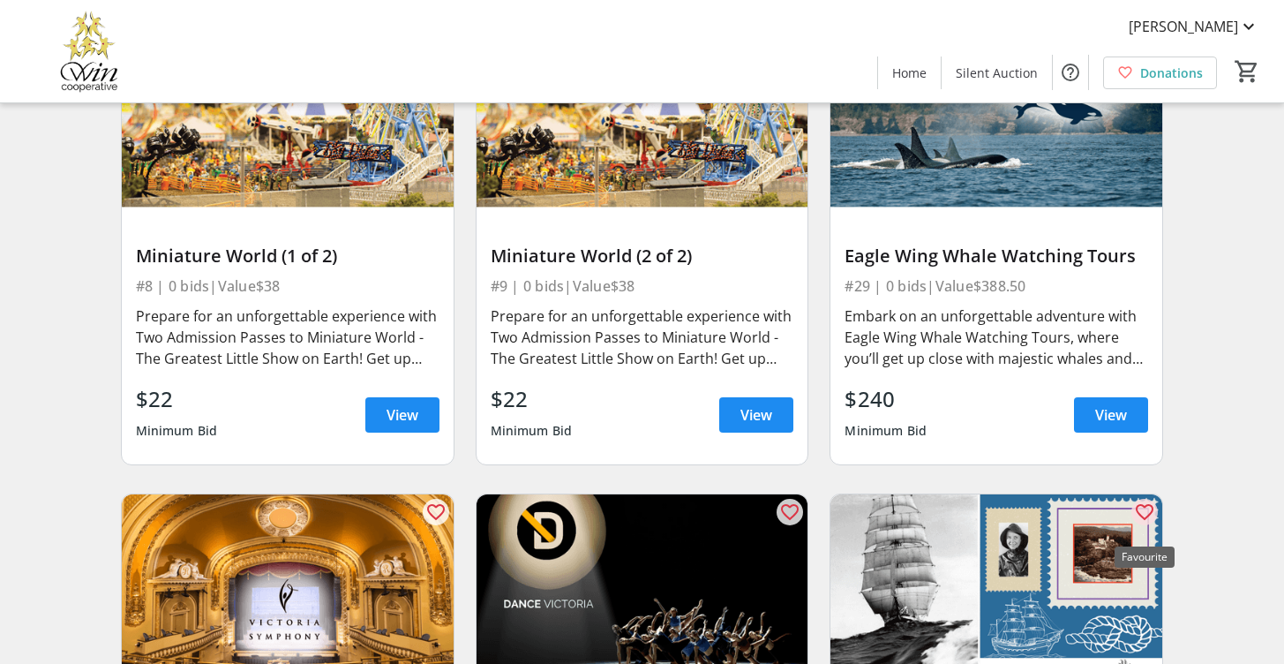
click at [1146, 519] on mat-icon "favorite_outline" at bounding box center [1144, 511] width 21 height 21
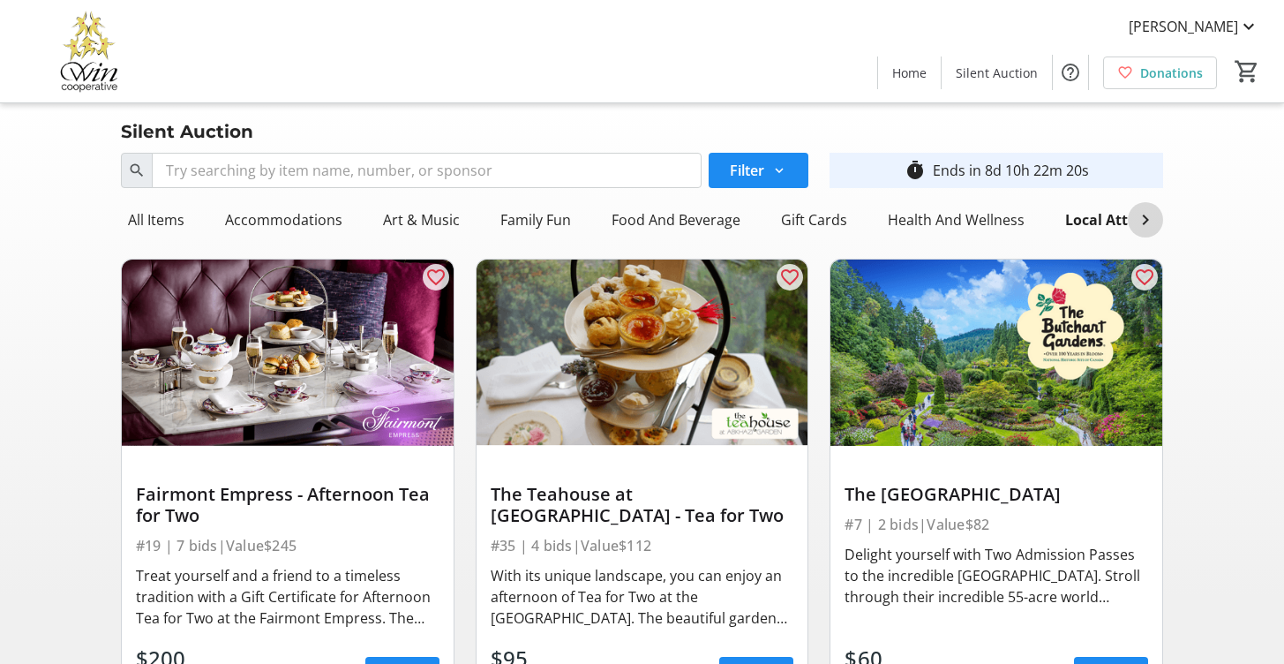
click at [1136, 221] on mat-icon at bounding box center [1145, 219] width 21 height 21
click at [1044, 214] on div "Specialty Item" at bounding box center [1104, 219] width 120 height 35
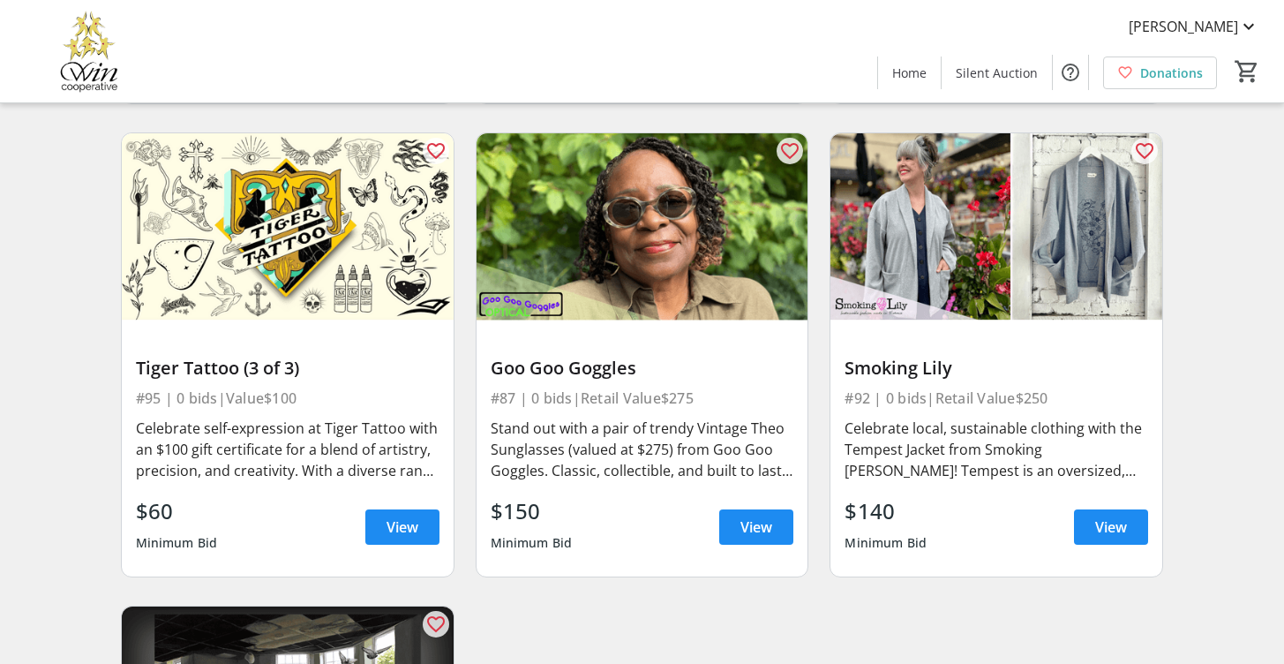
scroll to position [2536, 0]
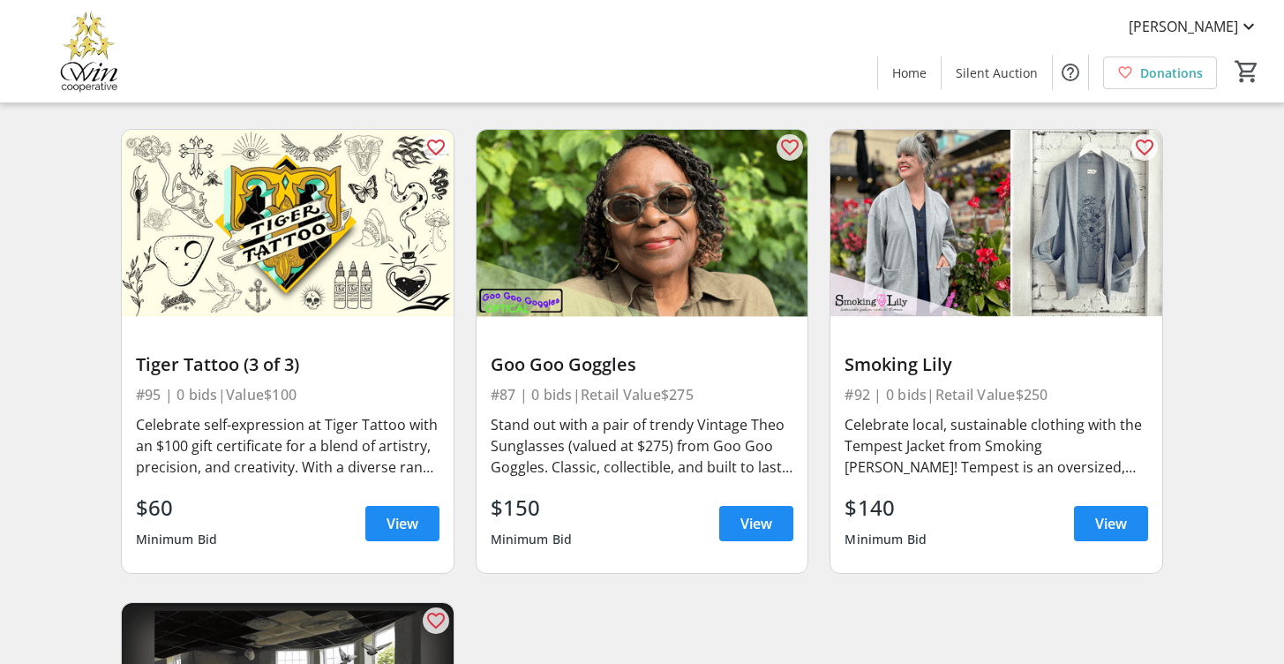
click at [966, 260] on img at bounding box center [996, 223] width 332 height 186
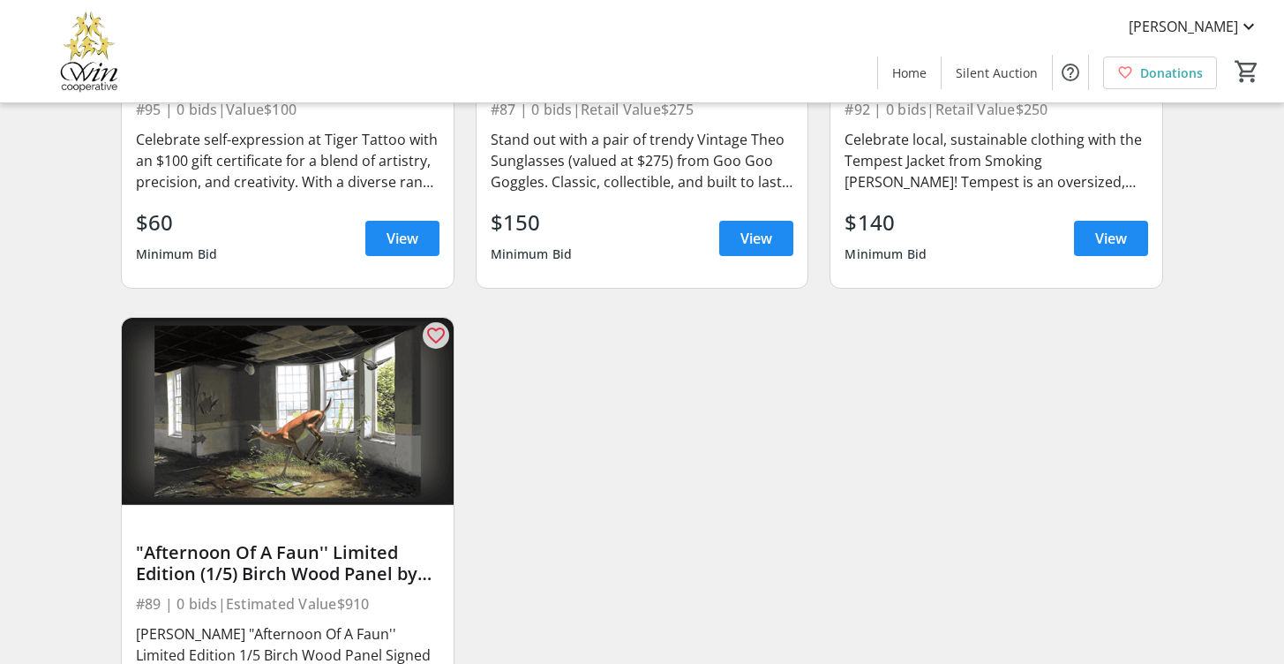
scroll to position [2727, 0]
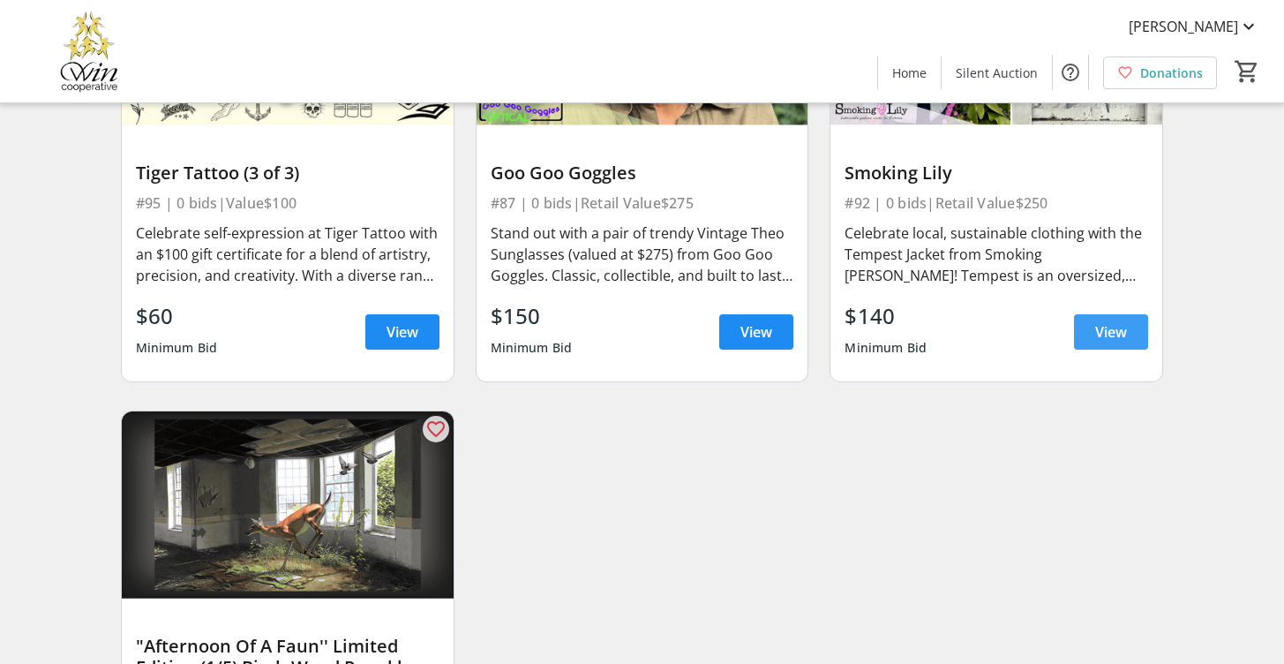
click at [1093, 338] on span at bounding box center [1111, 332] width 74 height 42
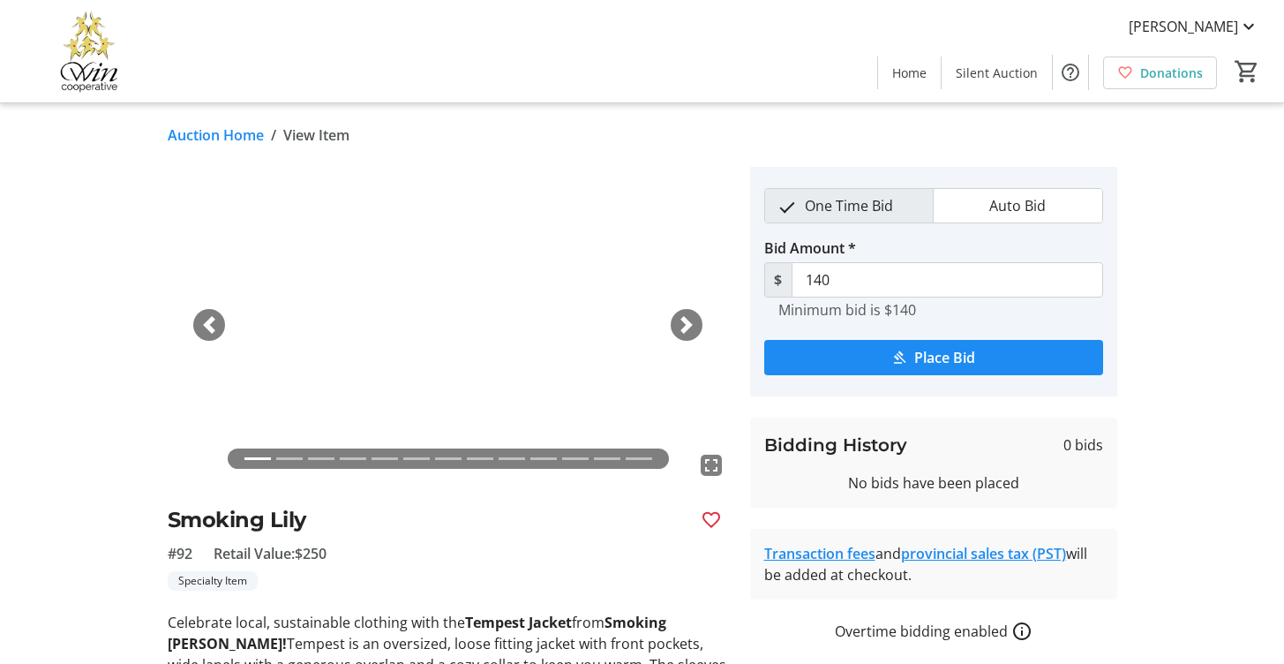
click at [688, 325] on span "button" at bounding box center [687, 325] width 18 height 18
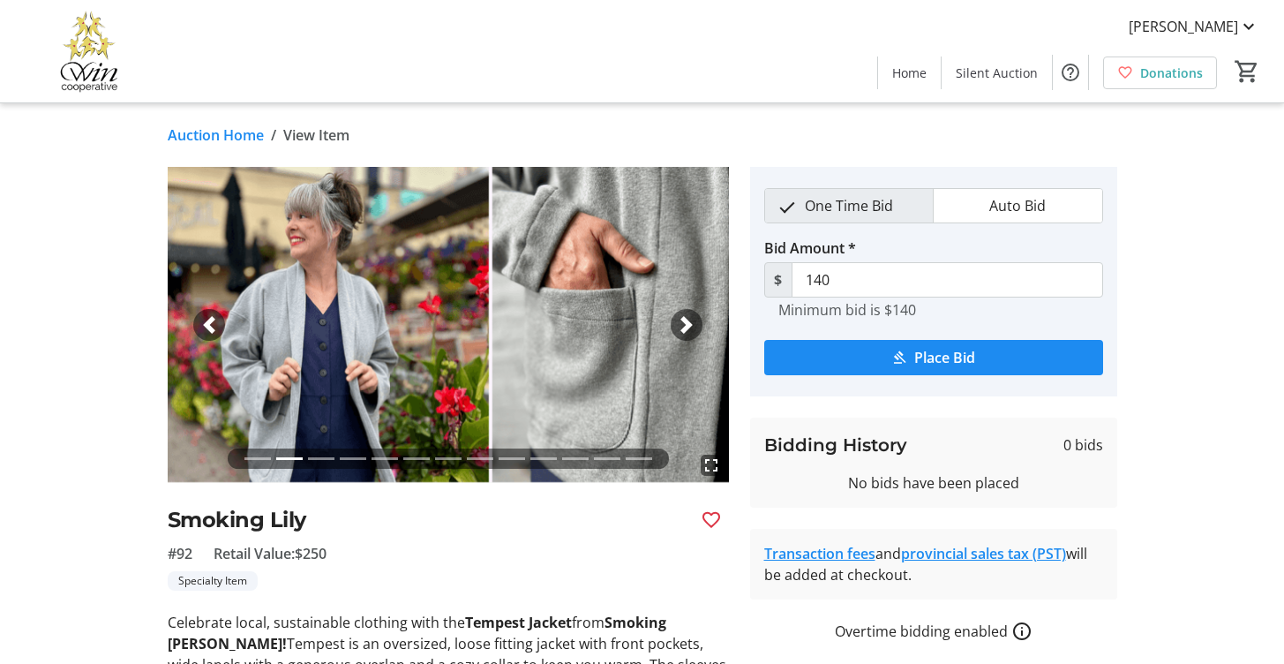
click at [688, 325] on span "button" at bounding box center [687, 325] width 18 height 18
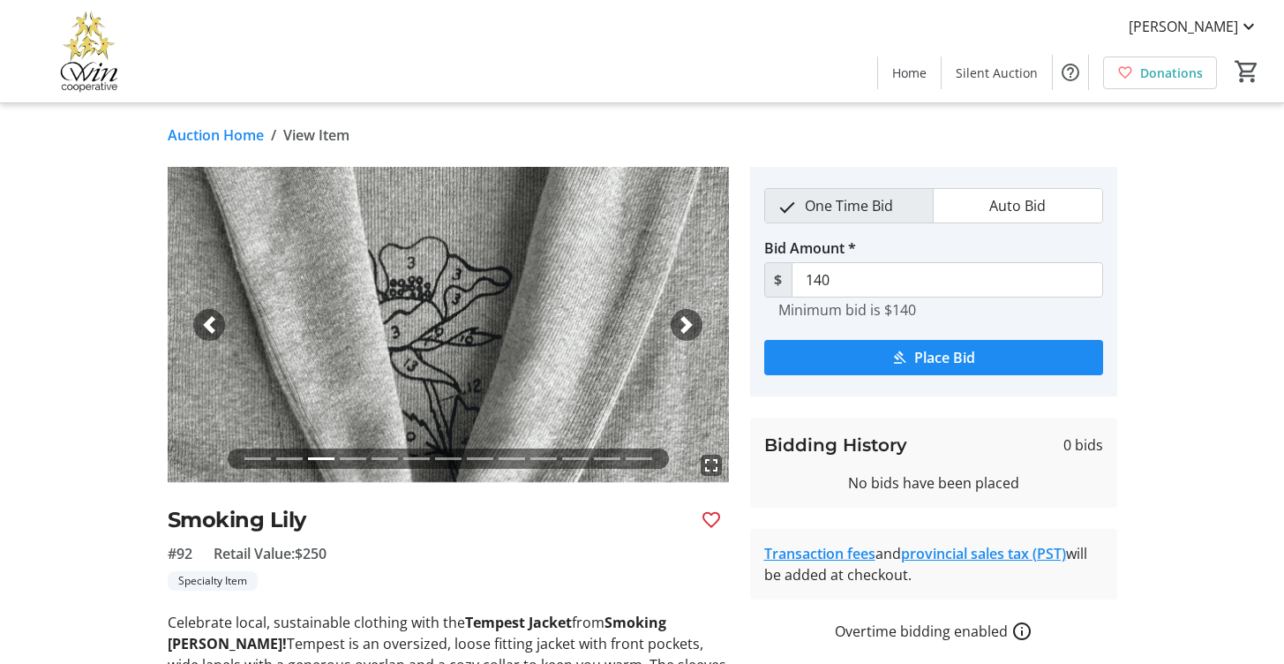
click at [688, 325] on span "button" at bounding box center [687, 325] width 18 height 18
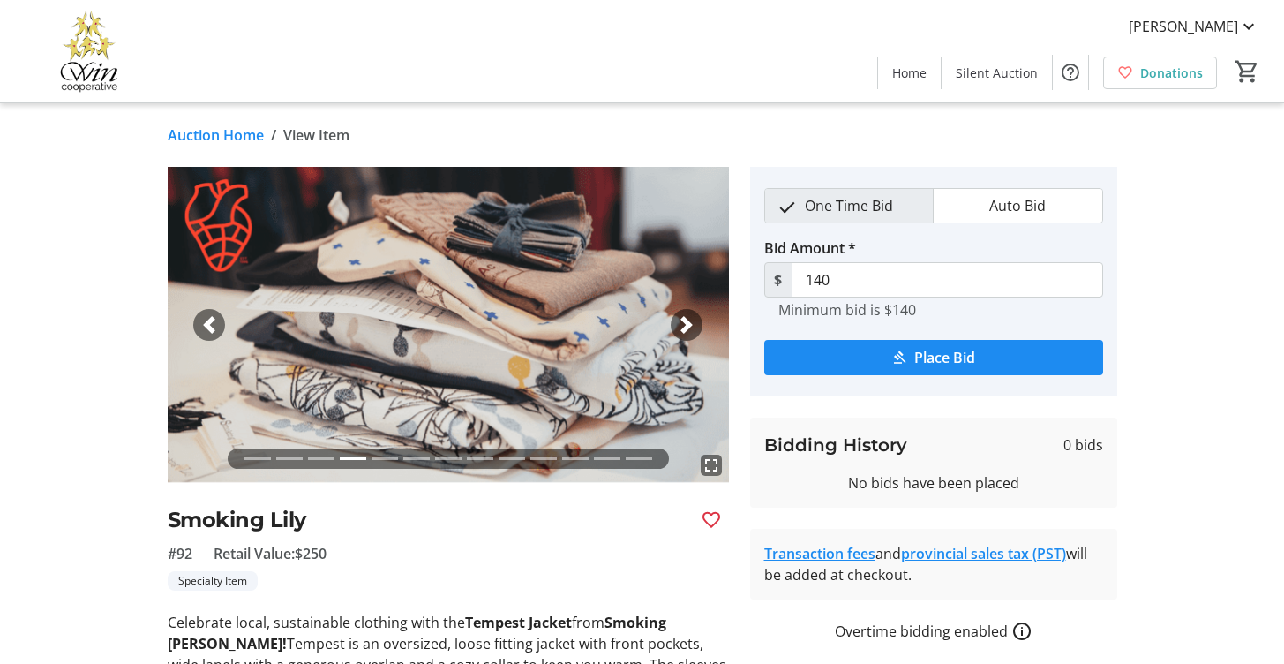
click at [688, 325] on span "button" at bounding box center [687, 325] width 18 height 18
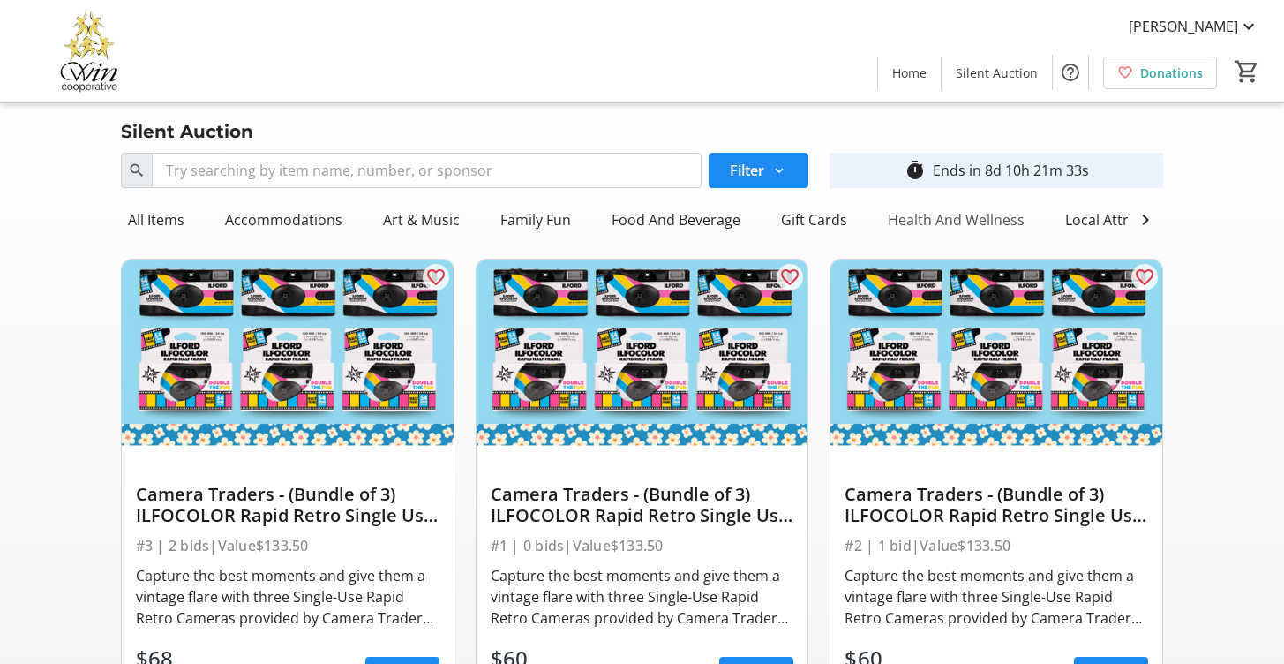
click at [1001, 219] on div "Health And Wellness" at bounding box center [956, 219] width 151 height 35
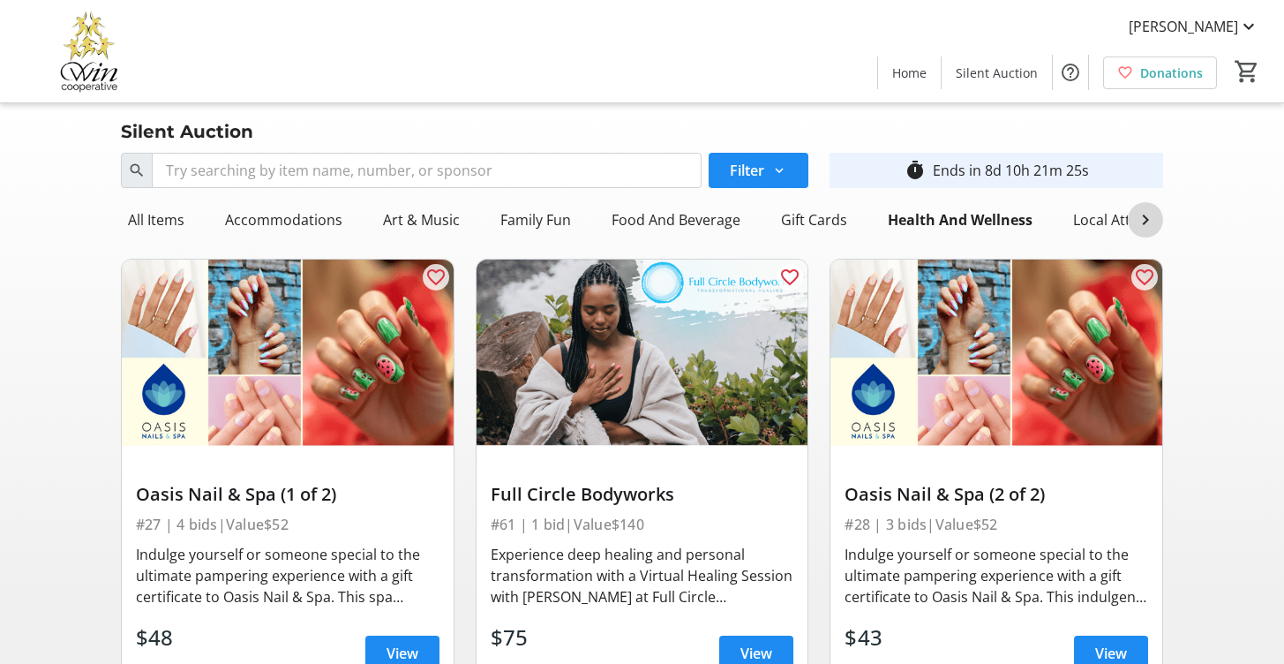
click at [1143, 221] on mat-icon at bounding box center [1145, 219] width 21 height 21
click at [1117, 221] on div "Specialty Item" at bounding box center [1121, 219] width 107 height 35
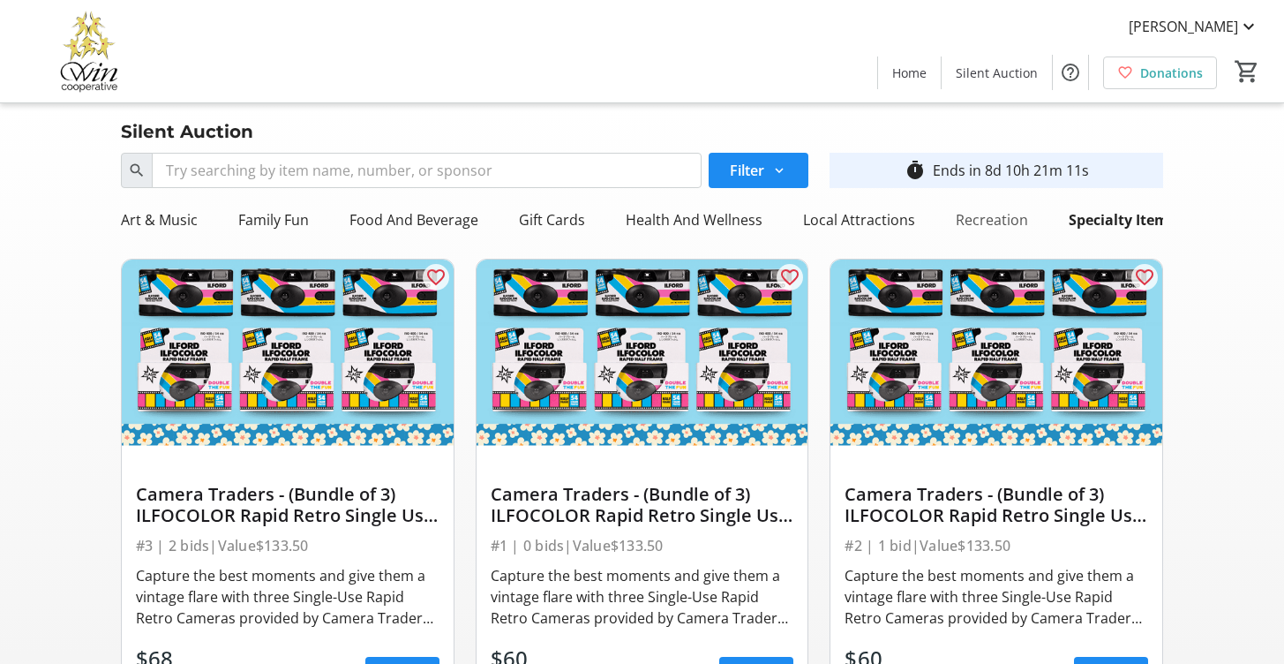
click at [1009, 221] on div "Recreation" at bounding box center [991, 219] width 86 height 35
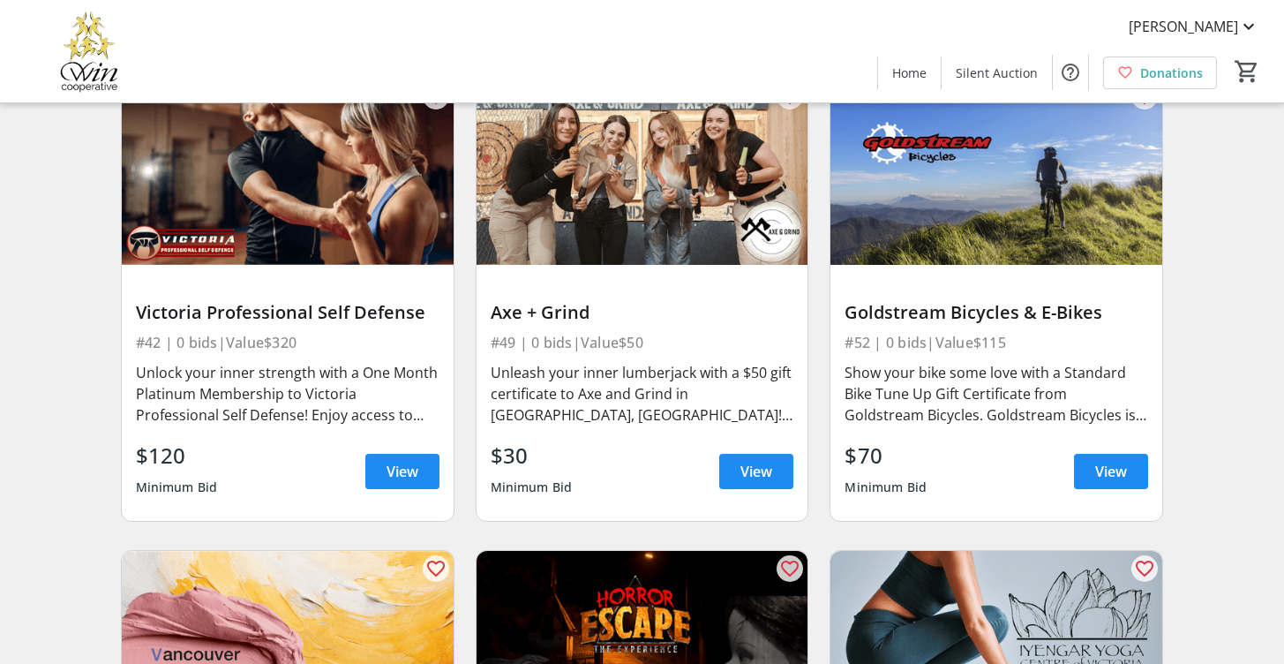
scroll to position [1586, 0]
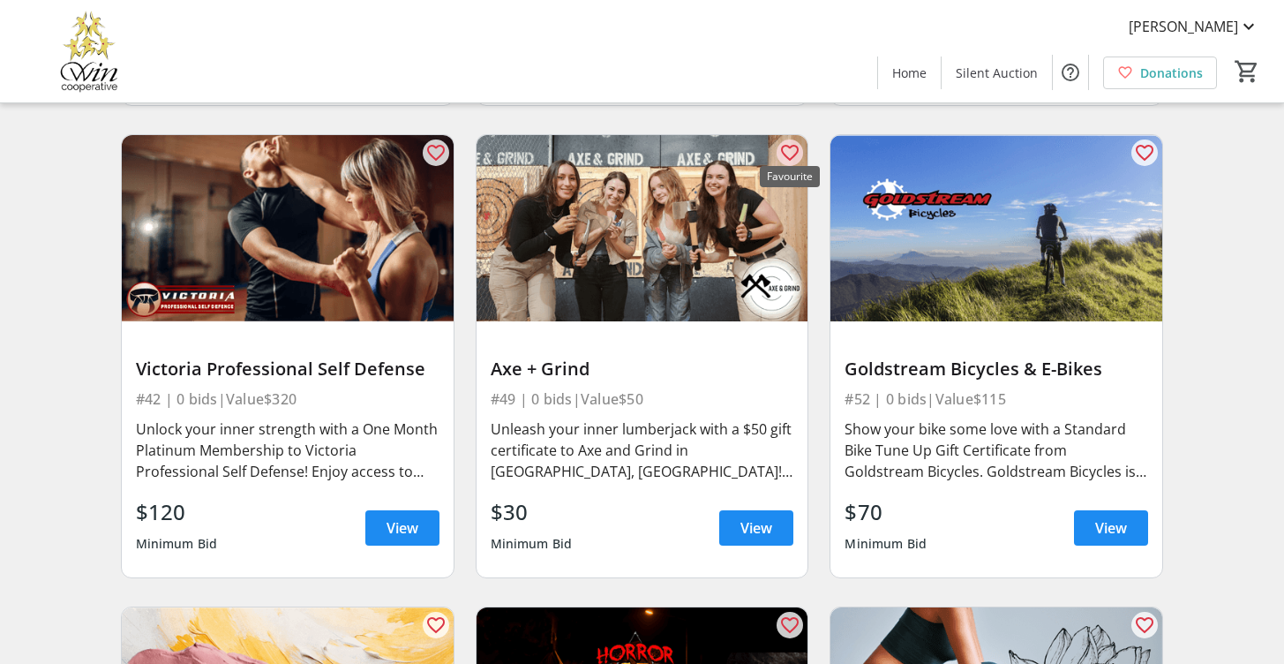
click at [783, 142] on mat-icon "favorite_outline" at bounding box center [789, 152] width 21 height 21
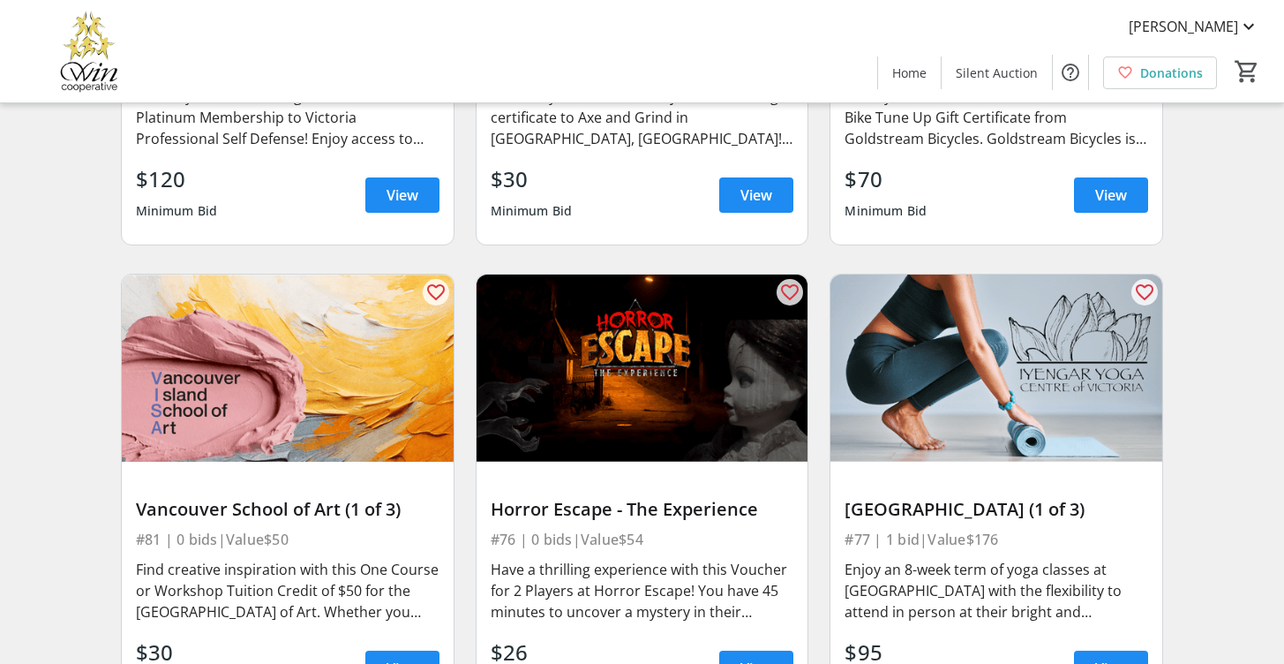
scroll to position [1972, 0]
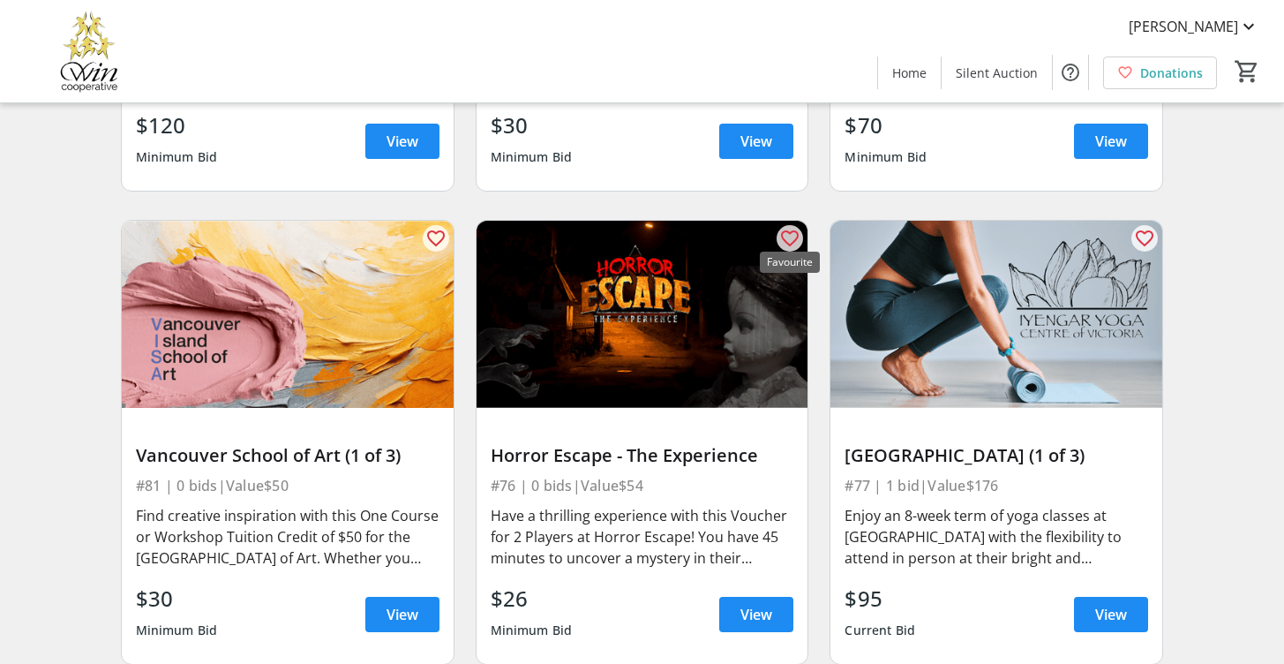
click at [789, 235] on mat-icon "favorite_outline" at bounding box center [789, 238] width 21 height 21
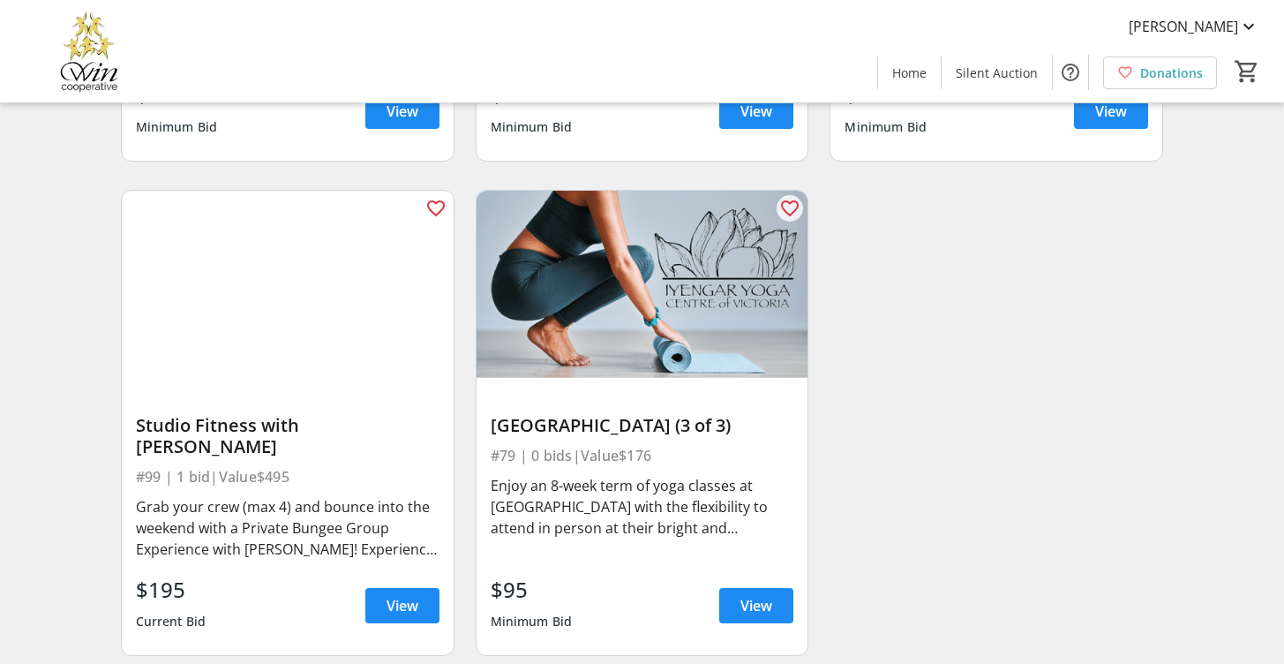
scroll to position [2964, 0]
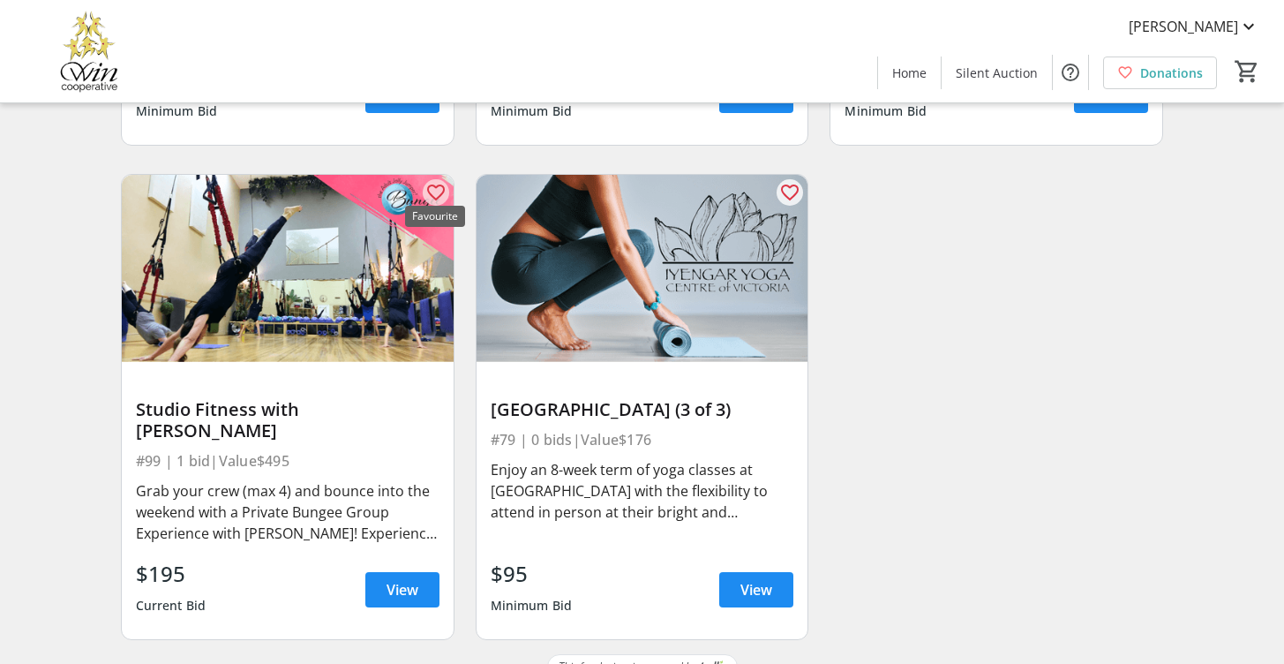
click at [434, 182] on mat-icon "favorite_outline" at bounding box center [435, 192] width 21 height 21
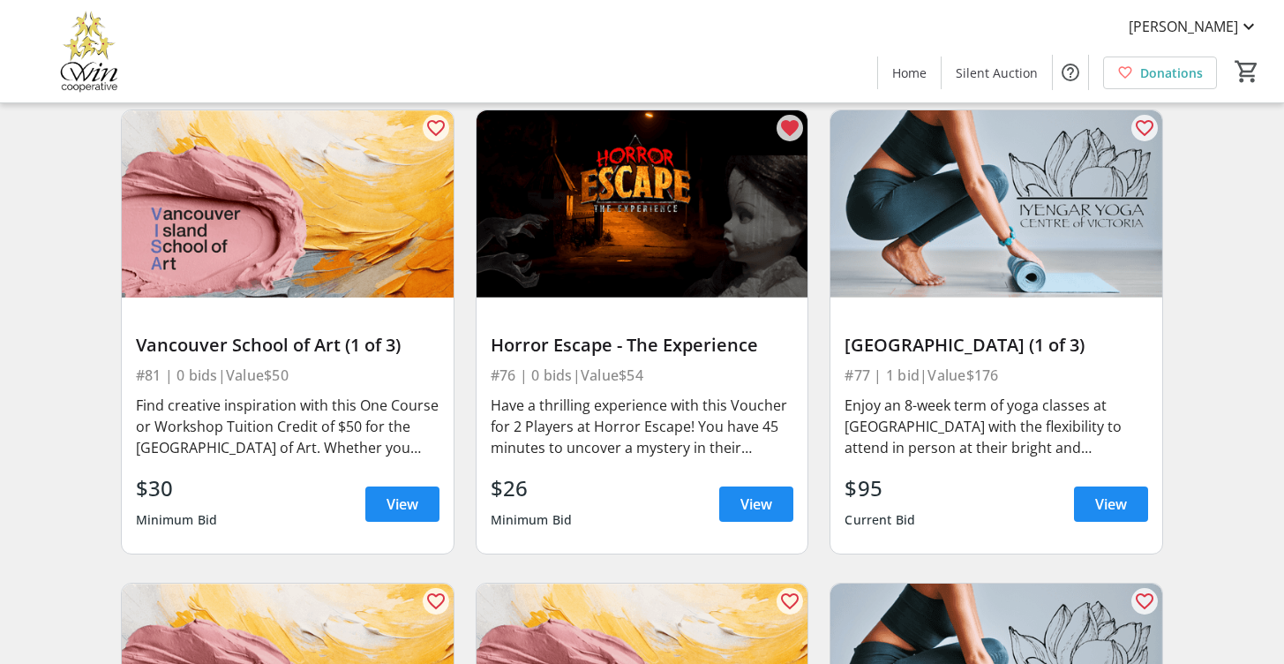
scroll to position [0, 0]
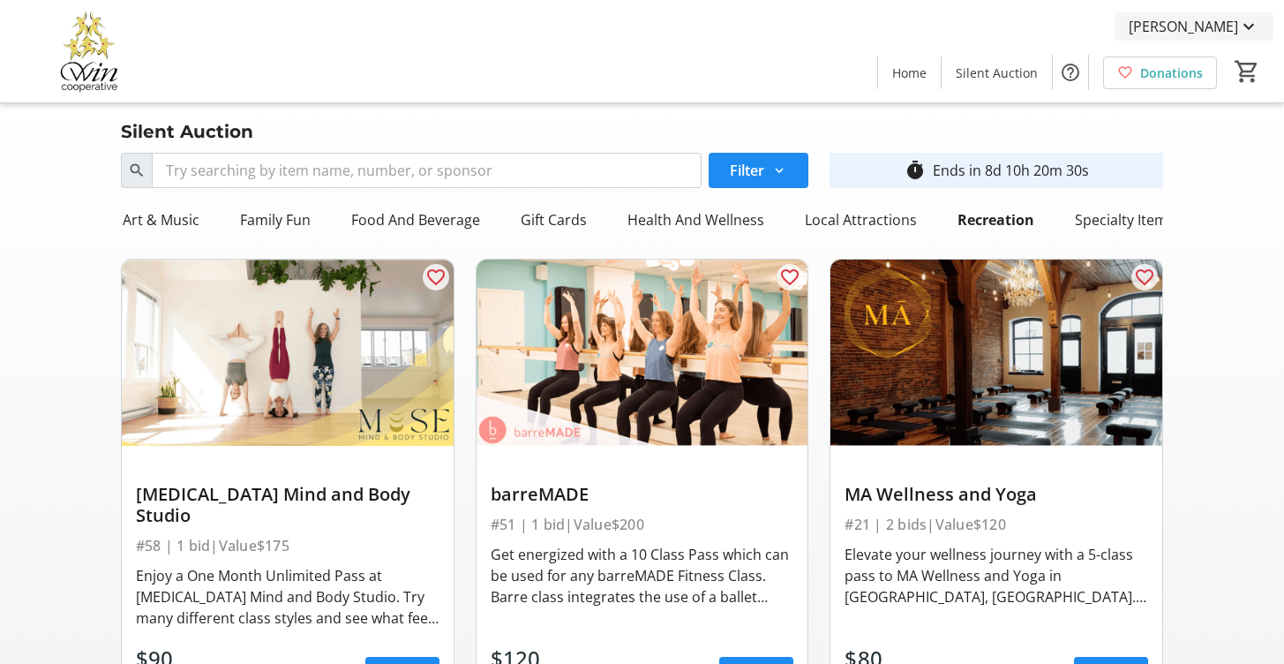
click at [1230, 33] on span "CL Welta" at bounding box center [1182, 26] width 109 height 21
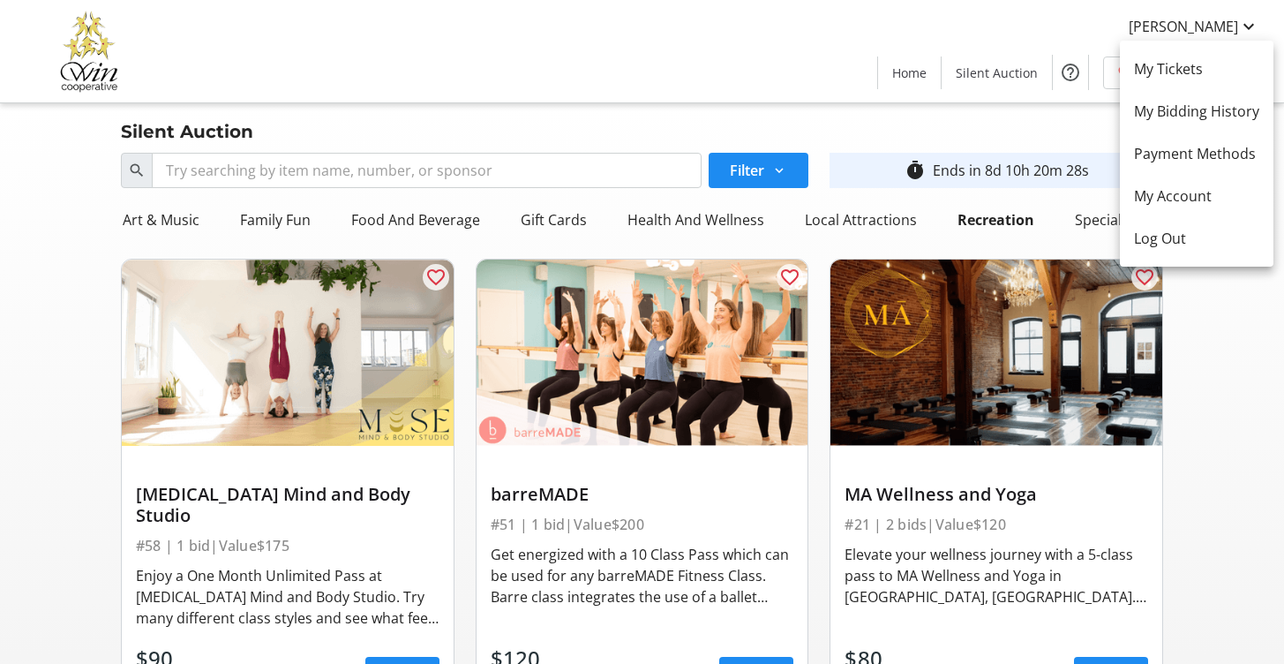
click at [1203, 319] on div at bounding box center [642, 332] width 1284 height 664
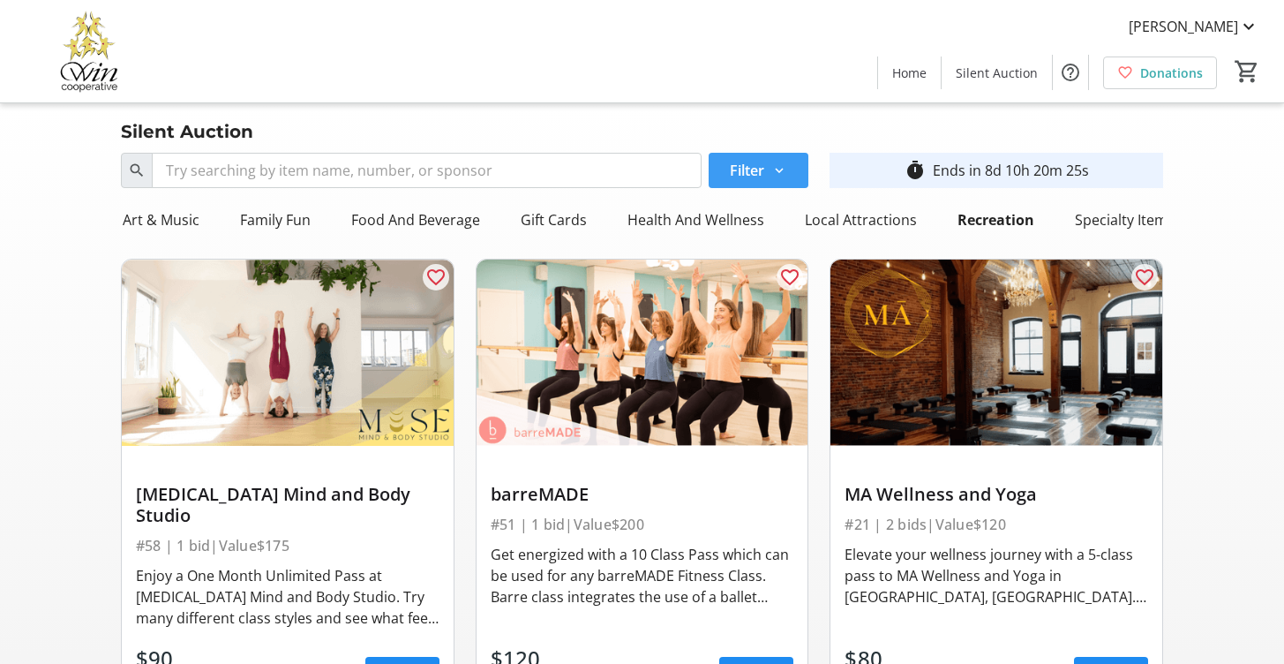
click at [754, 169] on span "Filter" at bounding box center [747, 170] width 34 height 21
click at [758, 167] on span "Filter" at bounding box center [747, 170] width 34 height 21
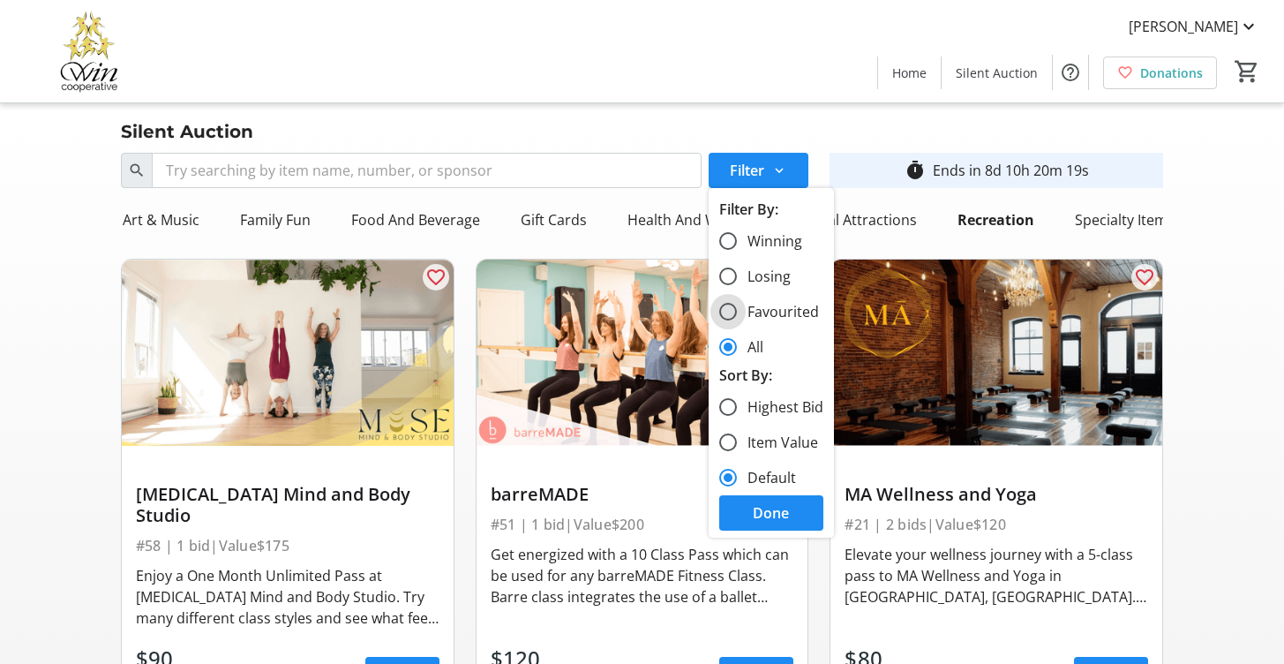
click at [736, 309] on input "Favourited" at bounding box center [728, 312] width 18 height 18
radio input "true"
click at [763, 509] on span "Done" at bounding box center [771, 512] width 36 height 21
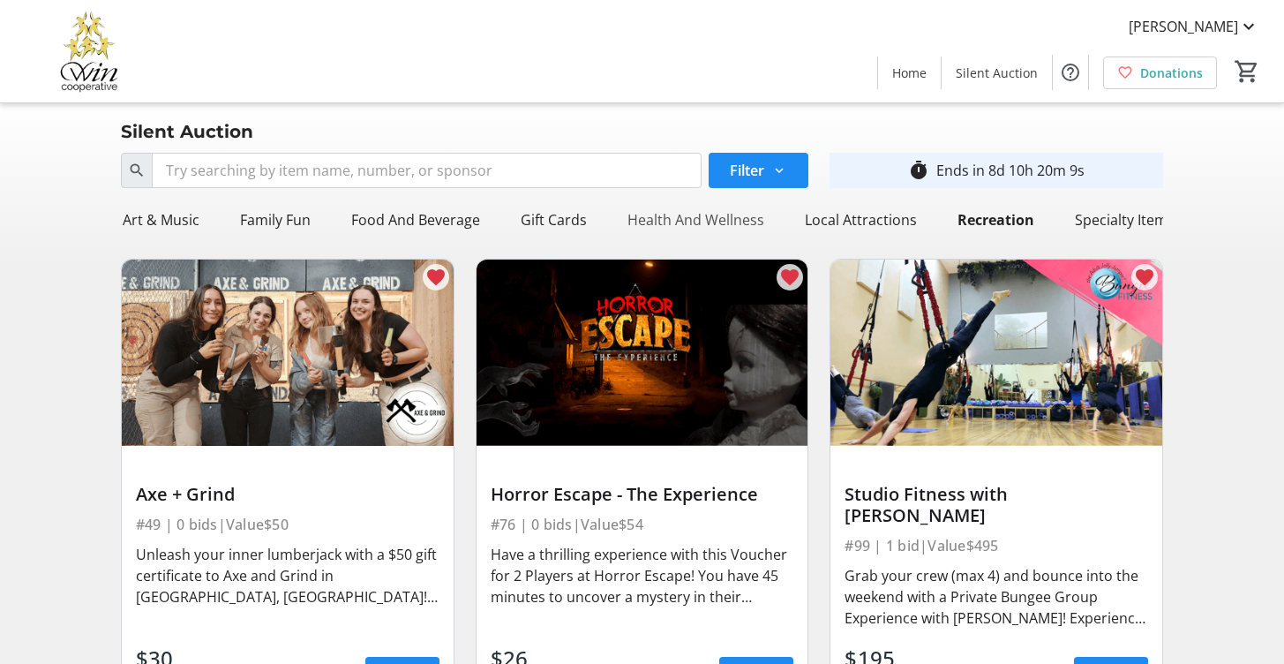
click at [738, 221] on div "Health And Wellness" at bounding box center [695, 219] width 151 height 35
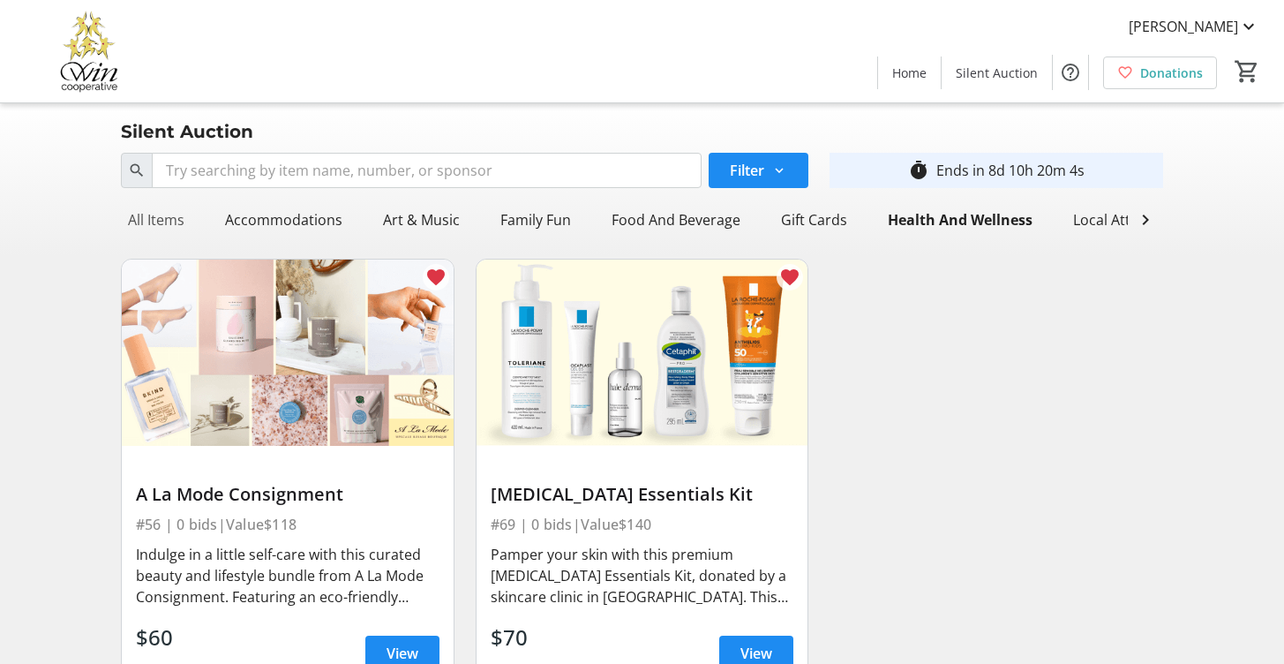
click at [149, 221] on div "All Items" at bounding box center [156, 219] width 71 height 35
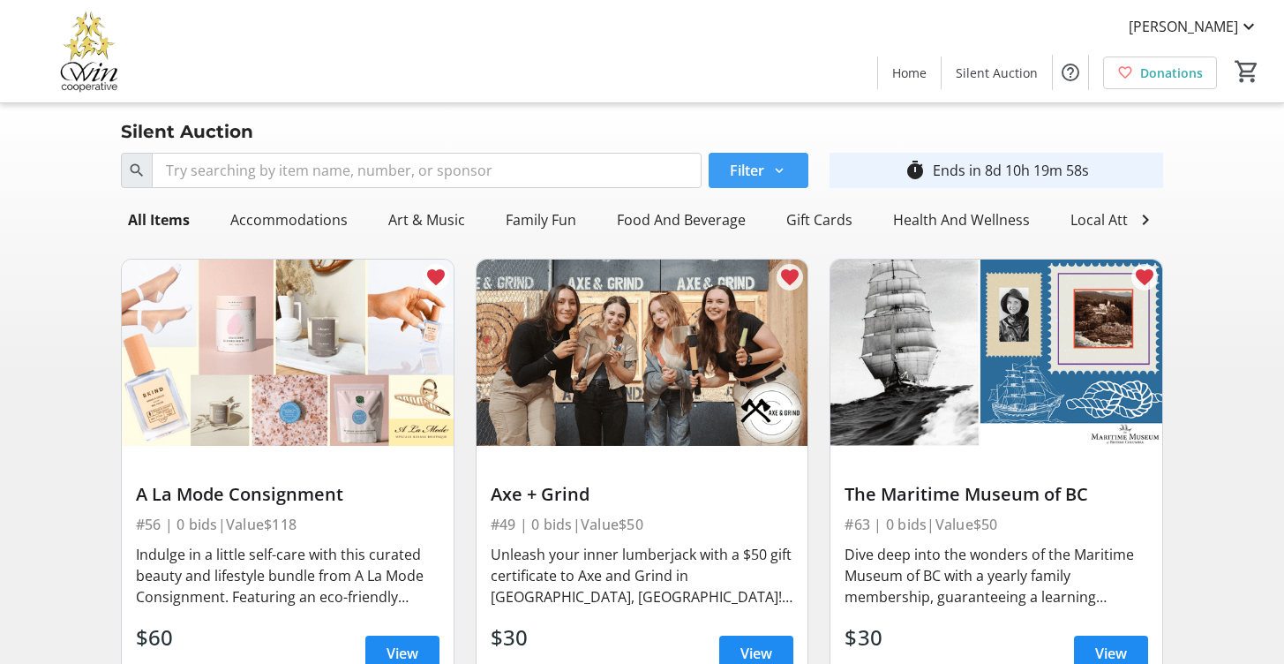
click at [739, 174] on span "Filter" at bounding box center [747, 170] width 34 height 21
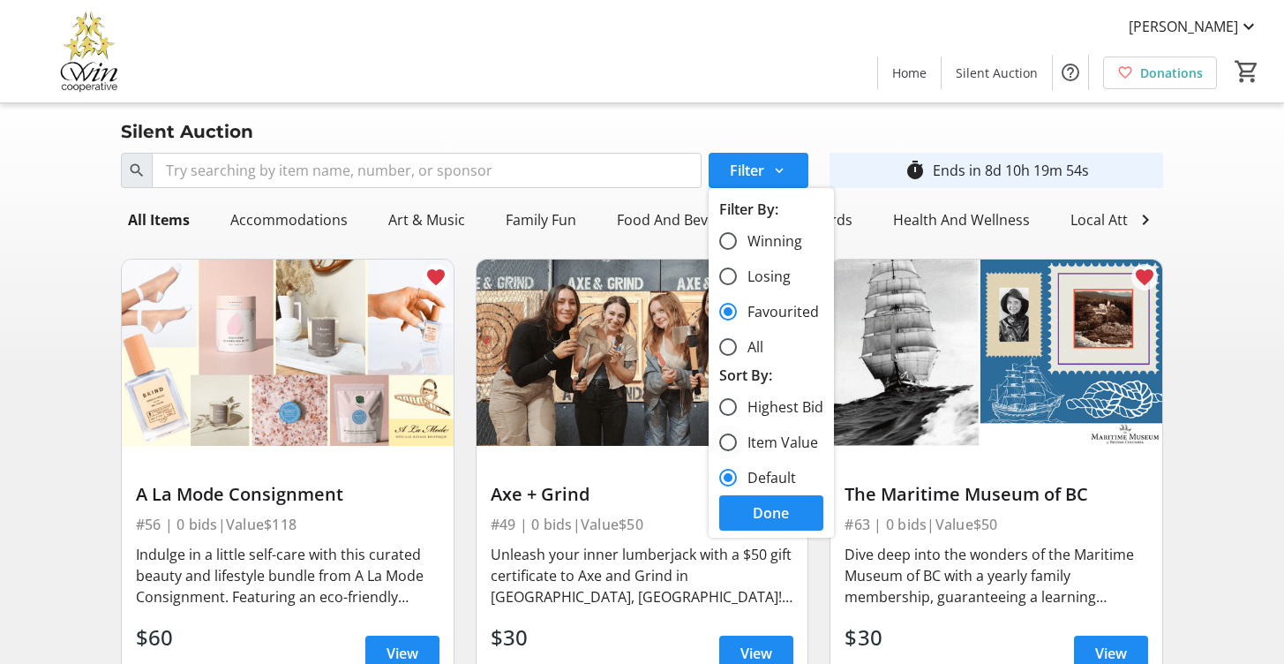
click at [751, 443] on label "Item Value" at bounding box center [777, 441] width 81 height 21
click at [737, 443] on input "Item Value" at bounding box center [728, 442] width 18 height 18
radio input "true"
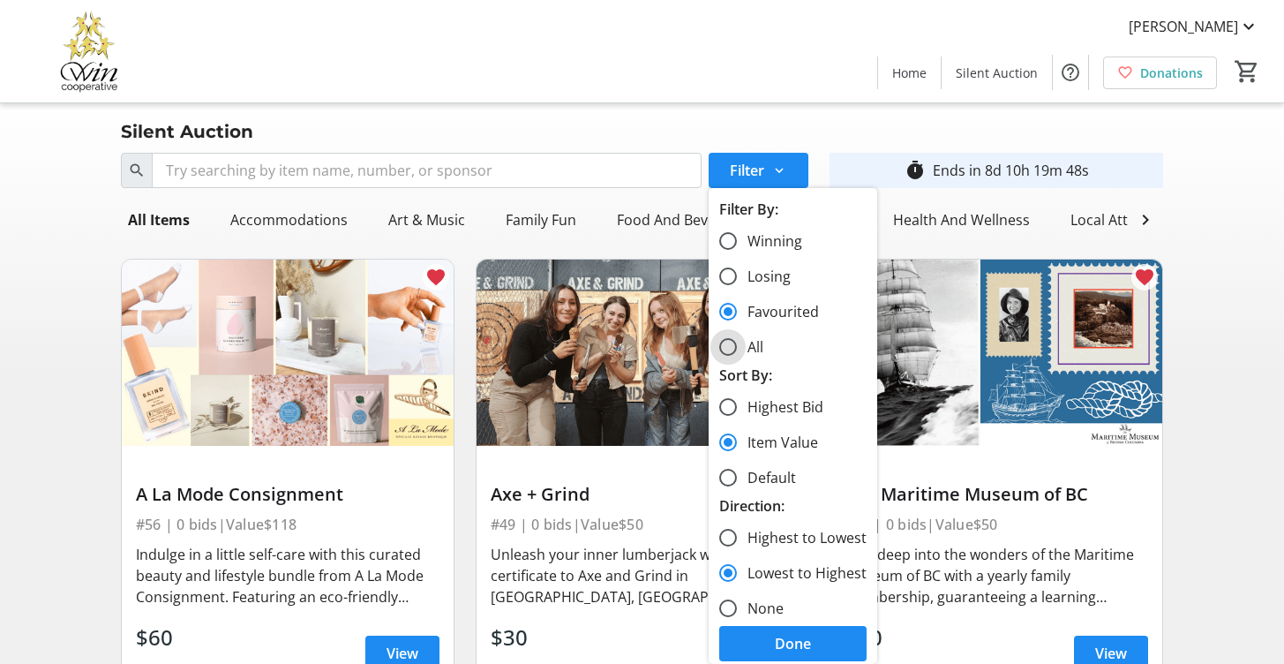
click at [728, 349] on input "All" at bounding box center [728, 347] width 18 height 18
radio input "true"
click at [782, 646] on span "Done" at bounding box center [793, 643] width 36 height 21
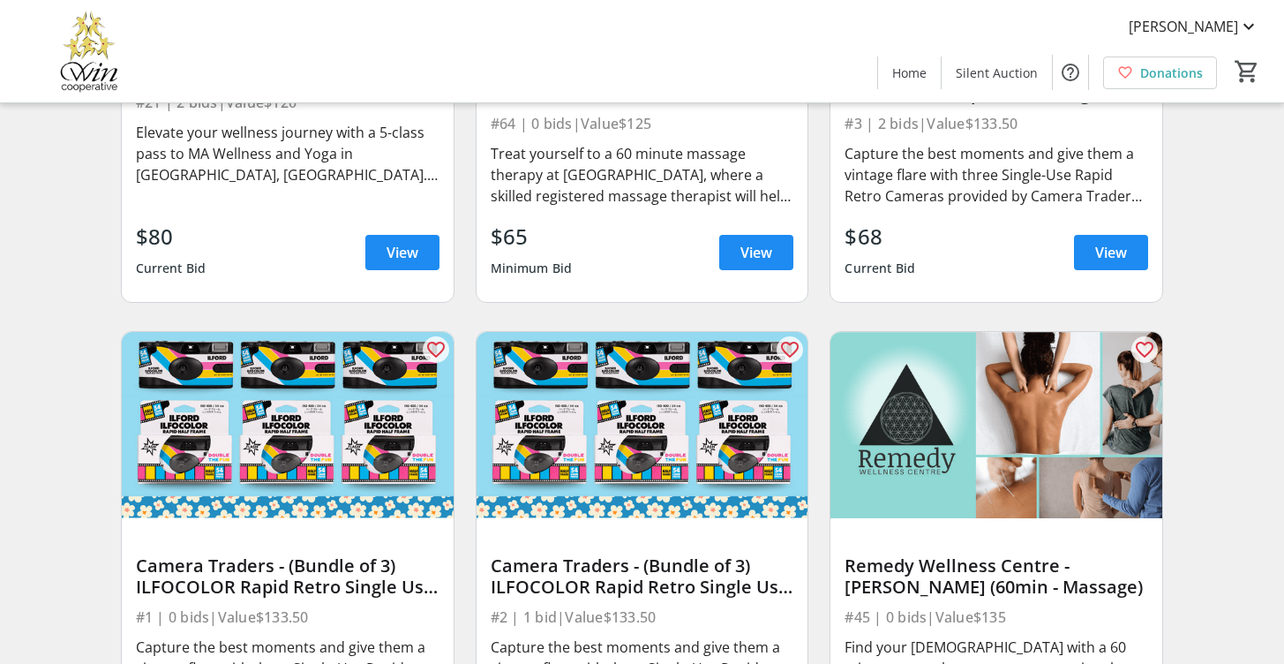
scroll to position [10506, 0]
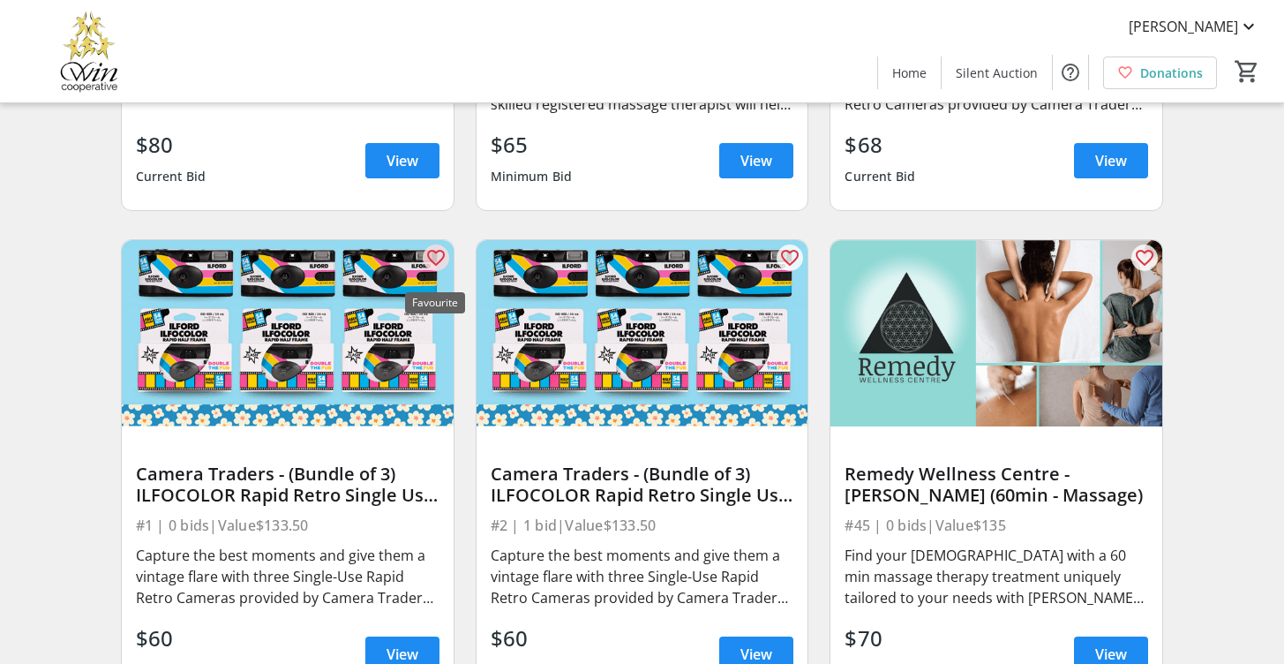
click at [436, 266] on mat-icon "favorite_outline" at bounding box center [435, 257] width 21 height 21
click at [786, 266] on mat-icon "favorite_outline" at bounding box center [789, 257] width 21 height 21
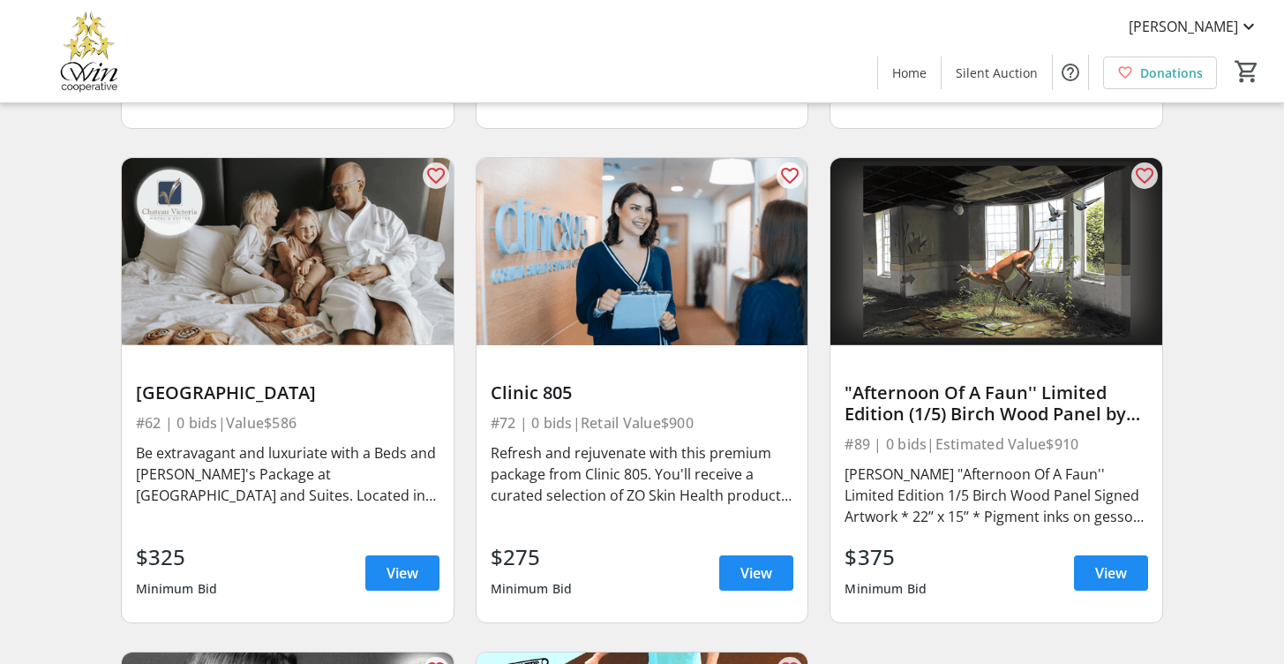
scroll to position [14951, 0]
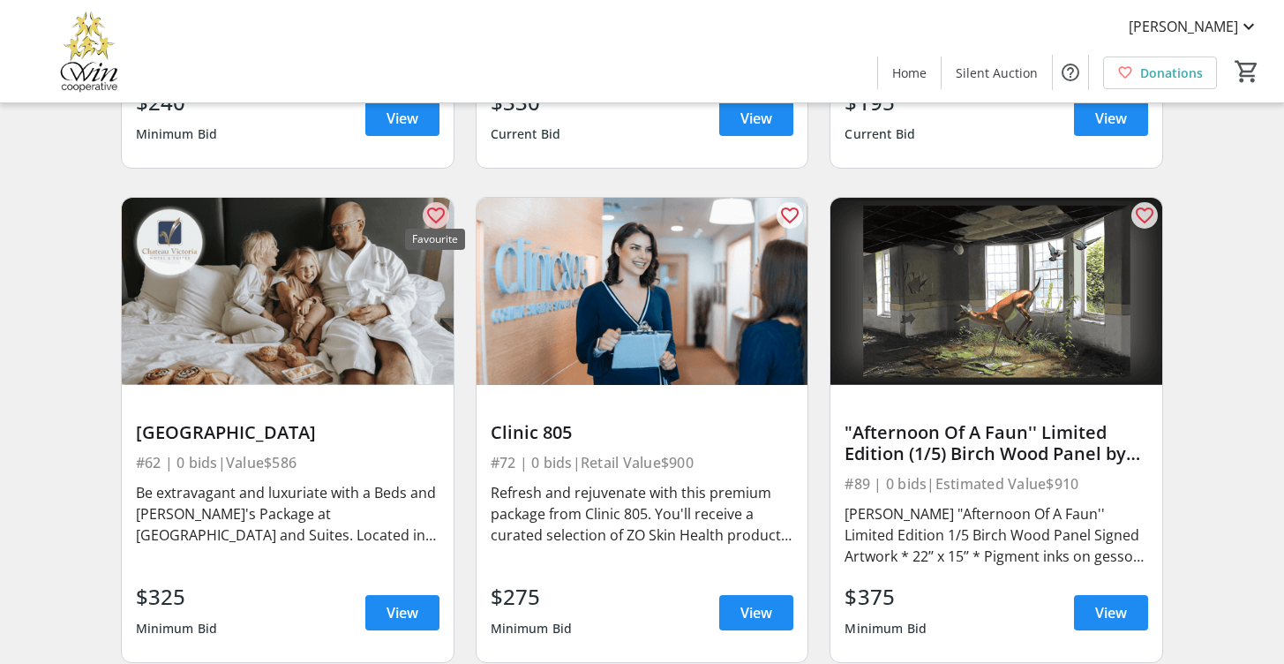
click at [433, 205] on mat-icon "favorite_outline" at bounding box center [435, 215] width 21 height 21
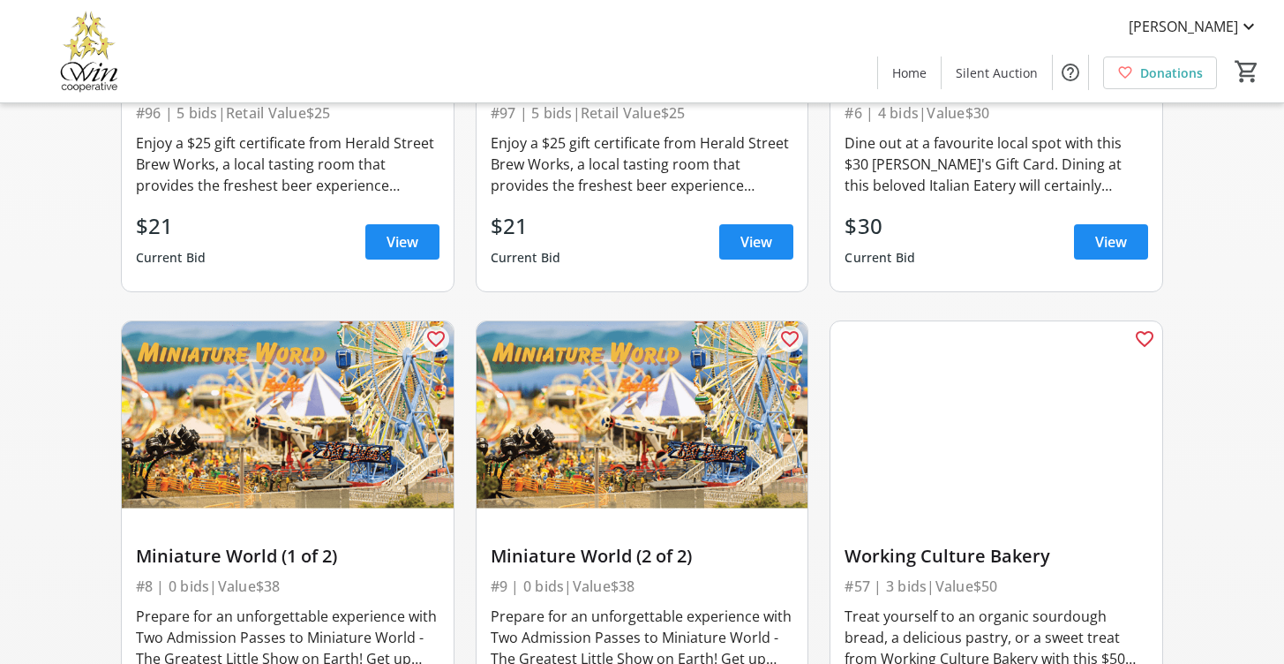
scroll to position [0, 0]
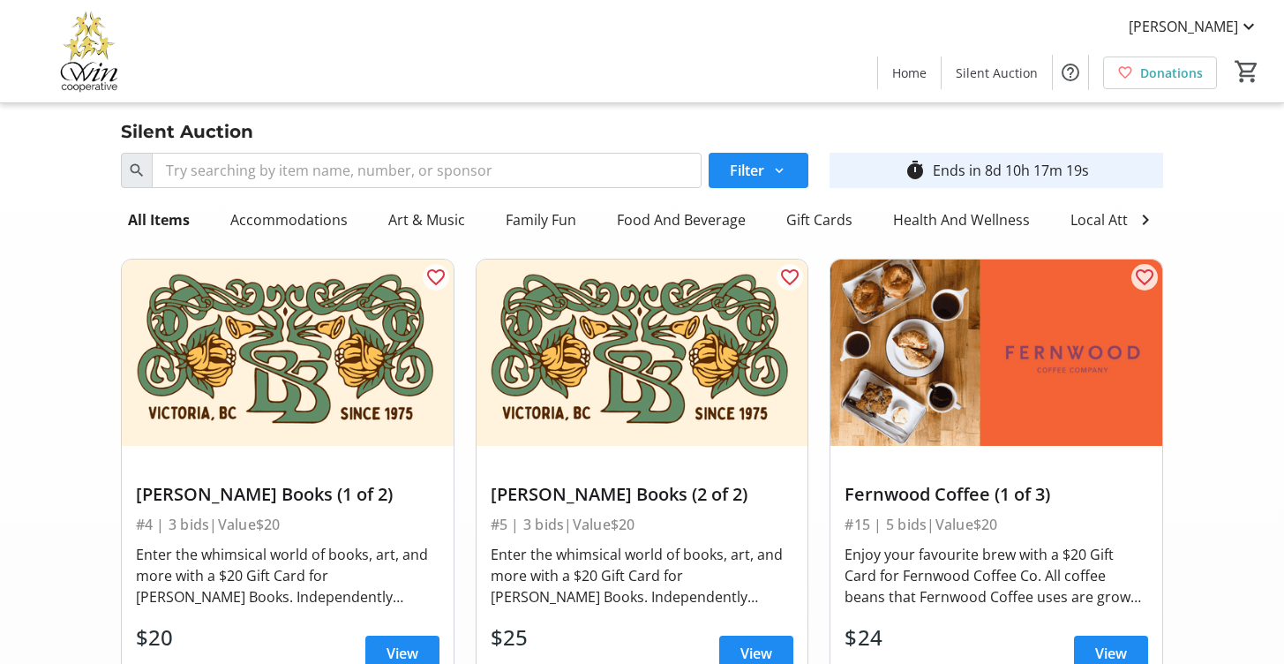
click at [960, 168] on div "Ends in 8d 10h 17m 19s" at bounding box center [1011, 170] width 156 height 21
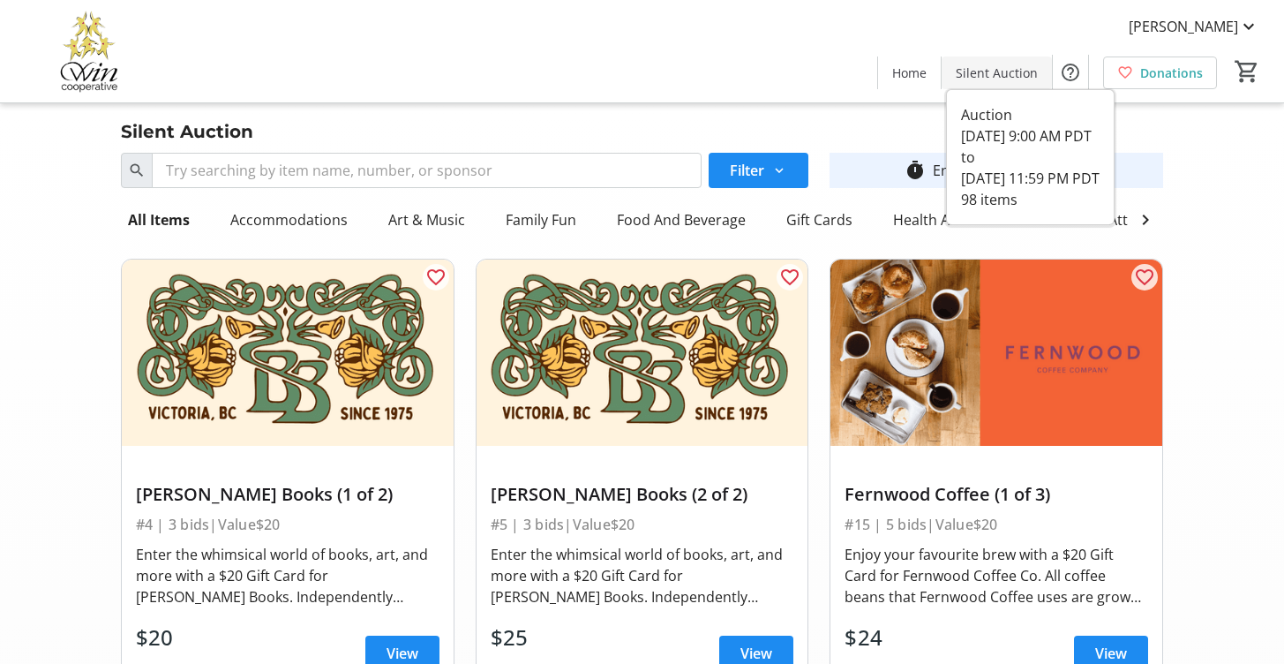
click at [995, 71] on span "Silent Auction" at bounding box center [997, 73] width 82 height 19
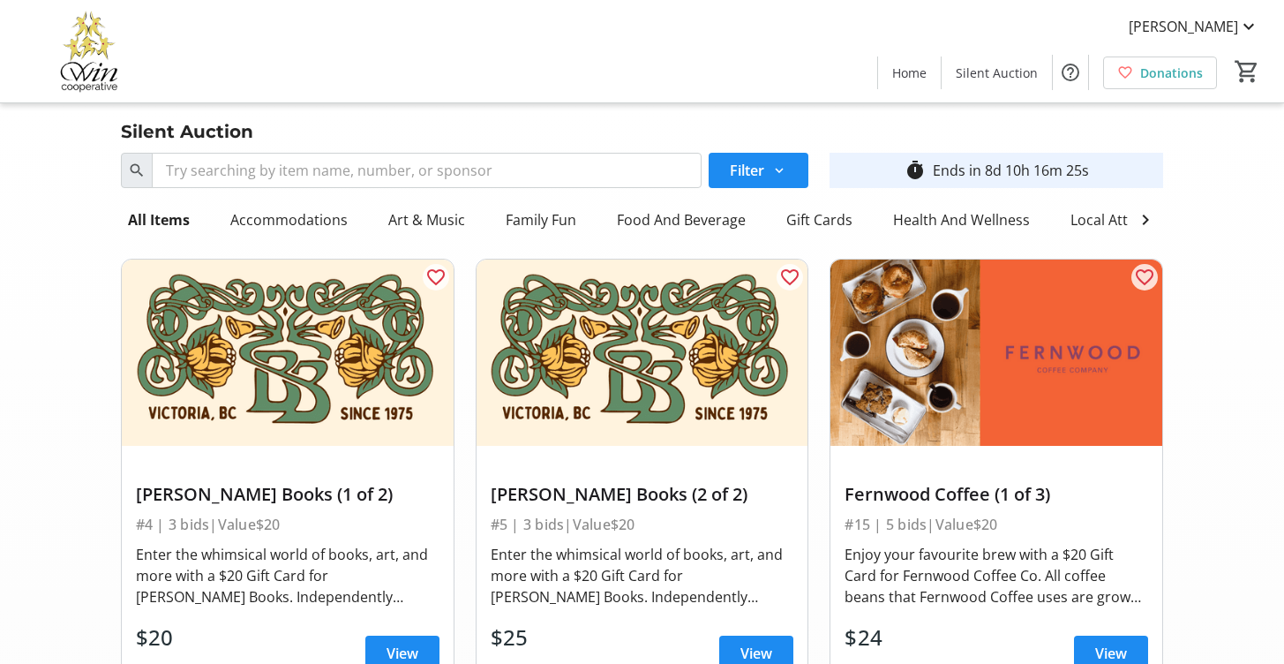
click at [871, 383] on img at bounding box center [996, 352] width 332 height 186
click at [128, 214] on div "All Items" at bounding box center [159, 219] width 76 height 35
